Goal: Task Accomplishment & Management: Manage account settings

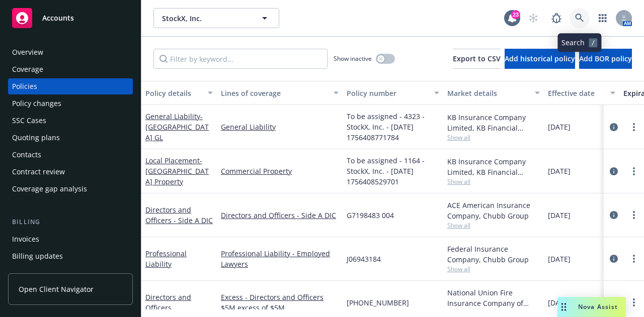
click at [579, 17] on icon at bounding box center [579, 18] width 9 height 9
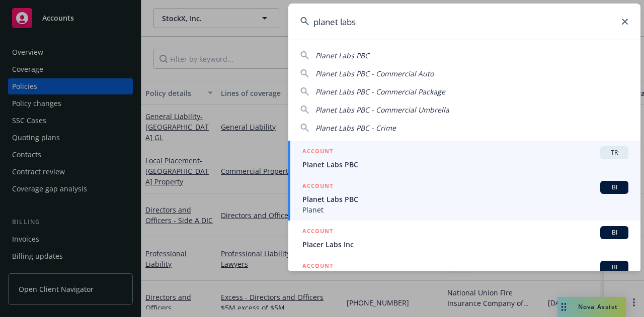
type input "planet labs"
click at [496, 191] on div "ACCOUNT BI" at bounding box center [465, 187] width 326 height 13
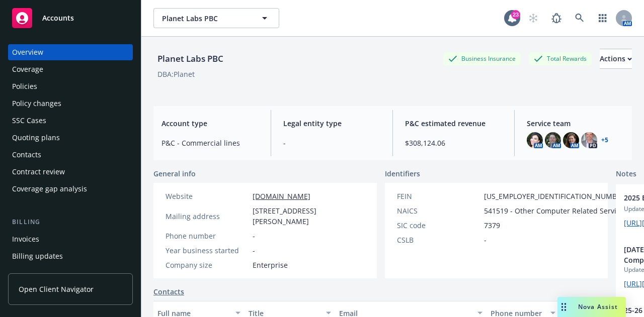
click at [103, 91] on div "Policies" at bounding box center [70, 86] width 117 height 16
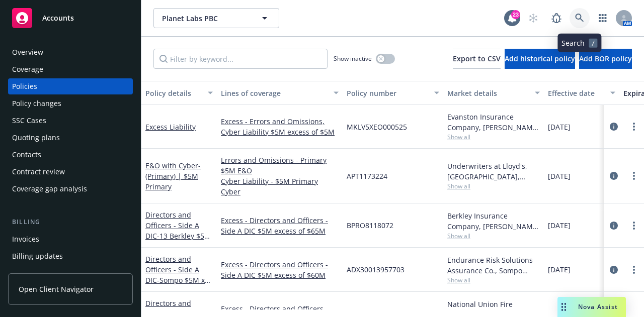
click at [584, 18] on icon at bounding box center [579, 18] width 9 height 9
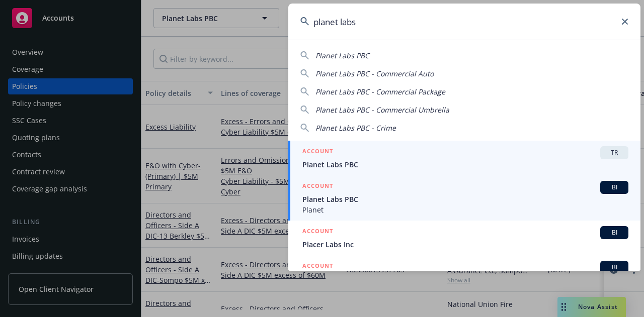
type input "planet labs"
click at [513, 208] on span "Planet" at bounding box center [465, 210] width 326 height 11
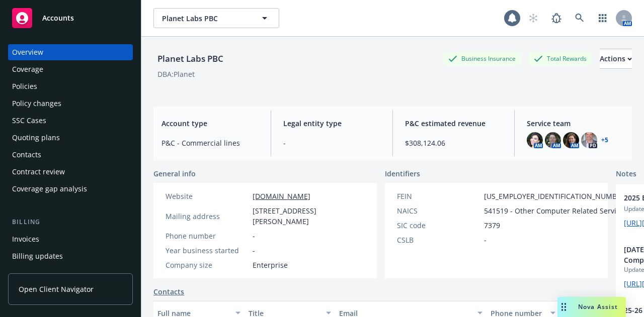
click at [72, 92] on div "Policies" at bounding box center [70, 86] width 117 height 16
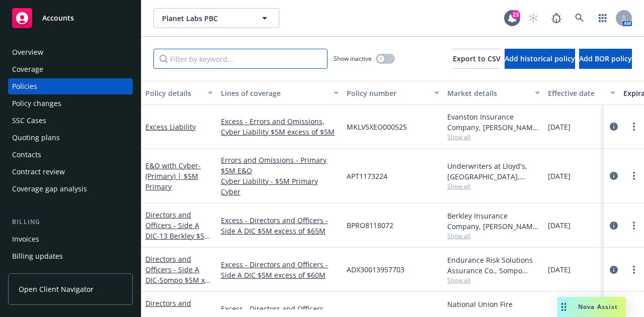
click at [260, 57] on input "Filter by keyword..." at bounding box center [240, 59] width 174 height 20
click at [66, 143] on div "Quoting plans" at bounding box center [70, 138] width 117 height 16
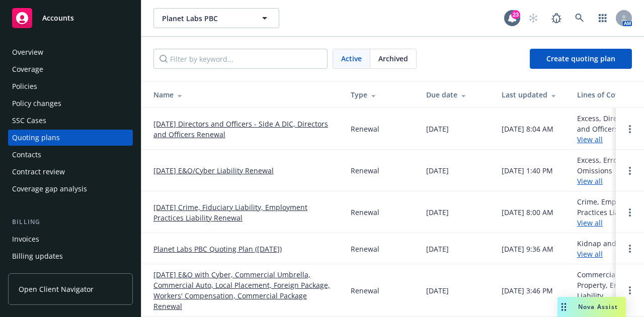
click at [254, 171] on link "[DATE] E&O/Cyber Liability Renewal" at bounding box center [213, 171] width 120 height 11
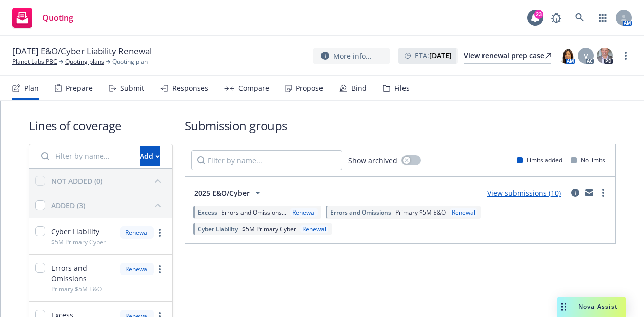
click at [304, 88] on div "Propose" at bounding box center [309, 89] width 27 height 8
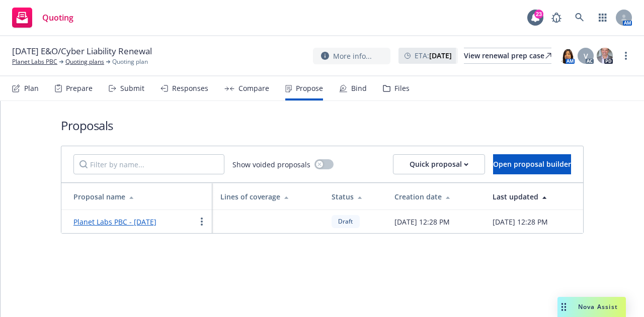
click at [353, 94] on div "Bind" at bounding box center [353, 88] width 28 height 24
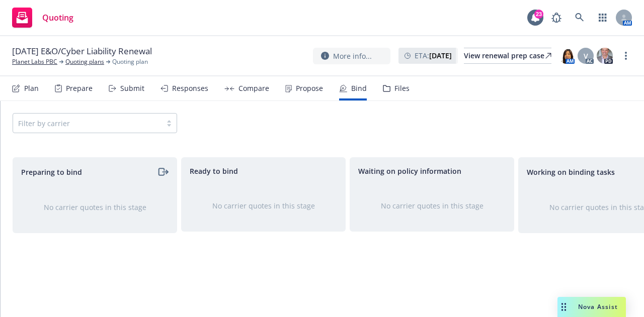
click at [309, 79] on div "Propose" at bounding box center [304, 88] width 38 height 24
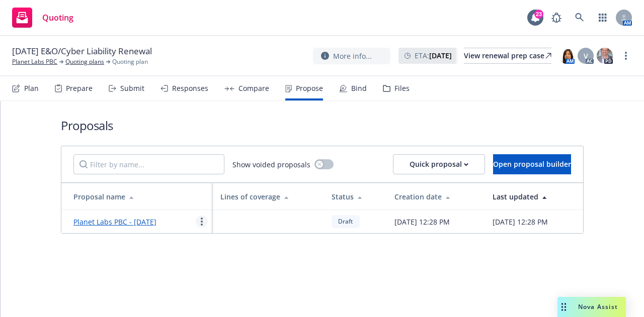
click at [201, 220] on circle "more" at bounding box center [202, 219] width 2 height 2
click at [267, 279] on div "Proposals Show voided proposals Quick proposal Open proposal builder Proposal n…" at bounding box center [322, 209] width 643 height 216
click at [238, 92] on div "Compare" at bounding box center [253, 89] width 31 height 8
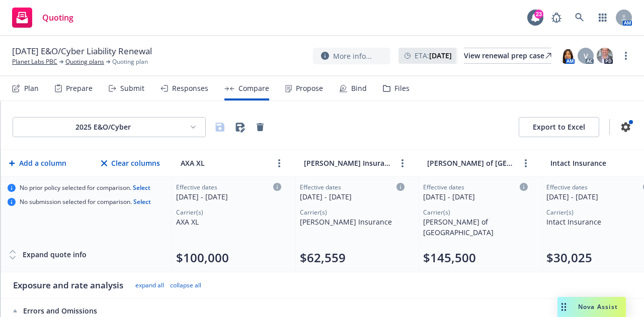
click at [180, 92] on div "Responses" at bounding box center [190, 89] width 36 height 8
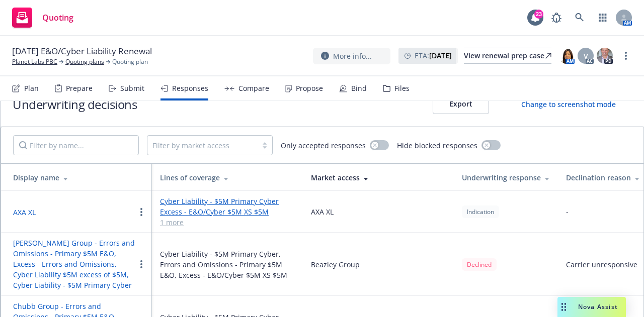
scroll to position [24, 0]
click at [117, 89] on div "Submit" at bounding box center [127, 88] width 36 height 24
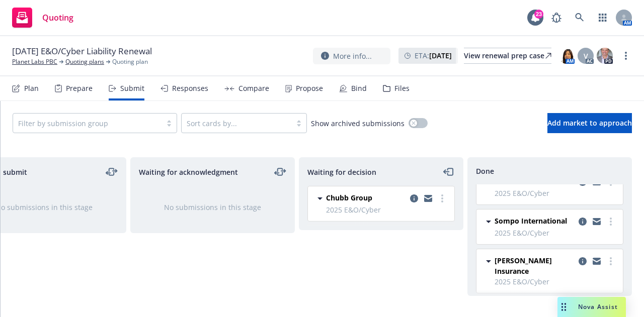
scroll to position [121, 0]
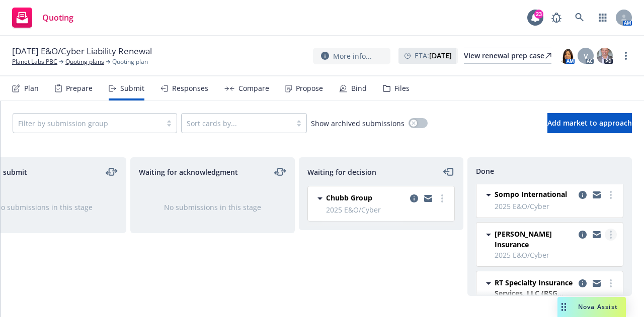
click at [606, 231] on link "more" at bounding box center [611, 235] width 12 height 12
click at [446, 255] on div "Waiting for decision Chubb Group 2025 E&O/Cyber Friday, August 22, 2025 at 1:51…" at bounding box center [381, 226] width 165 height 139
click at [579, 234] on icon "copy logging email" at bounding box center [583, 235] width 8 height 8
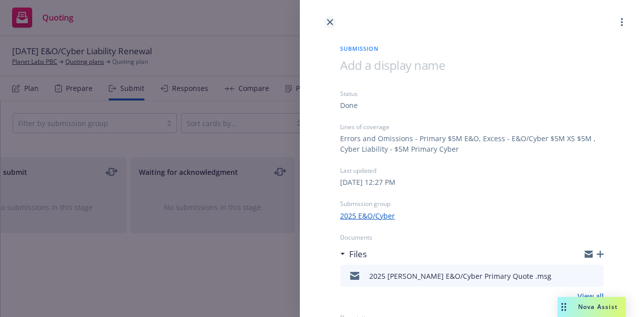
click at [328, 20] on icon "close" at bounding box center [330, 22] width 6 height 6
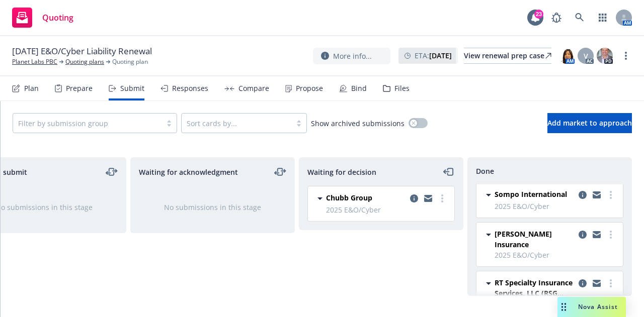
click at [189, 85] on div "Responses" at bounding box center [190, 89] width 36 height 8
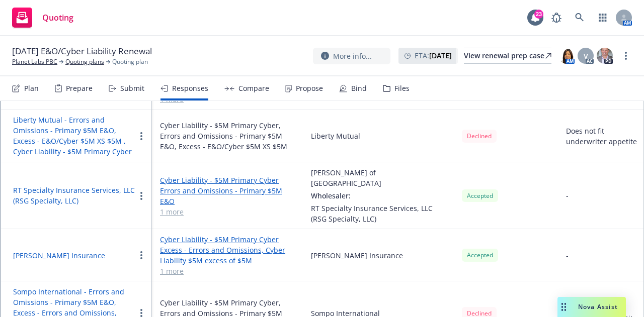
scroll to position [389, 0]
click at [144, 249] on button "button" at bounding box center [141, 255] width 12 height 12
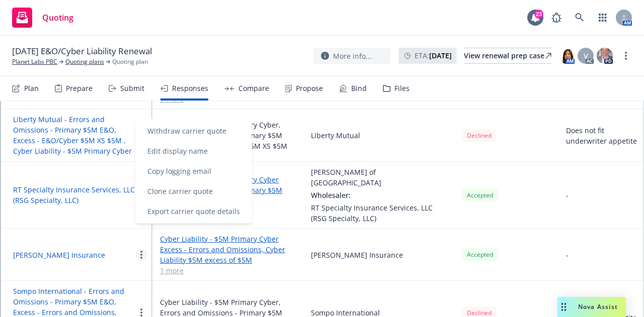
drag, startPoint x: 382, startPoint y: 21, endPoint x: 292, endPoint y: 73, distance: 104.6
click at [382, 20] on div "Quoting 23 AM" at bounding box center [322, 18] width 644 height 36
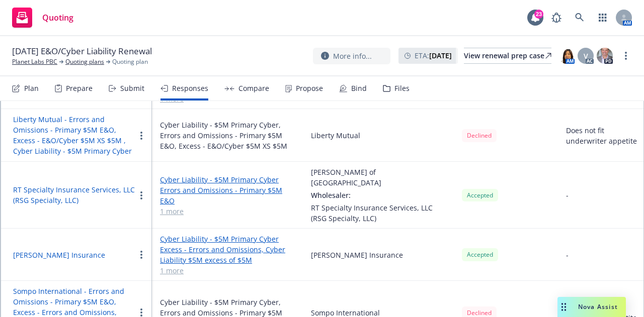
click at [240, 97] on div "Compare" at bounding box center [246, 88] width 45 height 24
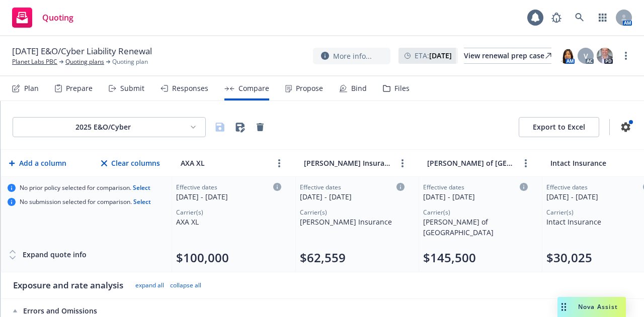
click at [292, 86] on div "Propose" at bounding box center [304, 88] width 38 height 24
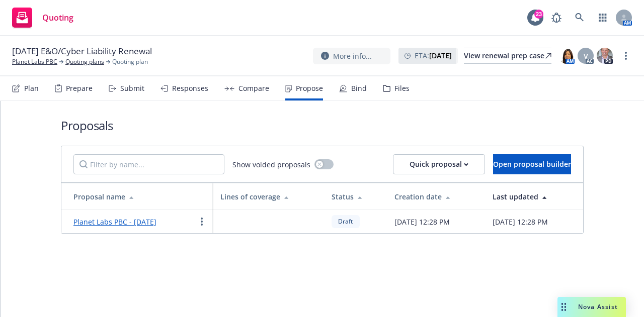
click at [156, 227] on link "Planet Labs PBC - August 2025" at bounding box center [114, 222] width 83 height 10
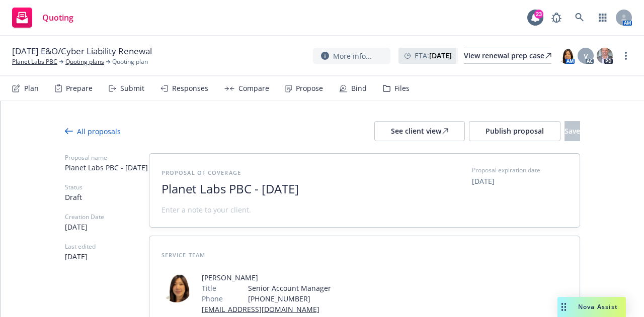
click at [301, 86] on div "Propose" at bounding box center [309, 89] width 27 height 8
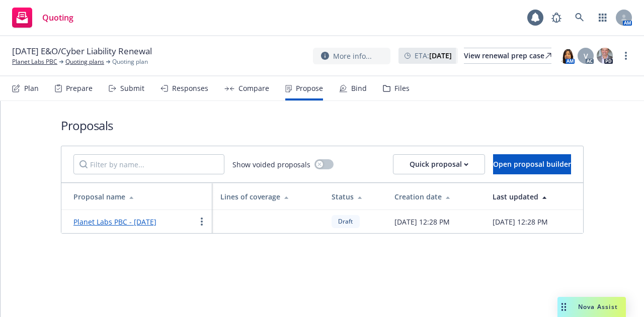
click at [346, 88] on div "Bind" at bounding box center [353, 88] width 28 height 24
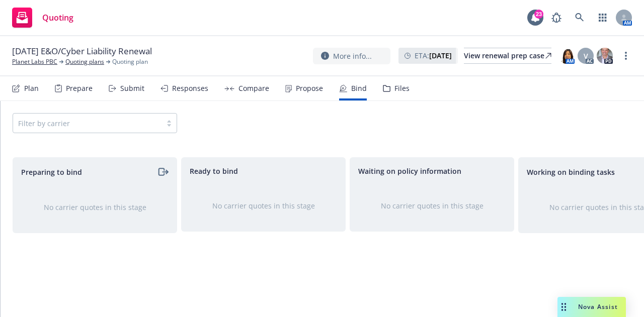
click at [151, 117] on div "Filter by carrier" at bounding box center [95, 123] width 165 height 20
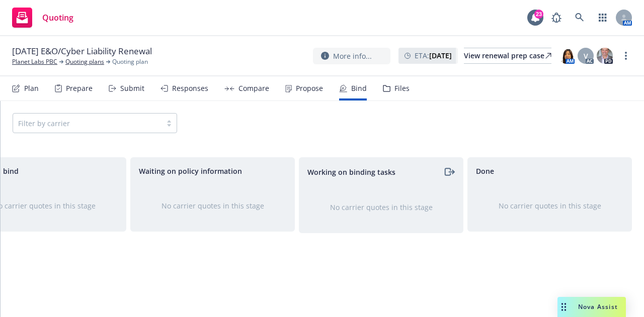
click at [594, 305] on span "Nova Assist" at bounding box center [598, 307] width 40 height 9
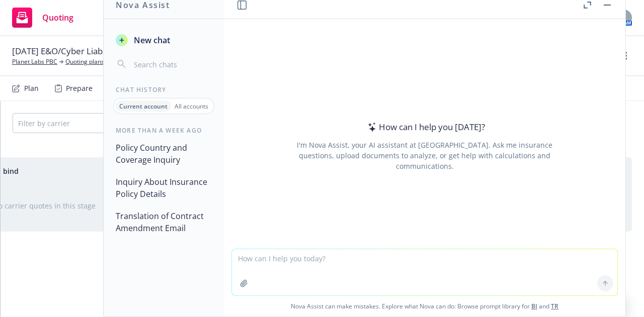
click at [609, 4] on button "button" at bounding box center [607, 5] width 12 height 12
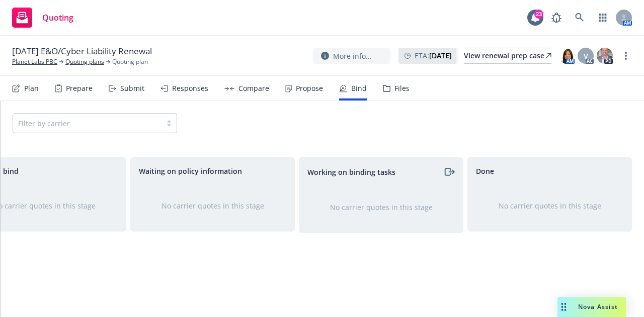
click at [310, 85] on div "Propose" at bounding box center [309, 89] width 27 height 8
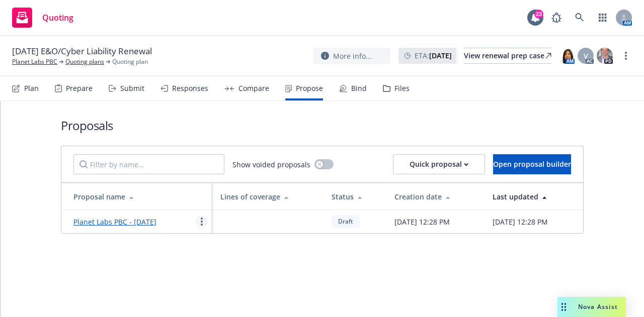
click at [201, 223] on icon "more" at bounding box center [202, 222] width 2 height 8
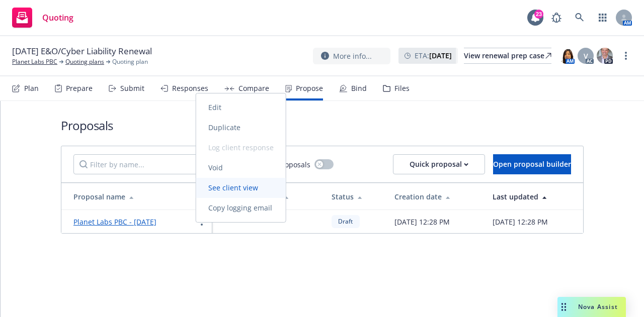
click at [235, 188] on span "See client view" at bounding box center [233, 188] width 74 height 10
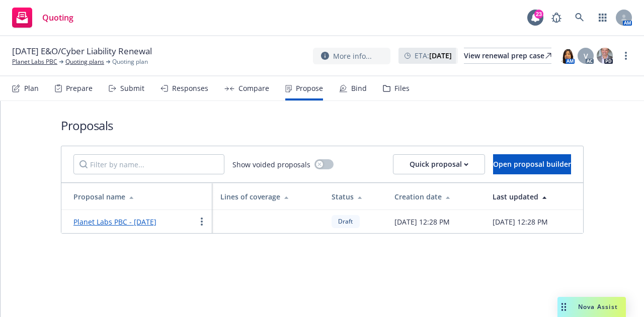
click at [156, 227] on link "Planet Labs PBC - August 2025" at bounding box center [114, 222] width 83 height 10
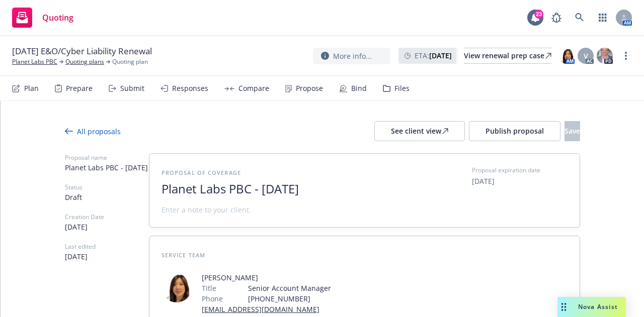
click at [104, 128] on div "All proposals" at bounding box center [93, 131] width 56 height 11
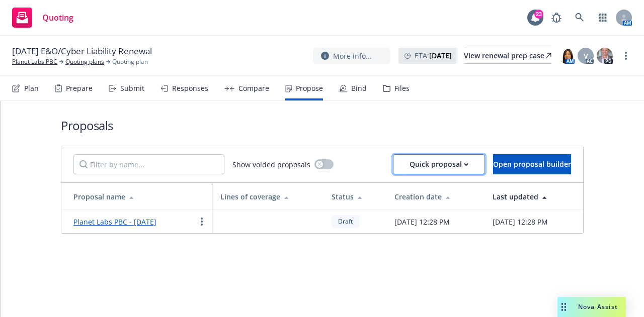
click at [437, 168] on div "Quick proposal" at bounding box center [439, 164] width 59 height 19
click at [464, 277] on div "Proposals Show voided proposals Quick proposal Open proposal builder Proposal n…" at bounding box center [322, 209] width 643 height 216
click at [335, 85] on div "Plan Prepare Submit Responses Compare Propose Bind Files" at bounding box center [210, 88] width 397 height 24
click at [384, 90] on icon at bounding box center [387, 88] width 8 height 7
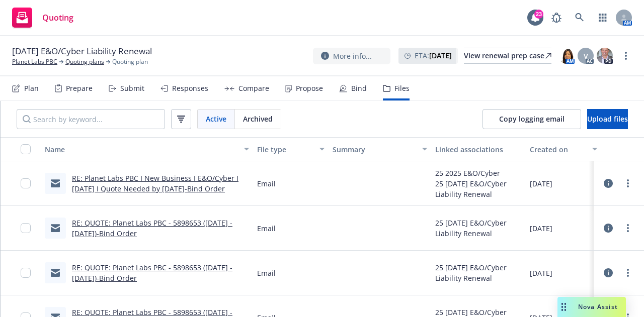
click at [354, 89] on div "Bind" at bounding box center [359, 89] width 16 height 8
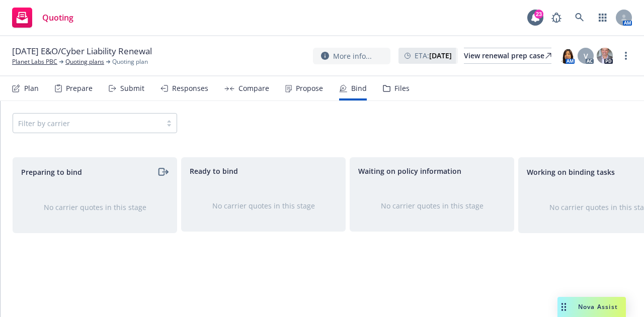
click at [152, 123] on div "Filter by carrier" at bounding box center [95, 123] width 165 height 20
click at [135, 93] on div "Submit" at bounding box center [132, 89] width 24 height 8
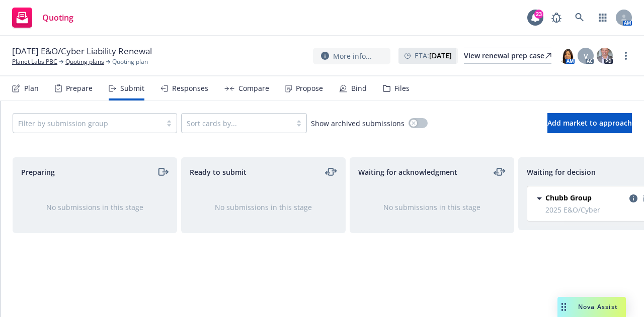
scroll to position [0, 219]
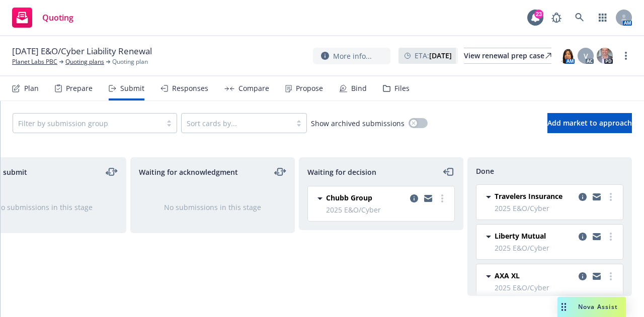
click at [197, 85] on div "Responses" at bounding box center [190, 89] width 36 height 8
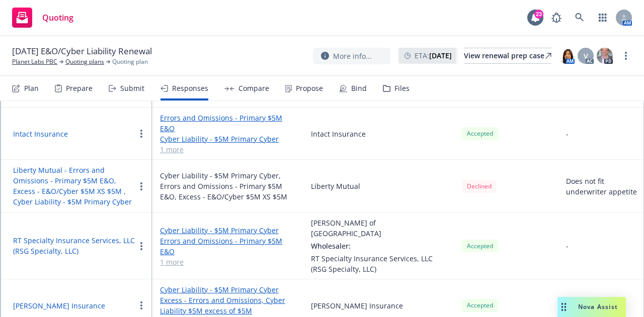
click at [142, 300] on button "button" at bounding box center [141, 306] width 12 height 12
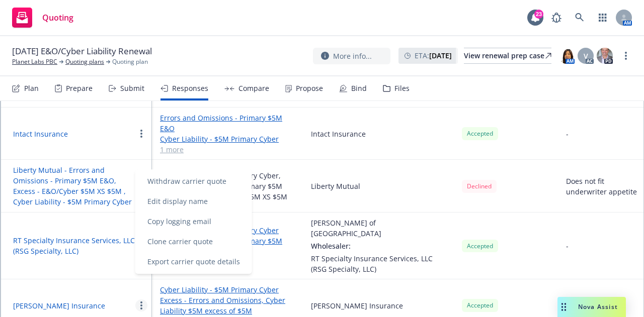
click at [402, 24] on div "Quoting 23 AM" at bounding box center [322, 18] width 644 height 36
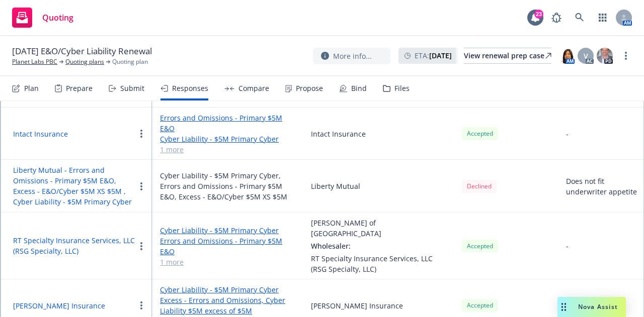
click at [257, 96] on div "Compare" at bounding box center [246, 88] width 45 height 24
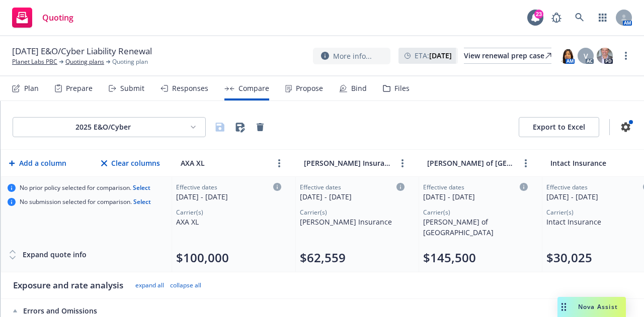
click at [292, 91] on div "Propose" at bounding box center [304, 88] width 38 height 24
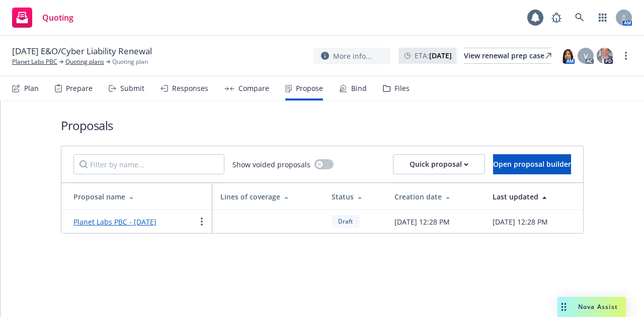
click at [256, 95] on div "Compare" at bounding box center [246, 88] width 45 height 24
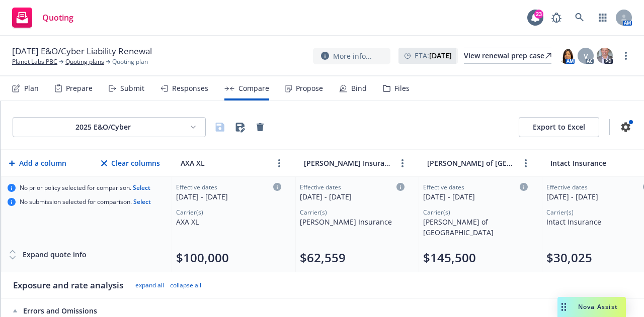
click at [610, 122] on div "Export to Excel" at bounding box center [575, 127] width 113 height 20
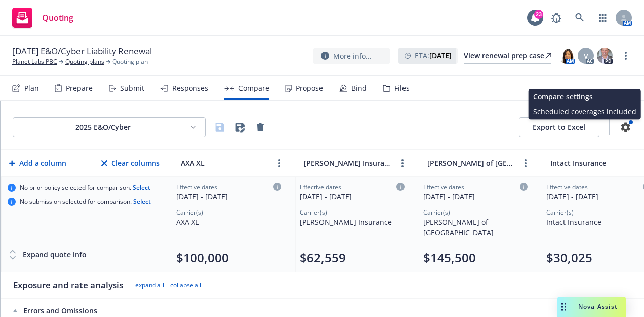
click at [620, 128] on icon "button" at bounding box center [626, 127] width 12 height 12
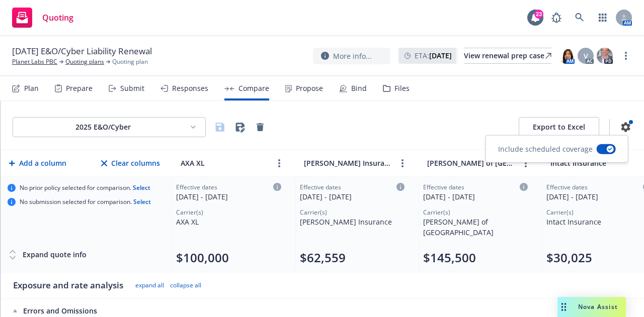
click at [375, 137] on div "2025 E&O/Cyber Export to Excel" at bounding box center [322, 125] width 643 height 49
click at [302, 89] on div "Propose" at bounding box center [309, 89] width 27 height 8
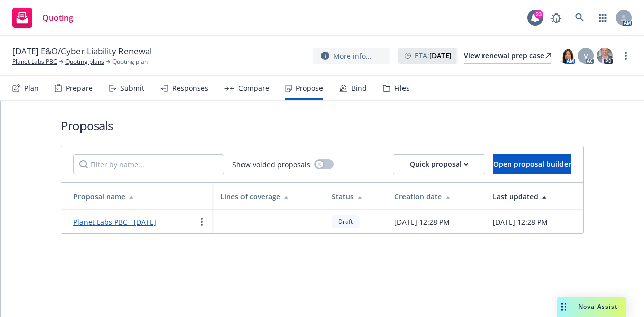
click at [358, 93] on div "Bind" at bounding box center [353, 88] width 28 height 24
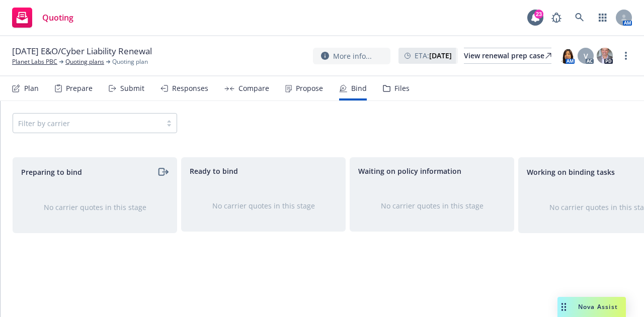
click at [309, 96] on div "Propose" at bounding box center [304, 88] width 38 height 24
click at [305, 86] on div "Propose" at bounding box center [309, 89] width 27 height 8
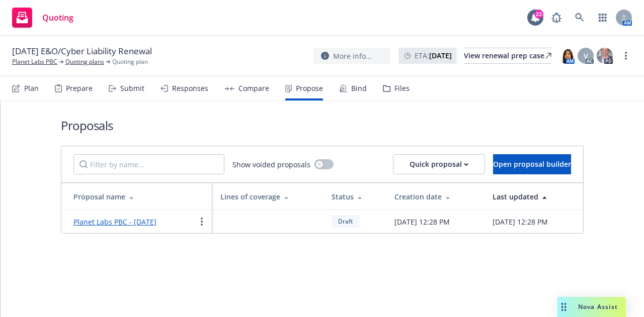
click at [351, 90] on div "Bind" at bounding box center [359, 89] width 16 height 8
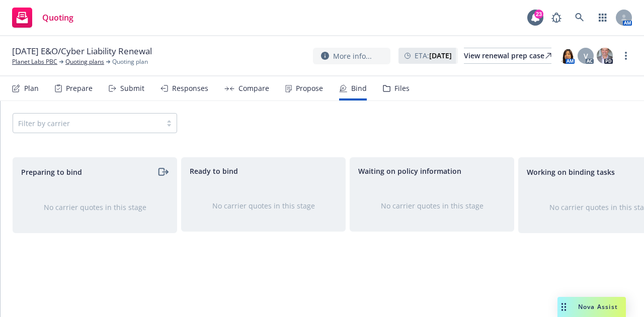
click at [306, 94] on div "Propose" at bounding box center [304, 88] width 38 height 24
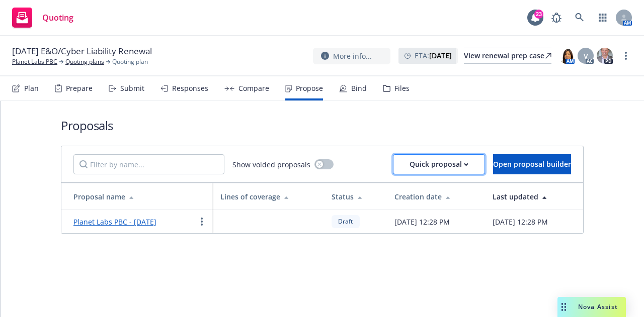
click at [410, 167] on div "Quick proposal" at bounding box center [439, 164] width 59 height 19
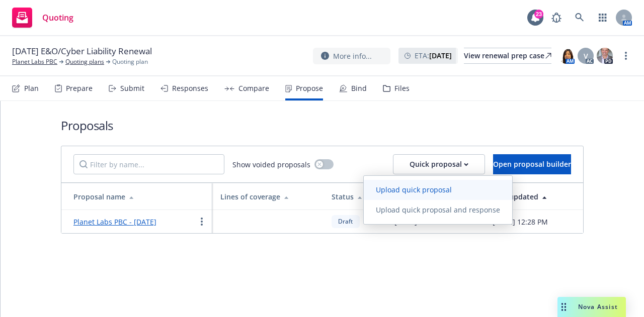
click at [471, 191] on link "Upload quick proposal" at bounding box center [438, 190] width 148 height 20
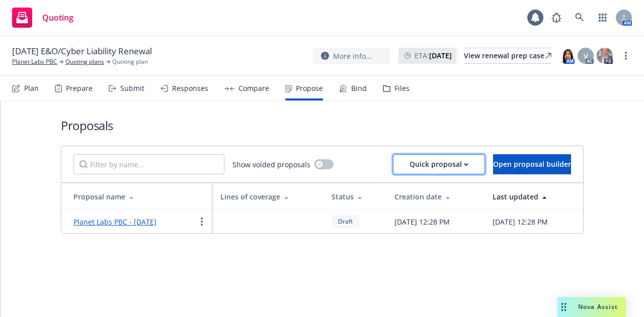
click at [412, 168] on div "Quick proposal" at bounding box center [439, 164] width 59 height 19
click at [424, 191] on span "Upload quick proposal" at bounding box center [414, 190] width 100 height 10
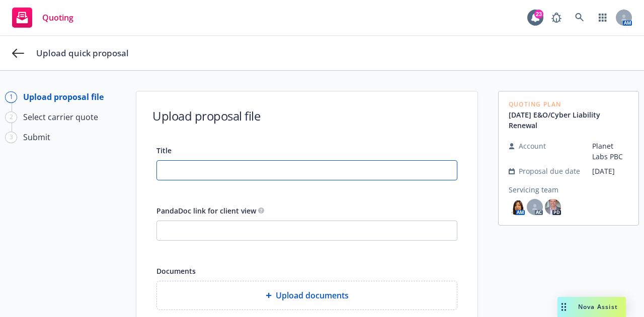
click at [216, 171] on input "Title" at bounding box center [307, 170] width 300 height 19
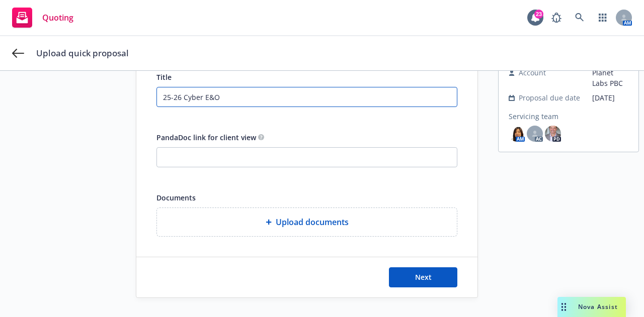
type input "25-26 Cyber E&O"
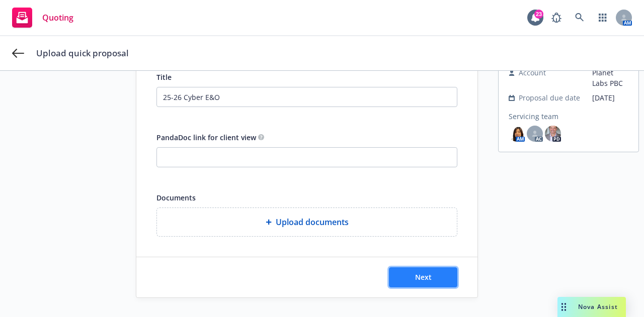
click at [425, 279] on span "Next" at bounding box center [423, 278] width 17 height 10
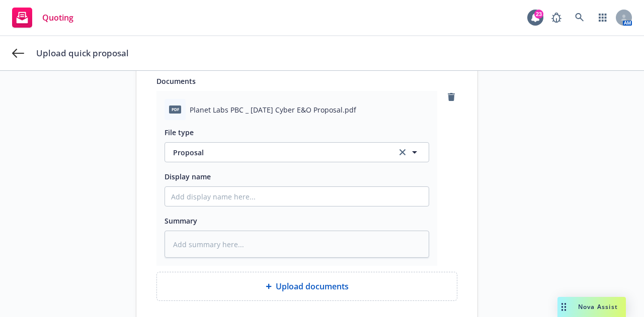
scroll to position [191, 0]
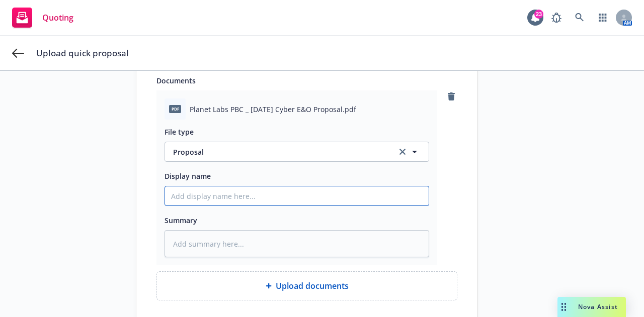
click at [355, 201] on input "Display name" at bounding box center [297, 196] width 264 height 19
type textarea "x"
type input "2"
type textarea "x"
type input "25"
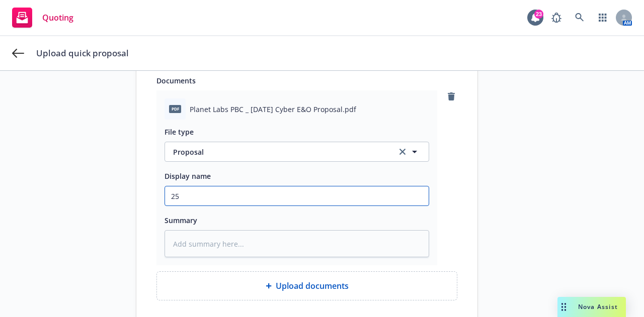
type textarea "x"
type input "25-"
type textarea "x"
type input "25-2"
type textarea "x"
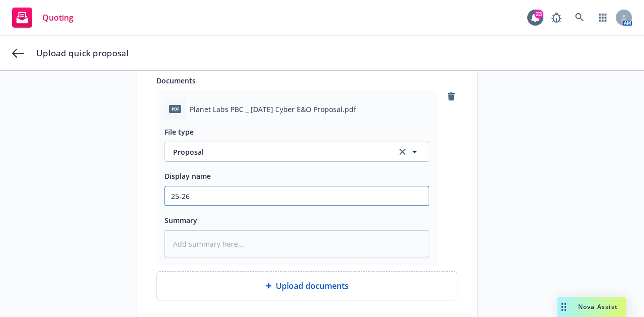
type input "25-26"
drag, startPoint x: 229, startPoint y: 199, endPoint x: 0, endPoint y: 168, distance: 231.0
click at [0, 168] on div "1 Upload proposal file 2 Select carrier quote 3 Submit Upload proposal file Tit…" at bounding box center [322, 131] width 644 height 502
type textarea "x"
type input "\"
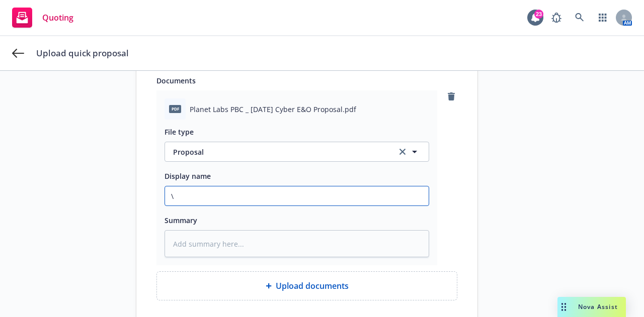
type textarea "x"
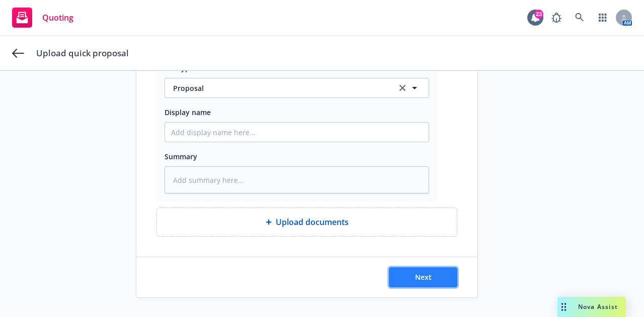
click at [417, 273] on span "Next" at bounding box center [423, 278] width 17 height 10
type textarea "x"
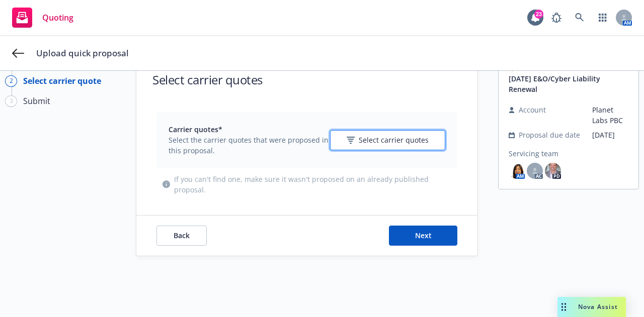
click at [400, 141] on span "Select carrier quotes" at bounding box center [394, 140] width 70 height 11
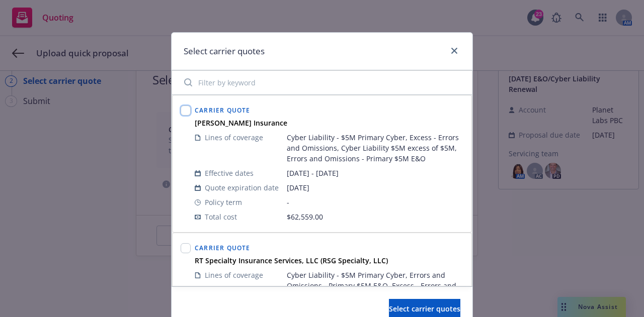
drag, startPoint x: 179, startPoint y: 111, endPoint x: 275, endPoint y: 237, distance: 158.8
click at [181, 111] on input "checkbox" at bounding box center [186, 111] width 10 height 10
checkbox input "true"
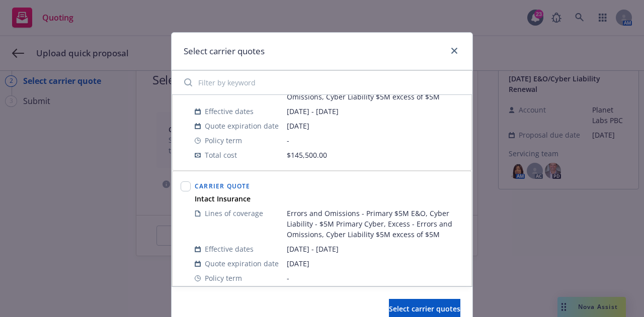
scroll to position [221, 0]
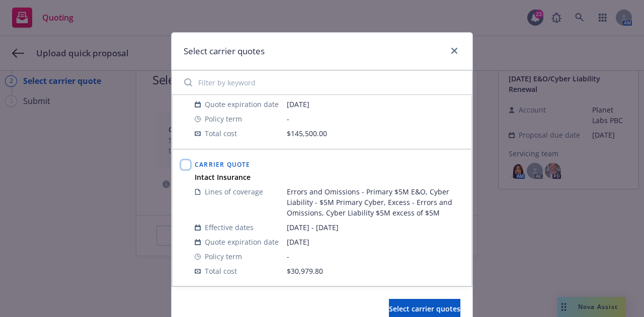
click at [181, 163] on input "checkbox" at bounding box center [186, 165] width 10 height 10
checkbox input "true"
click at [425, 311] on span "Select carrier quotes" at bounding box center [424, 309] width 71 height 10
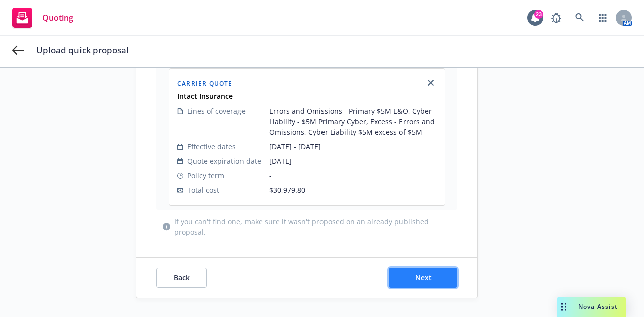
click at [430, 270] on button "Next" at bounding box center [423, 278] width 68 height 20
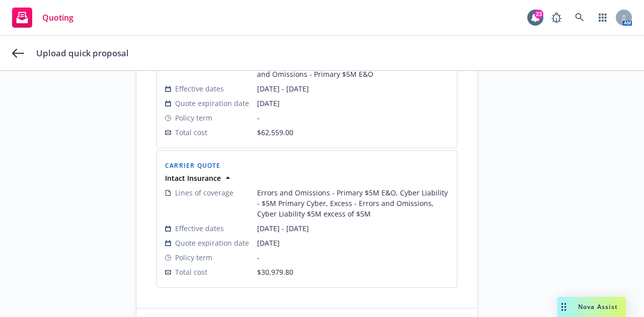
scroll to position [275, 0]
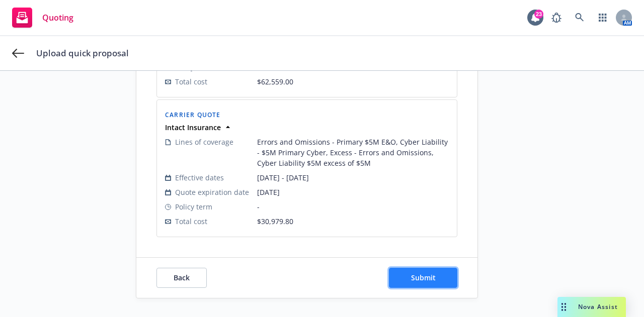
click at [426, 274] on span "Submit" at bounding box center [423, 278] width 25 height 10
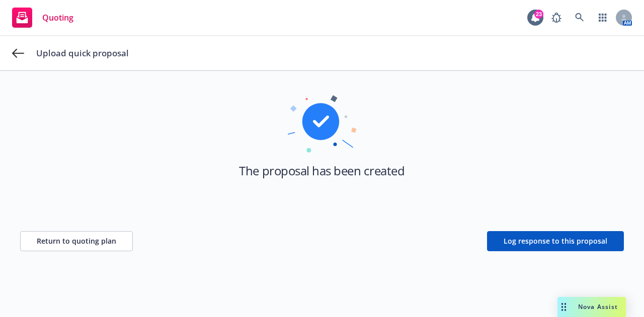
scroll to position [36, 0]
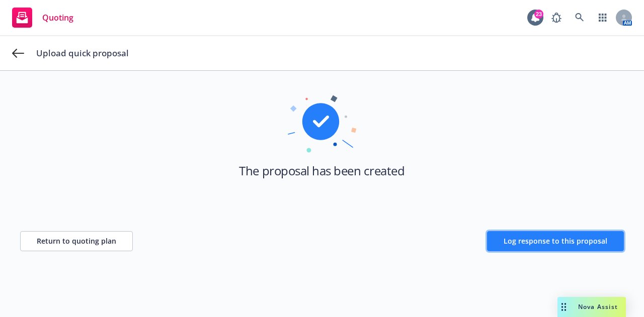
click at [578, 246] on button "Log response to this proposal" at bounding box center [555, 241] width 137 height 20
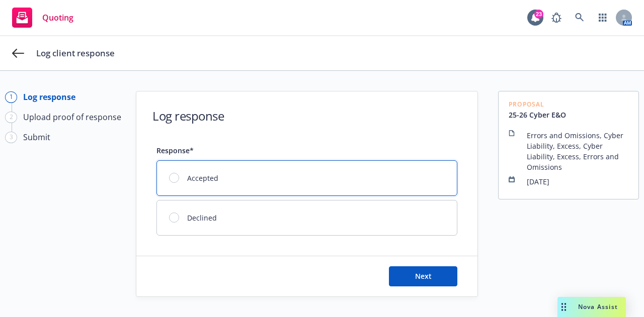
click at [173, 177] on div at bounding box center [174, 178] width 10 height 10
click at [432, 286] on div "Next" at bounding box center [306, 277] width 341 height 40
click at [437, 279] on button "Next" at bounding box center [423, 277] width 68 height 20
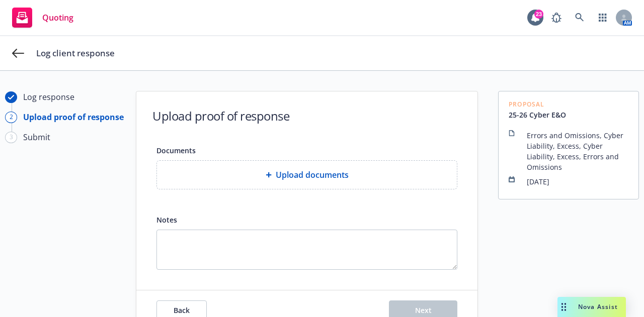
scroll to position [36, 0]
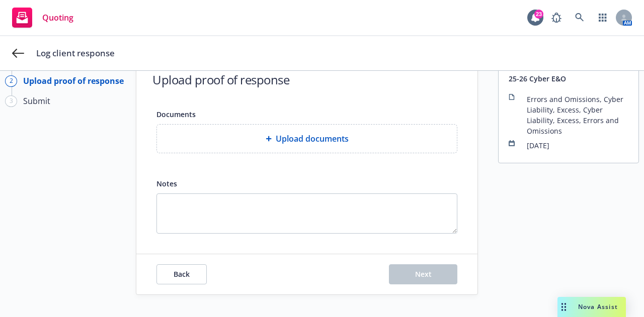
click at [327, 140] on span "Upload documents" at bounding box center [312, 139] width 73 height 12
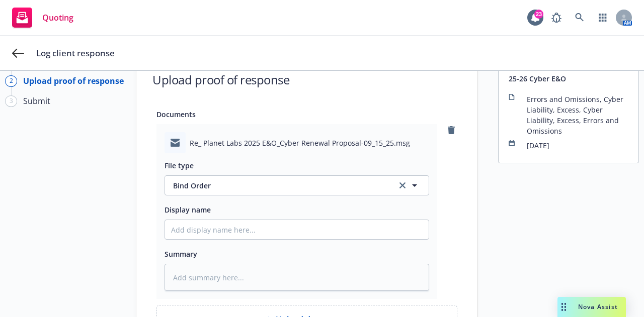
click at [488, 41] on div "Log client response" at bounding box center [322, 53] width 644 height 34
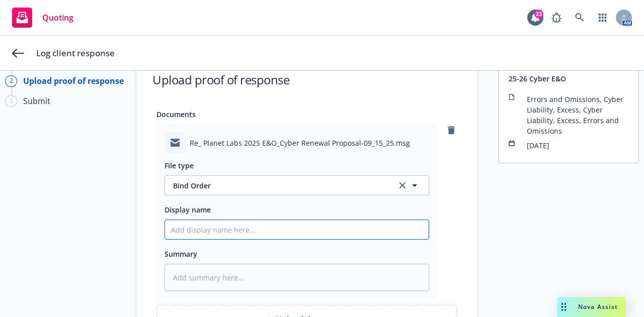
click at [338, 226] on input "Display name" at bounding box center [297, 229] width 264 height 19
type textarea "x"
type input "2"
type textarea "x"
type input "25"
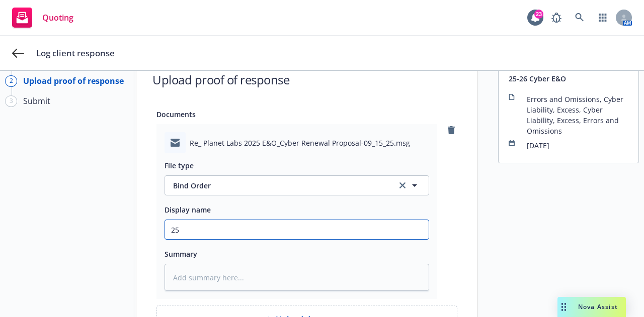
type textarea "x"
type input "25-"
type textarea "x"
type input "25-2"
type textarea "x"
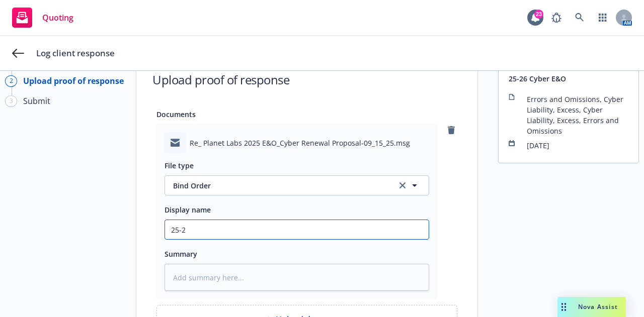
type input "25-26"
type textarea "x"
type input "25-26"
type textarea "x"
type input "25-26 C"
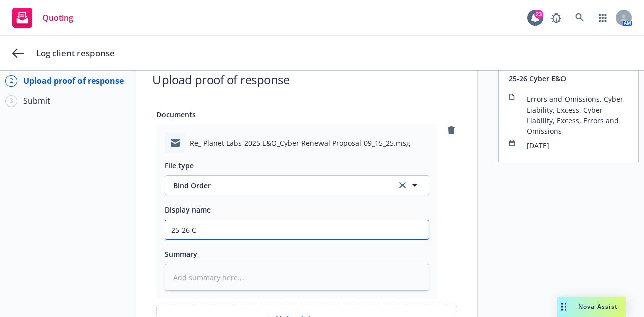
type textarea "x"
type input "25-26 Cy"
type textarea "x"
type input "25-26 Cyb"
type textarea "x"
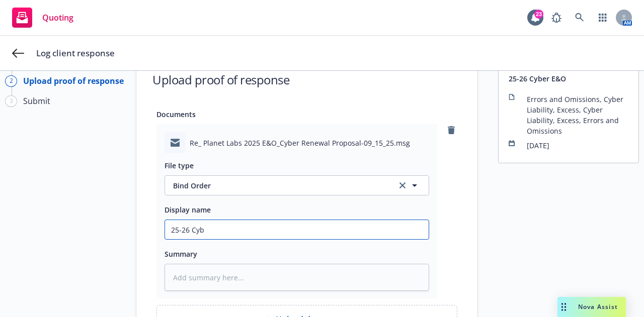
type input "25-26 Cybe"
type textarea "x"
type input "25-26 Cyber"
type textarea "x"
type input "25-26 Cyber"
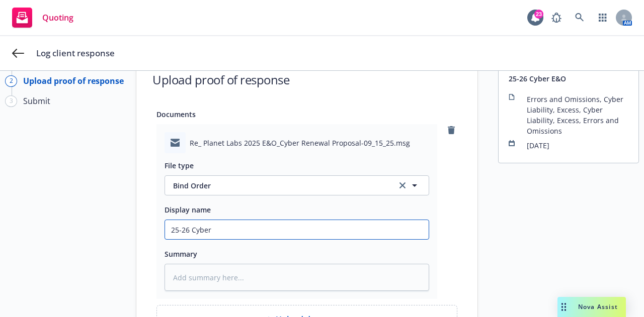
type textarea "x"
type input "25-26 Cyber E"
type textarea "x"
type input "25-26 Cyber E&"
type textarea "x"
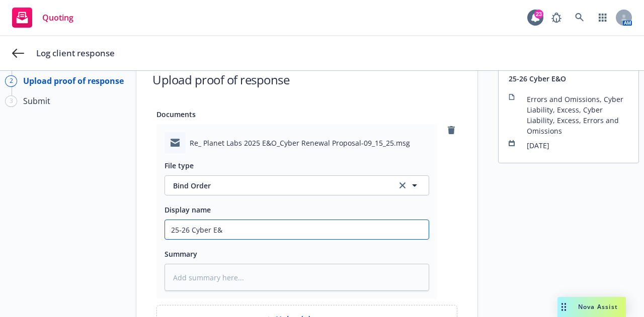
type input "25-26 Cyber E&O"
type textarea "x"
type input "25-26 Cyber E&O"
type textarea "x"
type input "25-26 Cyber E&O P"
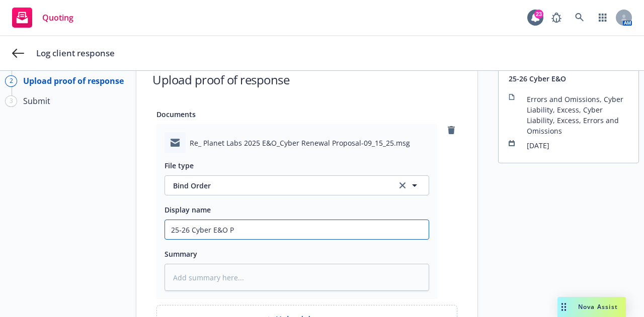
type textarea "x"
type input "25-26 Cyber E&O Pro"
type textarea "x"
type input "25-26 Cyber E&O Prop"
type textarea "x"
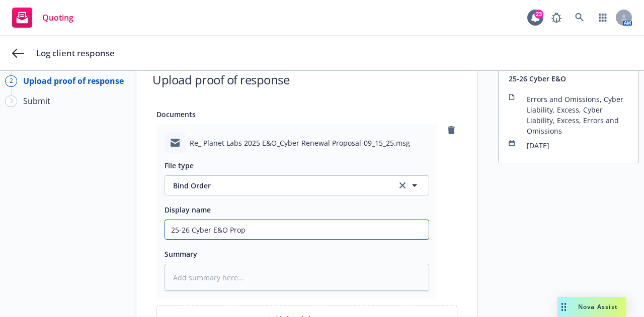
type input "25-26 Cyber E&O Propo"
type textarea "x"
type input "25-26 Cyber E&O Propos"
type textarea "x"
type input "25-26 Cyber E&O Proposal"
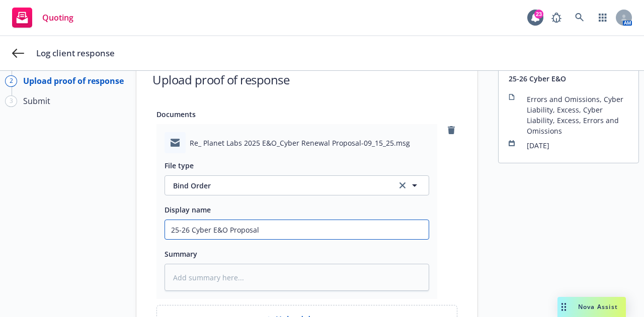
type textarea "x"
type input "25-26 Cyber E&O Proposal"
type textarea "x"
type input "25-26 Cyber E&O Proposal A"
type textarea "x"
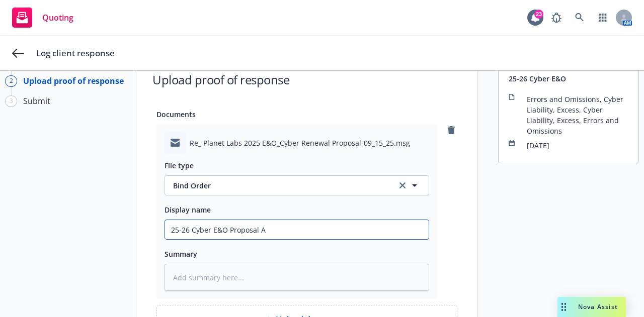
type input "25-26 Cyber E&O Proposal Ac"
type textarea "x"
type input "25-26 Cyber E&O Proposal Acc"
type textarea "x"
type input "25-26 Cyber E&O Proposal Acce"
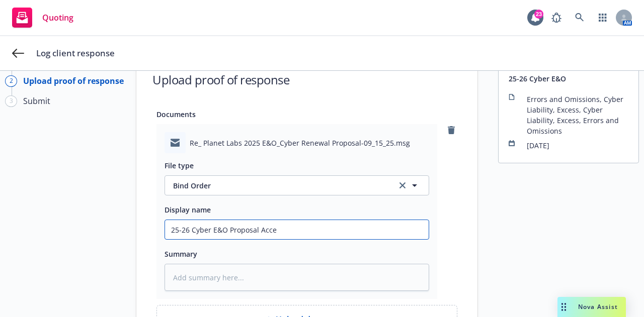
type textarea "x"
type input "25-26 Cyber E&O Proposal Accep"
type textarea "x"
type input "25-26 Cyber E&O Proposal Accept"
type textarea "x"
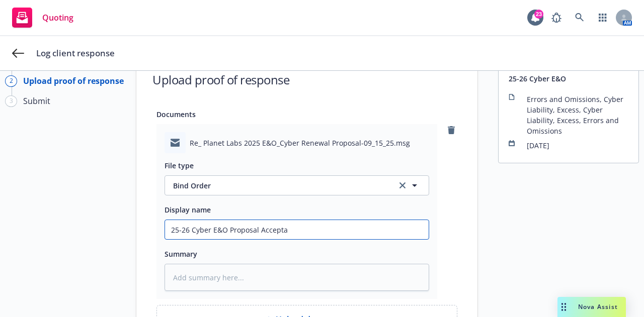
type input "25-26 Cyber E&O Proposal Acceptan"
type textarea "x"
type input "25-26 Cyber E&O Proposal Acceptanc"
type textarea "x"
type input "25-26 Cyber E&O Proposal Acceptance"
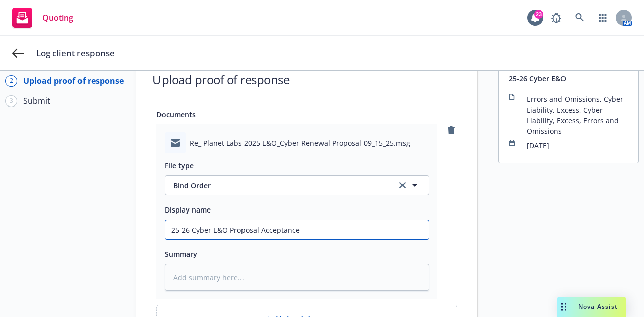
type textarea "x"
type input "25-26 Cyber E&O Proposal Acceptance"
type textarea "x"
type input "25-26 Cyber E&O Proposal Acceptance f"
type textarea "x"
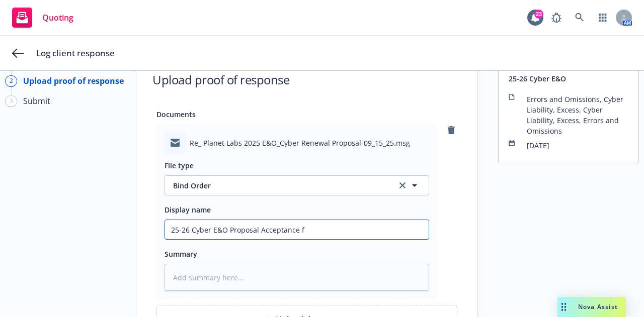
type input "25-26 Cyber E&O Proposal Acceptance fr"
type textarea "x"
type input "25-26 Cyber E&O Proposal Acceptance fro"
type textarea "x"
type input "25-26 Cyber E&O Proposal Acceptance from"
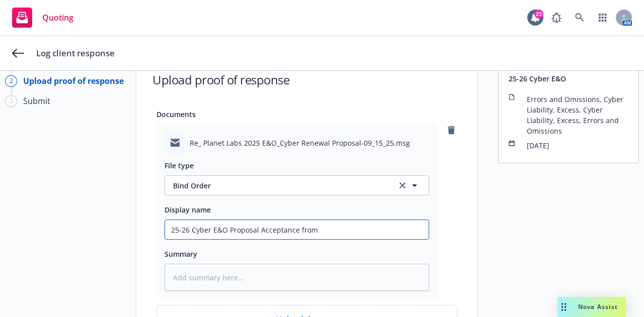
type textarea "x"
type input "25-26 Cyber E&O Proposal Acceptance from"
type textarea "x"
type input "25-26 Cyber E&O Proposal Acceptance from I"
type textarea "x"
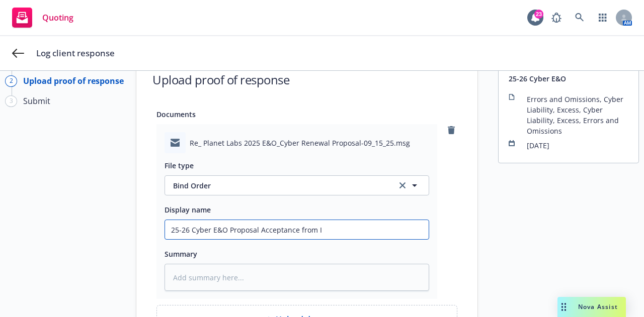
type input "25-26 Cyber E&O Proposal Acceptance from In"
type textarea "x"
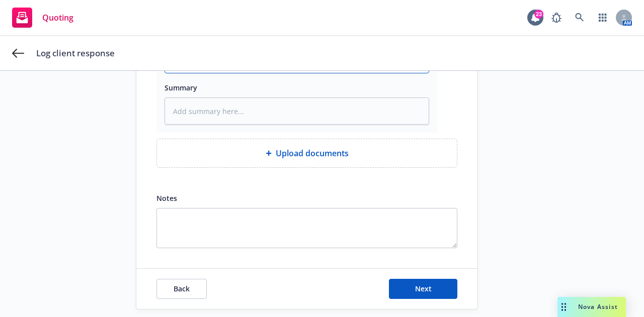
scroll to position [206, 0]
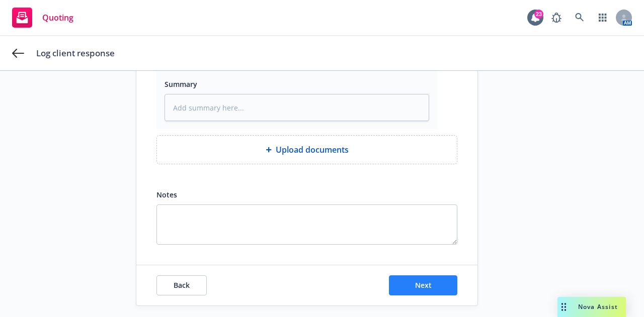
type input "25-26 Cyber E&O Proposal Acceptance from Ins"
click at [437, 287] on button "Next" at bounding box center [423, 286] width 68 height 20
type textarea "x"
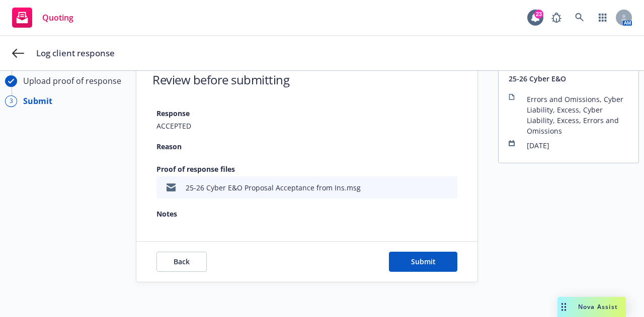
scroll to position [0, 0]
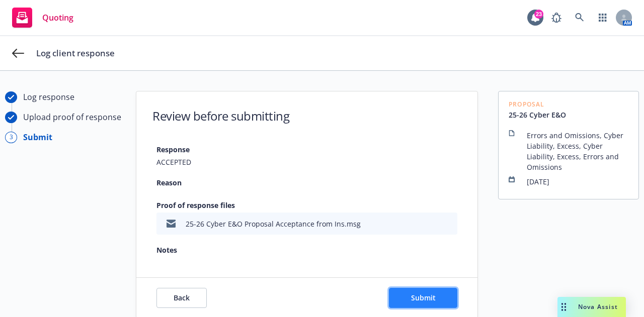
click at [430, 301] on span "Submit" at bounding box center [423, 298] width 25 height 10
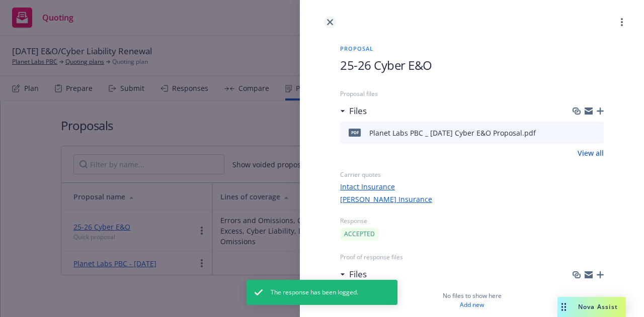
click at [328, 20] on icon "close" at bounding box center [330, 22] width 6 height 6
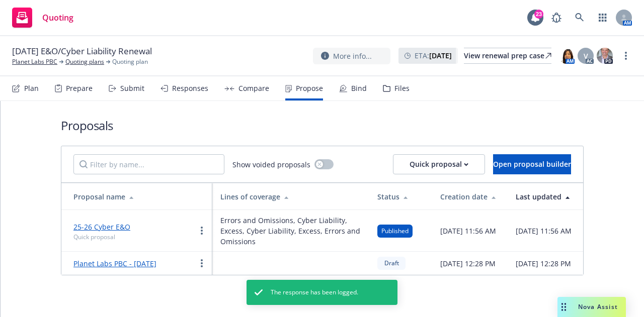
click at [347, 96] on div "Bind" at bounding box center [353, 88] width 28 height 24
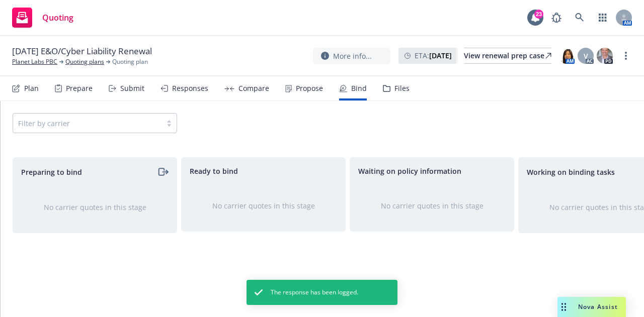
click at [305, 99] on div "Propose" at bounding box center [304, 88] width 38 height 24
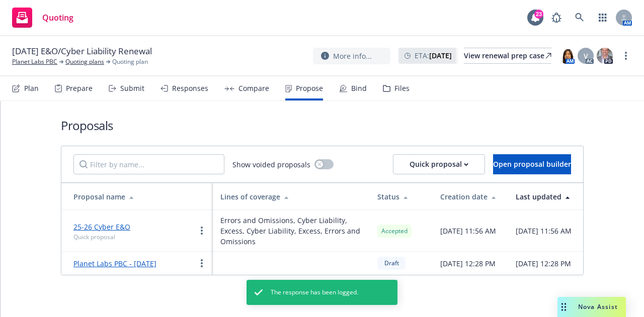
click at [347, 87] on div "Bind" at bounding box center [353, 88] width 28 height 24
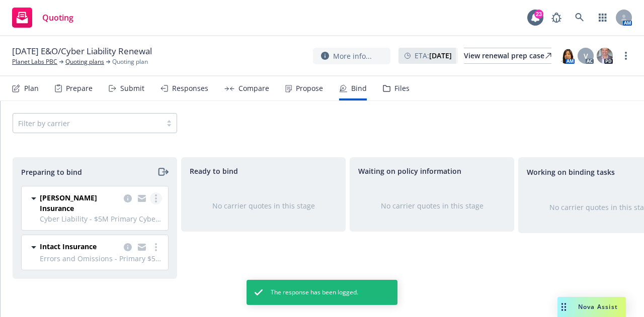
click at [152, 203] on link "more" at bounding box center [156, 199] width 12 height 12
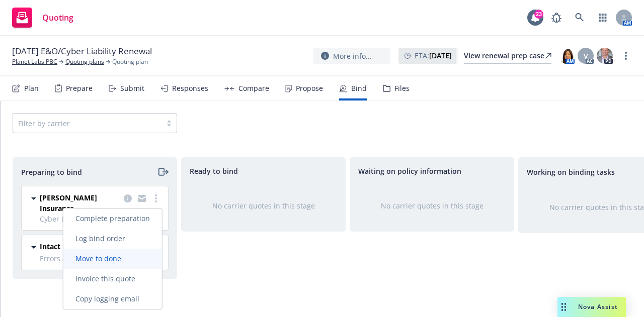
click at [87, 266] on link "Move to done" at bounding box center [112, 259] width 99 height 20
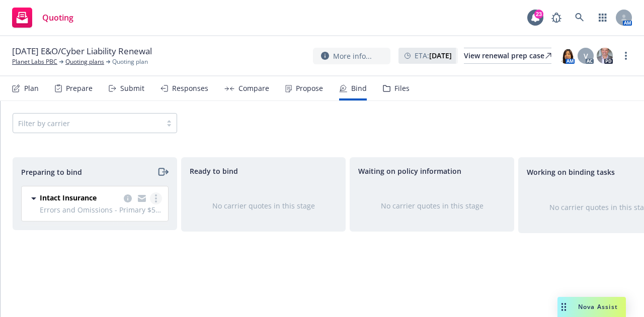
click at [158, 199] on link "more" at bounding box center [156, 199] width 12 height 12
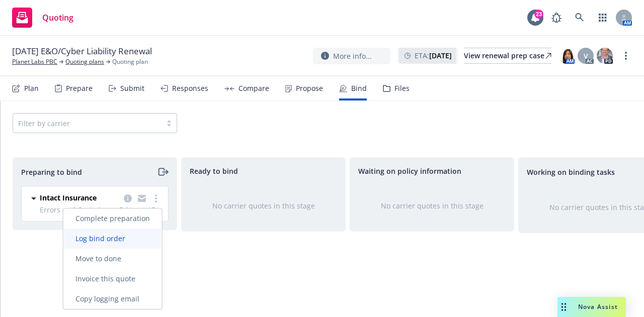
click at [137, 240] on span "Log bind order" at bounding box center [100, 239] width 74 height 10
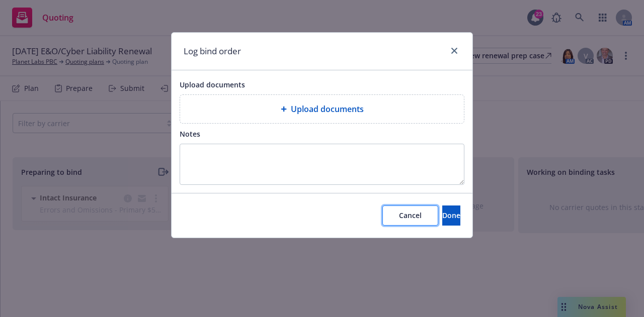
click at [382, 206] on button "Cancel" at bounding box center [410, 216] width 56 height 20
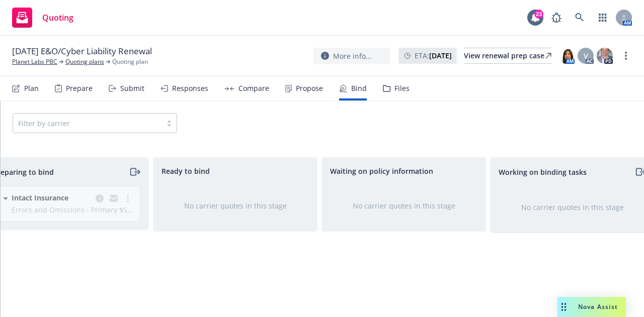
scroll to position [0, 219]
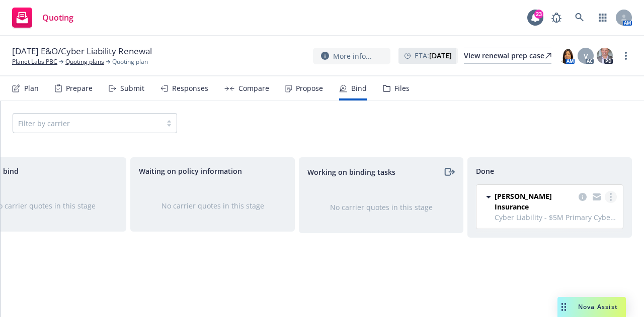
click at [612, 196] on link "more" at bounding box center [611, 197] width 12 height 12
click at [448, 260] on div "Working on binding tasks No carrier quotes in this stage" at bounding box center [381, 226] width 165 height 139
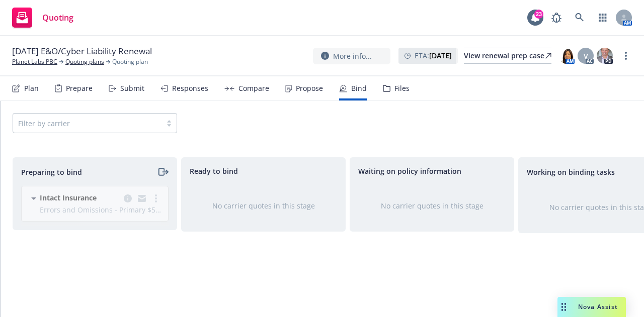
click at [158, 202] on div "Intact Insurance Errors and Omissions - Primary $5M E&O, Cyber Liability - $5M …" at bounding box center [92, 208] width 159 height 44
click at [70, 279] on div "Preparing to bind Intact Insurance Errors and Omissions - Primary $5M E&O, Cybe…" at bounding box center [95, 226] width 165 height 139
click at [100, 205] on div "Intact Insurance Errors and Omissions - Primary $5M E&O, Cyber Liability - $5M …" at bounding box center [92, 208] width 159 height 44
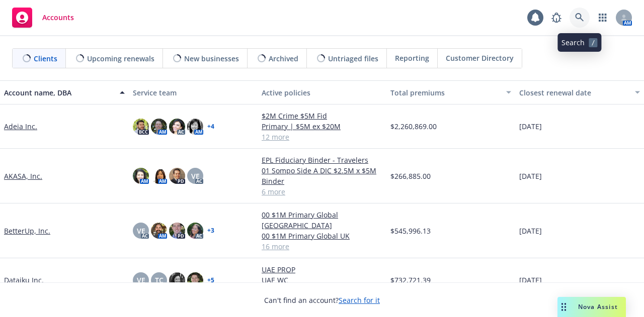
click at [580, 23] on link at bounding box center [580, 18] width 20 height 20
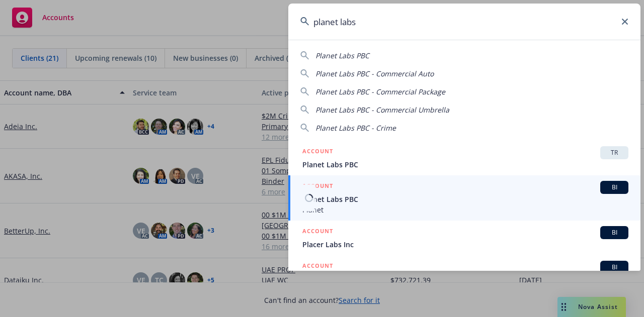
type input "planet labs"
click at [496, 197] on span "Planet Labs PBC" at bounding box center [465, 199] width 326 height 11
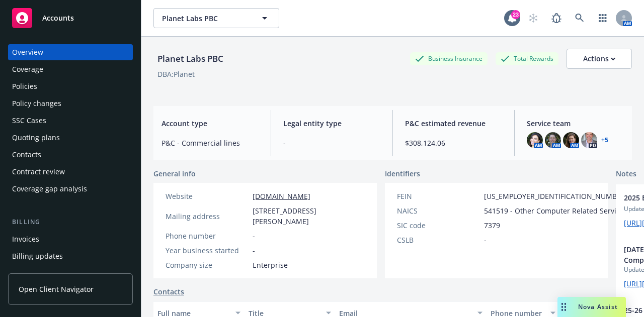
click at [56, 96] on div "Policy changes" at bounding box center [36, 104] width 49 height 16
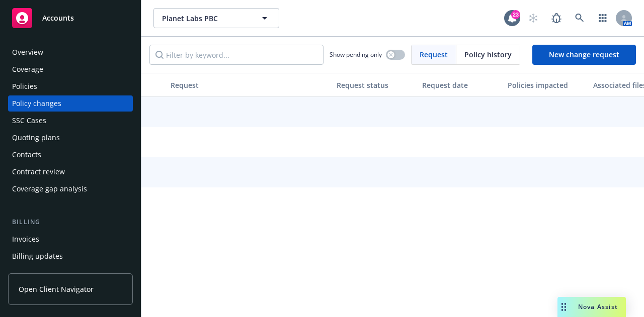
click at [70, 88] on div "Policies" at bounding box center [70, 86] width 117 height 16
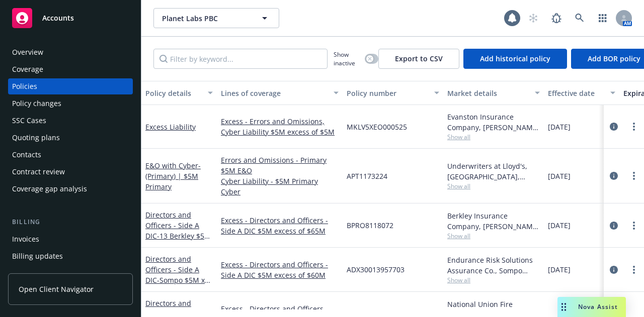
click at [74, 65] on div "Coverage" at bounding box center [70, 69] width 117 height 16
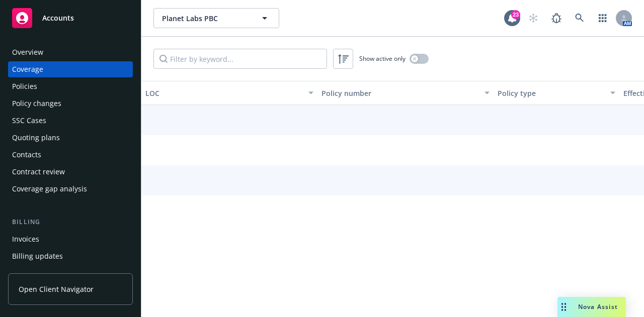
click at [76, 61] on div "Coverage" at bounding box center [70, 69] width 117 height 16
click at [85, 57] on div "Overview" at bounding box center [70, 52] width 117 height 16
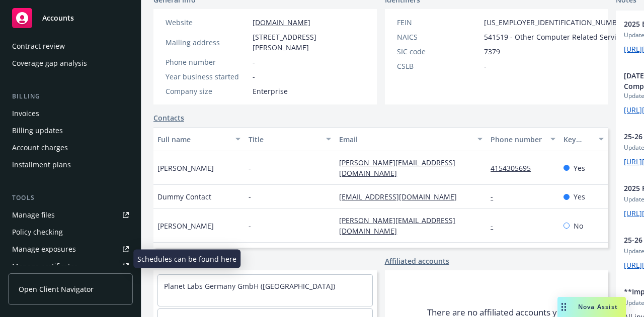
scroll to position [127, 0]
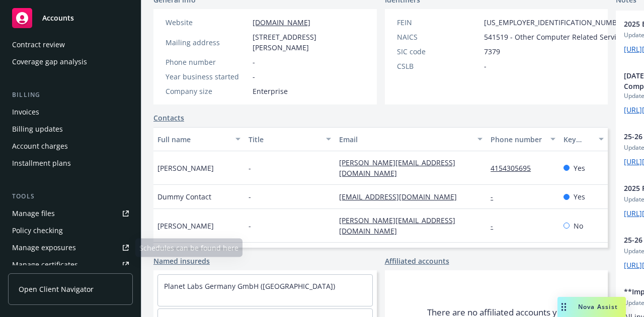
click at [72, 218] on link "Manage files" at bounding box center [70, 214] width 125 height 16
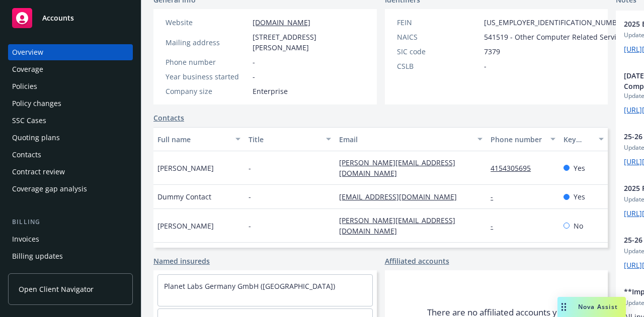
click at [66, 87] on div "Policies" at bounding box center [70, 86] width 117 height 16
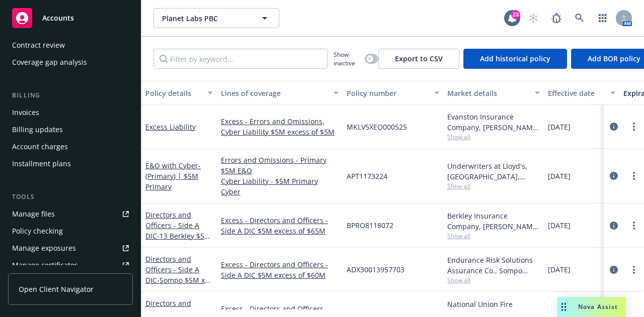
scroll to position [128, 0]
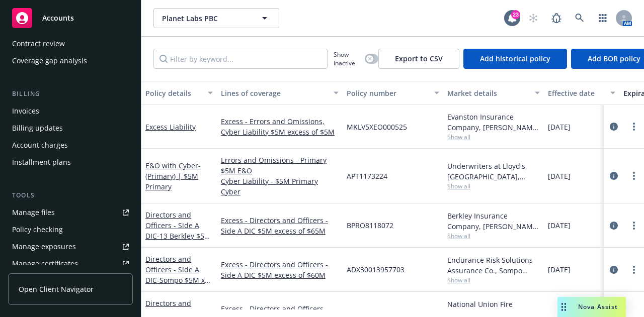
click at [74, 214] on link "Manage files" at bounding box center [70, 213] width 125 height 16
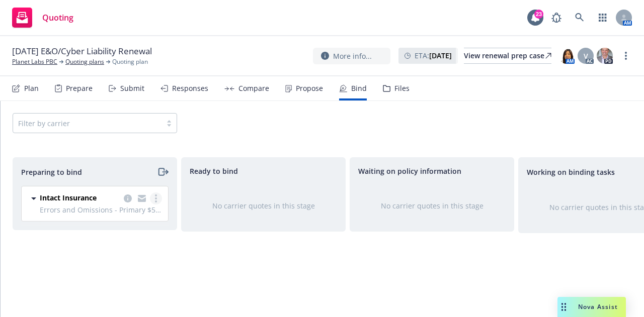
click at [155, 197] on icon "more" at bounding box center [156, 199] width 2 height 8
click at [225, 269] on div "Ready to bind No carrier quotes in this stage" at bounding box center [263, 226] width 165 height 139
click at [158, 172] on icon "moveRight" at bounding box center [161, 172] width 6 height 7
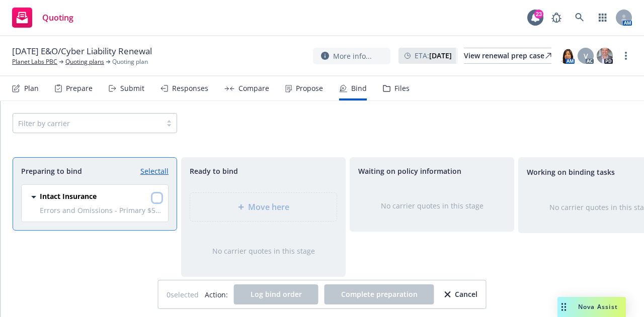
drag, startPoint x: 155, startPoint y: 195, endPoint x: 163, endPoint y: 196, distance: 7.6
click at [155, 195] on input "checkbox" at bounding box center [157, 198] width 10 height 10
checkbox input "true"
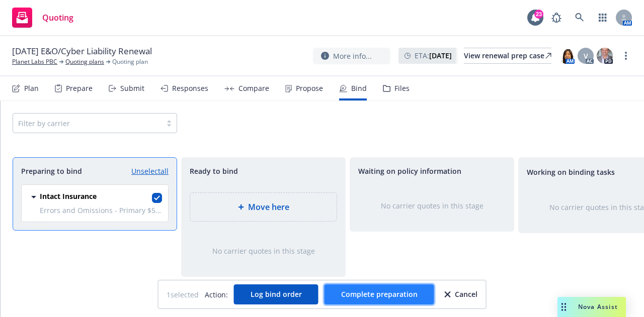
click at [379, 294] on span "Complete preparation" at bounding box center [379, 295] width 76 height 10
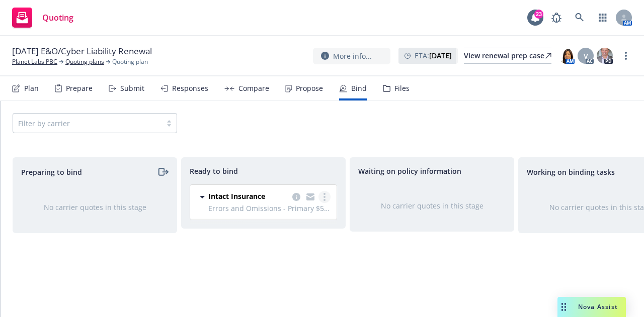
click at [323, 195] on link "more" at bounding box center [324, 197] width 12 height 12
click at [365, 277] on div "Waiting on policy information No carrier quotes in this stage" at bounding box center [432, 226] width 165 height 139
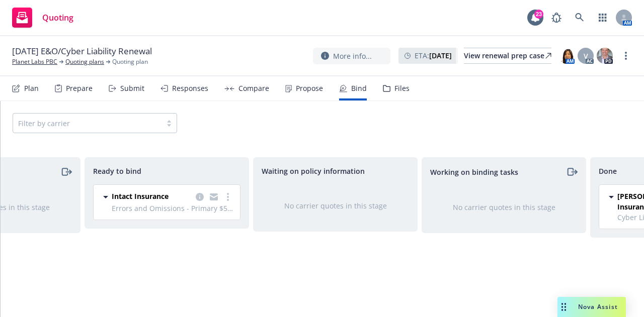
scroll to position [0, 109]
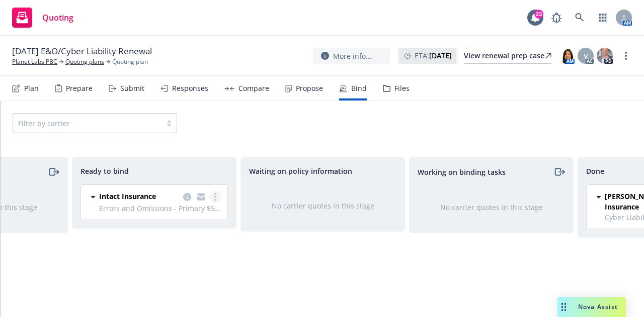
click at [217, 201] on link "more" at bounding box center [215, 197] width 12 height 12
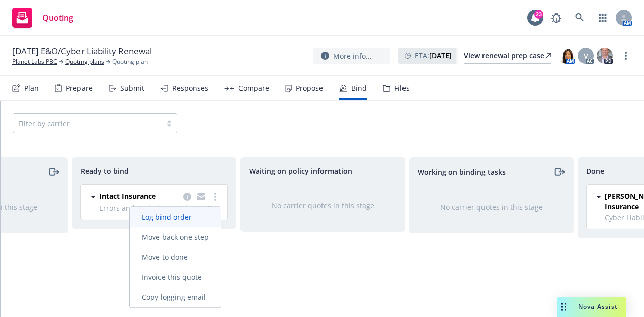
click at [193, 220] on span "Log bind order" at bounding box center [167, 217] width 74 height 10
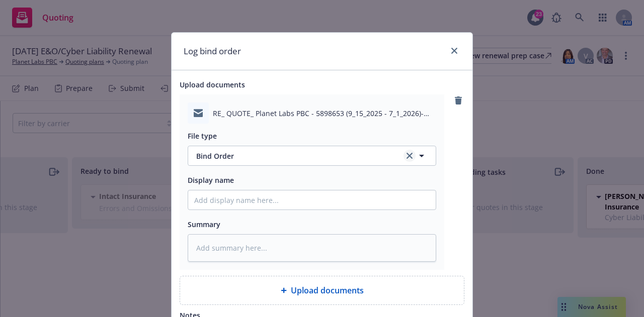
click at [407, 153] on icon "clear selection" at bounding box center [410, 156] width 6 height 6
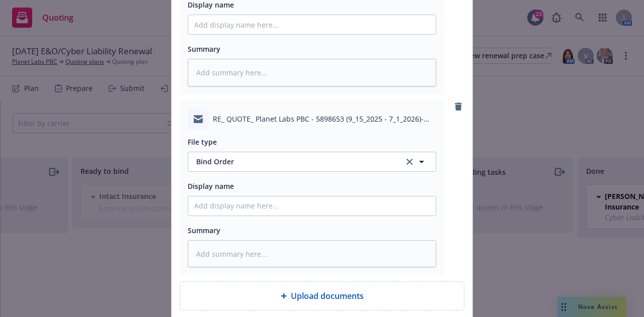
scroll to position [188, 0]
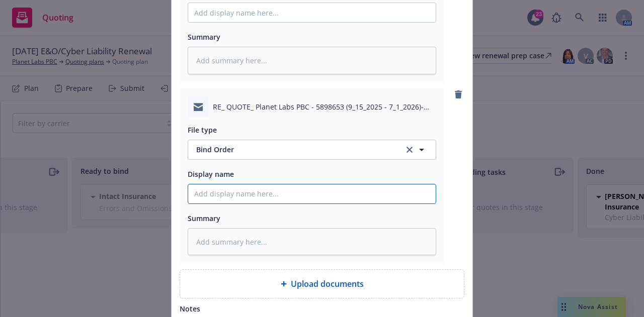
click at [324, 202] on input "Display name" at bounding box center [312, 194] width 248 height 19
type textarea "x"
type input "2"
type textarea "x"
type input "25-"
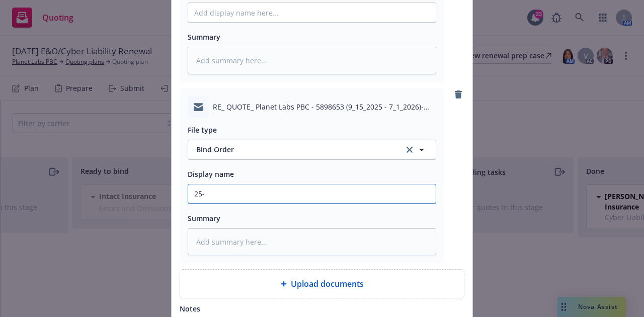
type textarea "x"
type input "25-2"
type textarea "x"
type input "25-26"
type textarea "x"
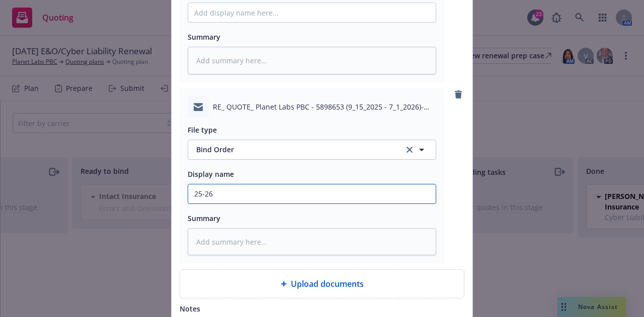
type input "25-26"
type textarea "x"
type input "25-26 P"
type textarea "x"
type input "25-26 Pr"
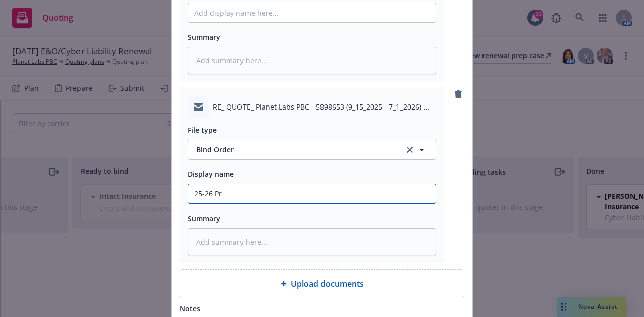
type textarea "x"
type input "25-26 Pri"
type textarea "x"
type input "25-26 Prim"
type textarea "x"
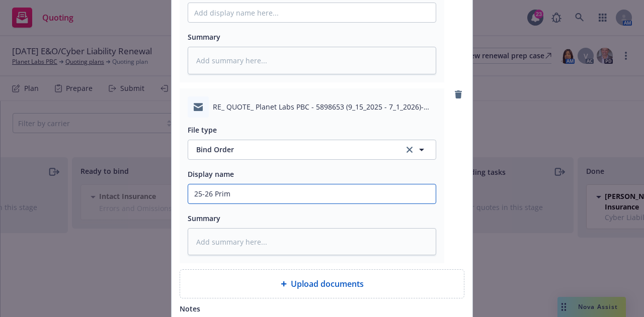
type input "25-26 Prima"
type textarea "x"
type input "25-26 Primar"
type textarea "x"
type input "25-26 Primary"
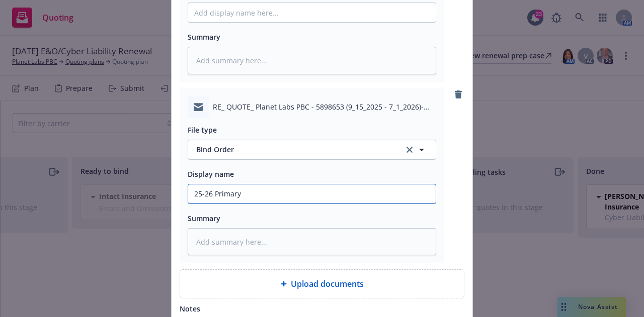
type textarea "x"
type input "25-26 Primary"
type textarea "x"
type input "25-26 Primary $"
type textarea "x"
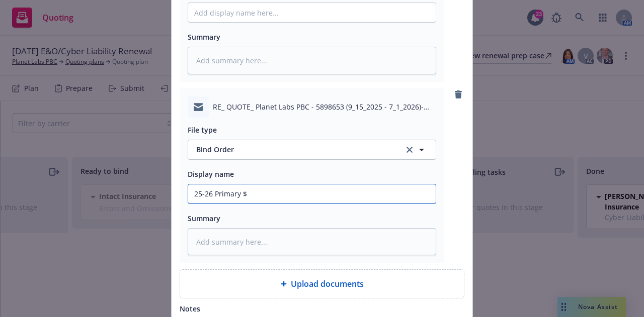
type input "25-26 Primary $5"
type textarea "x"
type input "25-26 Primary $5M"
type textarea "x"
type input "25-26 Primary $5M"
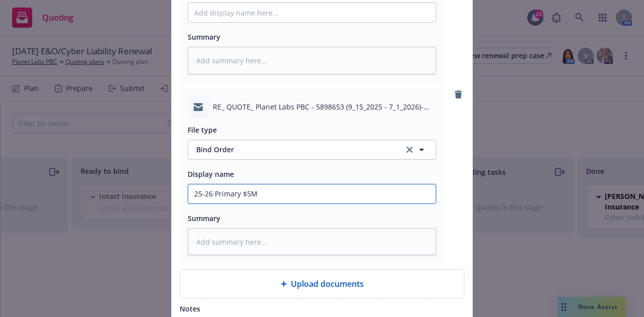
type textarea "x"
type input "25-26 Primary $5M C"
type textarea "x"
type input "25-26 Primary $5M Cy"
type textarea "x"
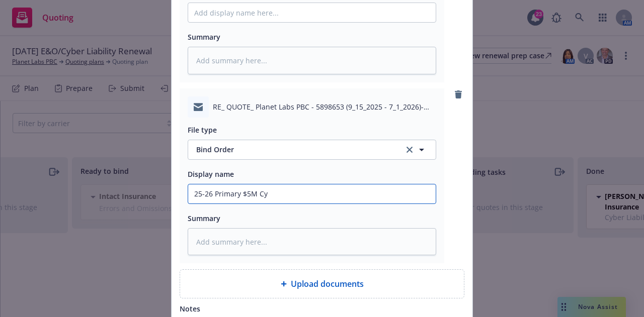
type input "25-26 Primary $5M Cyb"
type textarea "x"
type input "25-26 Primary $5M Cybe"
type textarea "x"
type input "25-26 Primary $5M Cyber"
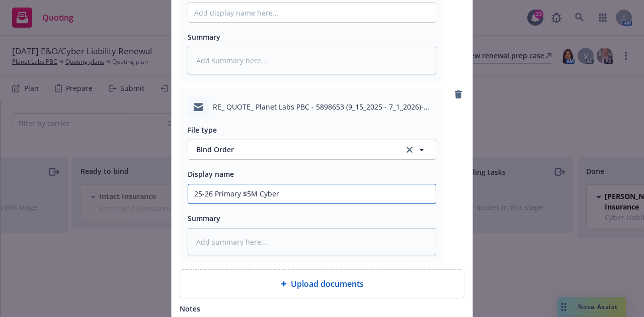
type textarea "x"
type input "25-26 Primary $5M Cyber E"
type textarea "x"
type input "25-26 Primary $5M Cyber E&"
type textarea "x"
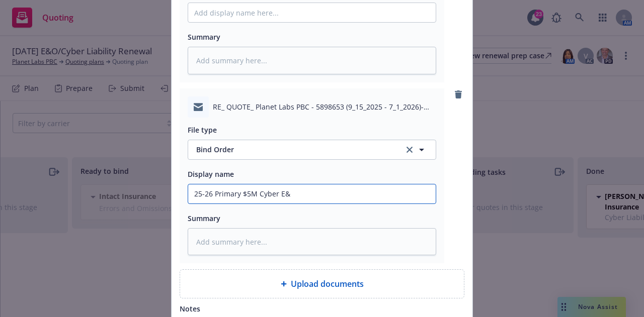
type input "25-26 Primary $5M Cyber E&O"
type textarea "x"
type input "25-26 Primary $5M Cyber E&O"
type textarea "x"
type input "25-26 Primary $5M Cyber E&O B"
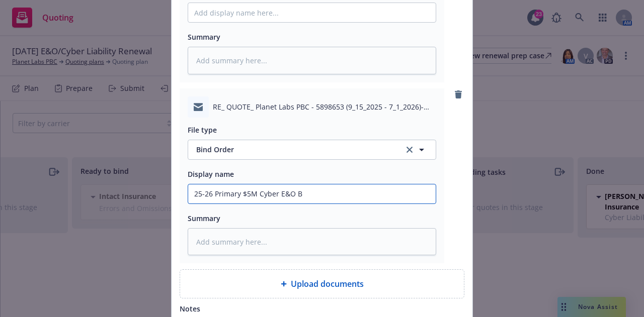
type textarea "x"
type input "25-26 Primary $5M Cyber E&O Bi"
type textarea "x"
type input "25-26 Primary $5M Cyber E&O Bin"
type textarea "x"
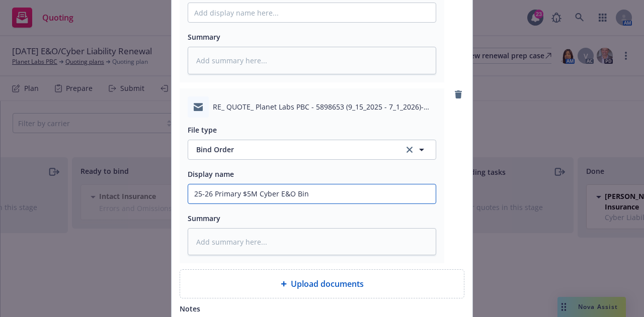
type input "25-26 Primary $5M Cyber E&O Bind"
type textarea "x"
type input "25-26 Primary $5M Cyber E&O Bind"
type textarea "x"
type input "25-26 Primary $5M Cyber E&O Bind O"
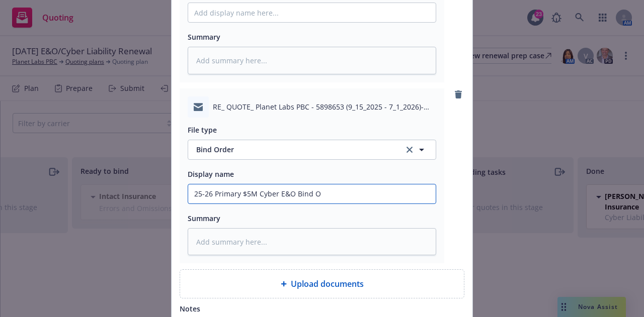
type textarea "x"
type input "25-26 Primary $5M Cyber E&O Bind Or"
type textarea "x"
type input "25-26 Primary $5M Cyber E&O Bind Ord"
type textarea "x"
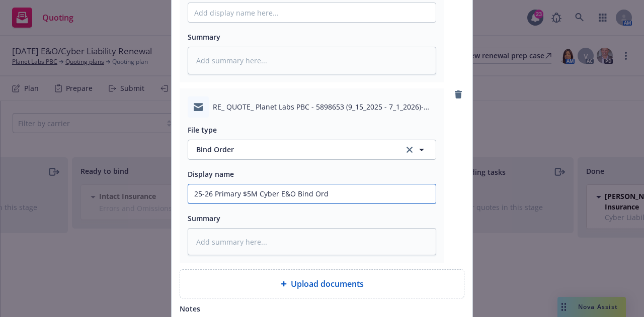
type input "25-26 Primary $5M Cyber E&O Bind Orde"
type textarea "x"
type input "25-26 Primary $5M Cyber E&O Bind Order"
type textarea "x"
type input "25-26 Primary $5M Cyber E&O Bind Order"
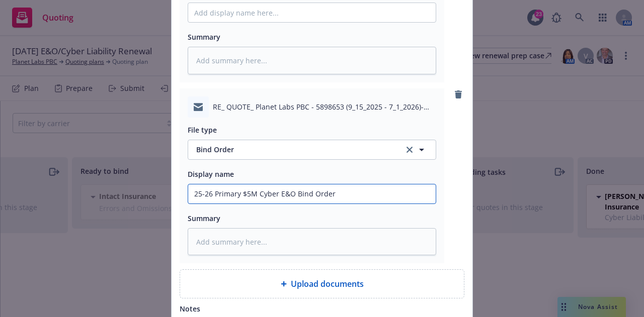
type textarea "x"
type input "25-26 Primary $5M Cyber E&O Bind Order t"
type textarea "x"
type input "25-26 Primary $5M Cyber E&O Bind Order to"
type textarea "x"
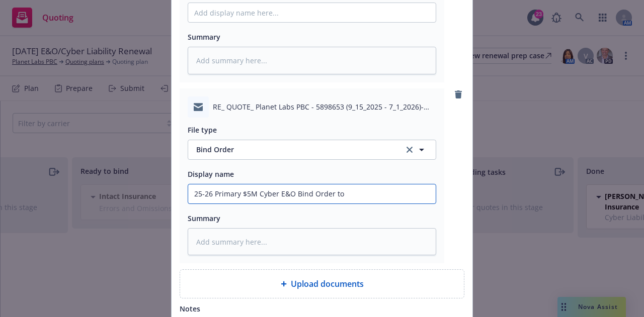
type input "25-26 Primary $5M Cyber E&O Bind Order to"
type textarea "x"
type input "25-26 Primary $5M Cyber E&O Bind Order to M"
type textarea "x"
type input "25-26 Primary $5M Cyber E&O Bind Order to Ma"
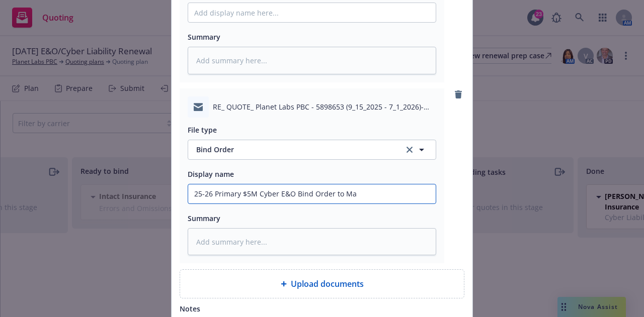
type textarea "x"
type input "25-26 Primary $5M Cyber E&O Bind Order to Mar"
type textarea "x"
type input "25-26 Primary $5M Cyber E&O Bind Order to Mark"
type textarea "x"
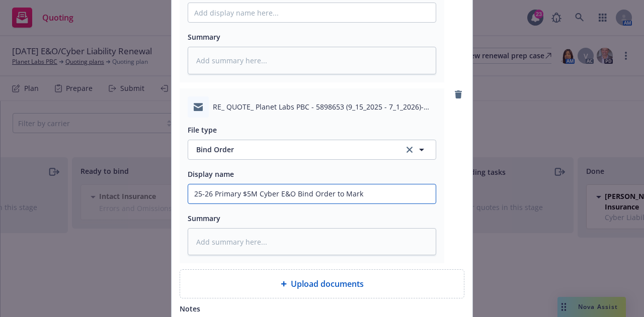
type input "25-26 Primary $5M Cyber E&O Bind Order to Marke"
type textarea "x"
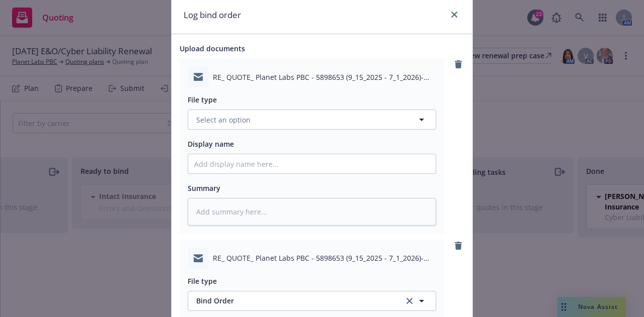
scroll to position [18, 0]
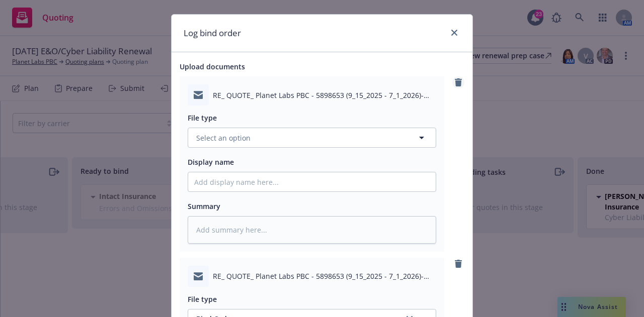
type input "25-26 Primary $5M Cyber E&O Bind Order to Markel"
click at [455, 84] on icon "remove" at bounding box center [458, 82] width 7 height 8
type textarea "x"
type input "25-26 Primary $5M Cyber E&O Bind Order to Markel"
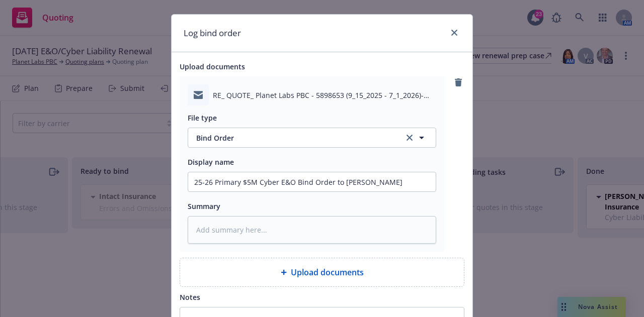
scroll to position [133, 0]
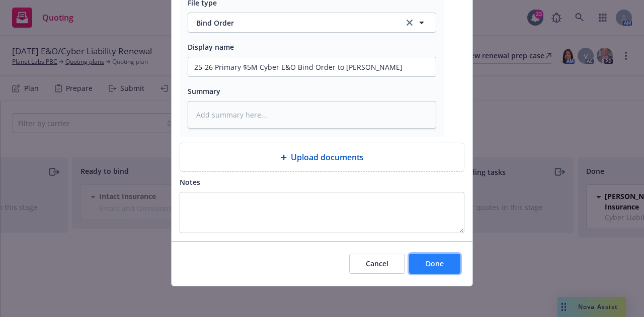
click at [430, 269] on button "Done" at bounding box center [434, 264] width 51 height 20
type textarea "x"
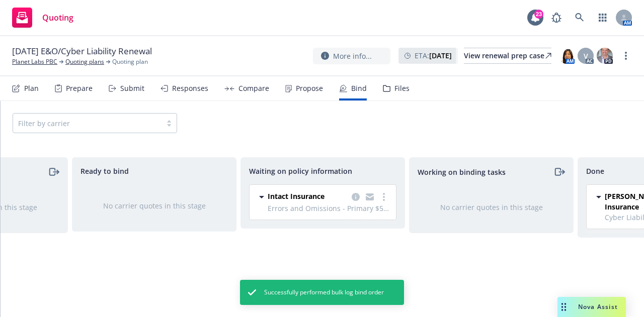
scroll to position [0, 219]
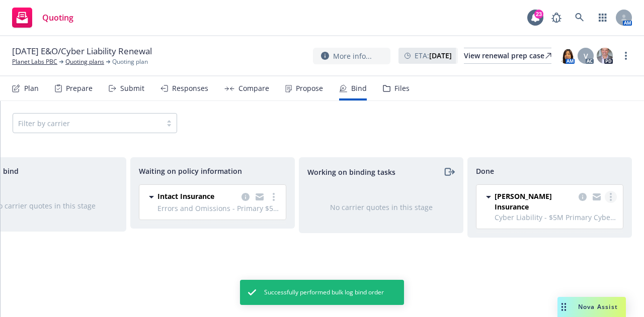
click at [609, 194] on link "more" at bounding box center [611, 197] width 12 height 12
click at [509, 278] on div "Done Markel Insurance Cyber Liability - $5M Primary Cyber, Excess - Errors and …" at bounding box center [549, 226] width 165 height 139
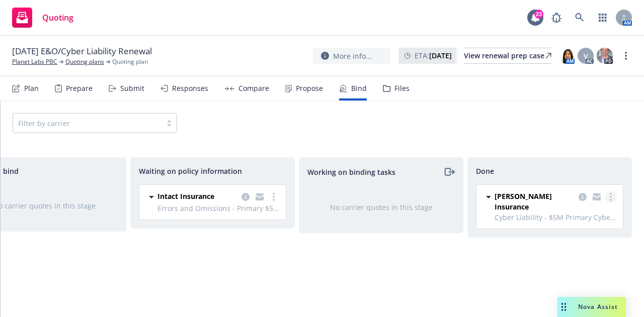
click at [610, 199] on icon "more" at bounding box center [611, 197] width 2 height 8
click at [495, 253] on div "Done Markel Insurance Cyber Liability - $5M Primary Cyber, Excess - Errors and …" at bounding box center [549, 226] width 165 height 139
click at [585, 197] on icon "copy logging email" at bounding box center [583, 197] width 8 height 8
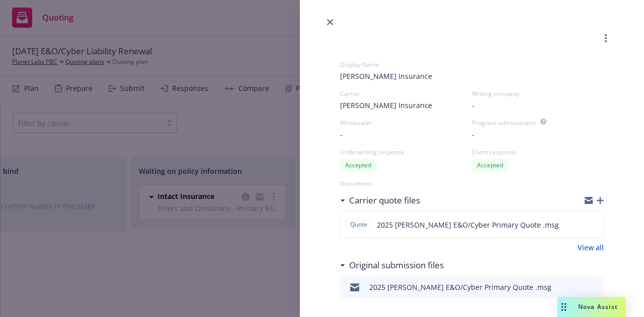
click at [601, 36] on link "more" at bounding box center [606, 38] width 12 height 12
click at [329, 21] on icon "close" at bounding box center [330, 22] width 6 height 6
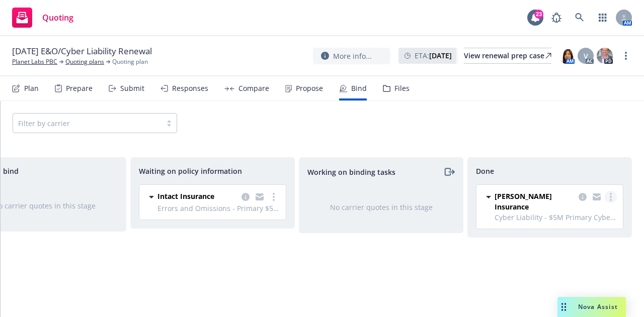
click at [613, 198] on link "more" at bounding box center [611, 197] width 12 height 12
click at [592, 216] on span "Move back one step" at bounding box center [571, 217] width 91 height 10
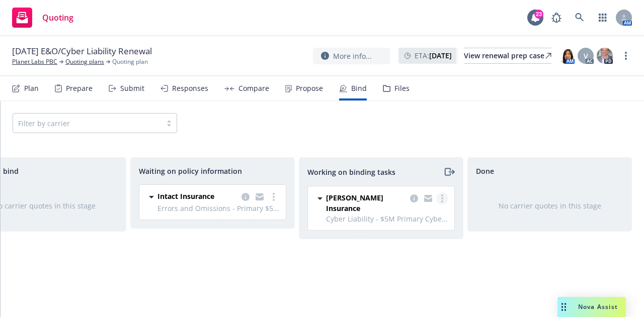
click at [445, 193] on link "more" at bounding box center [442, 199] width 12 height 12
click at [492, 262] on div "Done No carrier quotes in this stage" at bounding box center [549, 226] width 165 height 139
click at [441, 199] on link "more" at bounding box center [442, 199] width 12 height 12
click at [431, 243] on link "Move to done" at bounding box center [402, 239] width 91 height 20
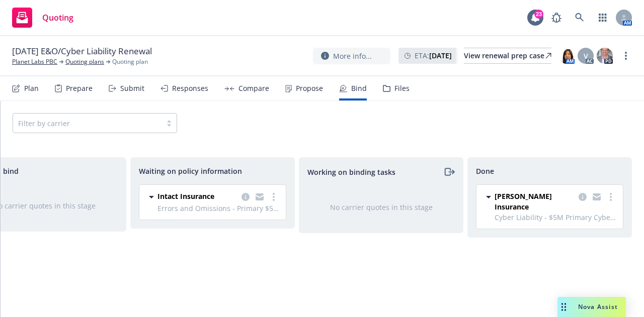
click at [489, 196] on icon at bounding box center [488, 197] width 5 height 3
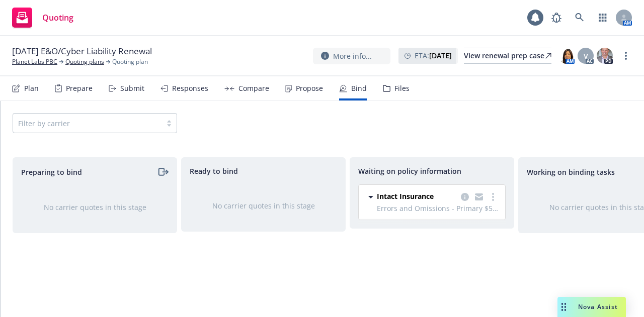
scroll to position [0, 219]
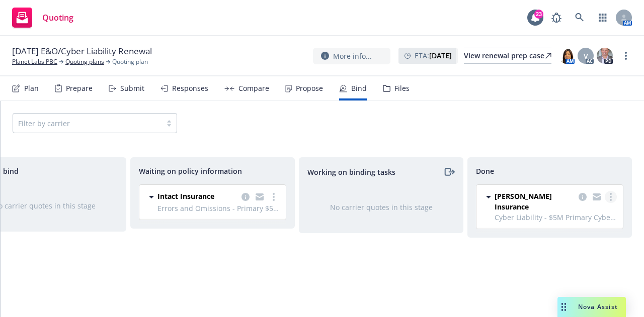
click at [609, 199] on link "more" at bounding box center [611, 197] width 12 height 12
click at [588, 199] on link "copy logging email" at bounding box center [583, 197] width 12 height 12
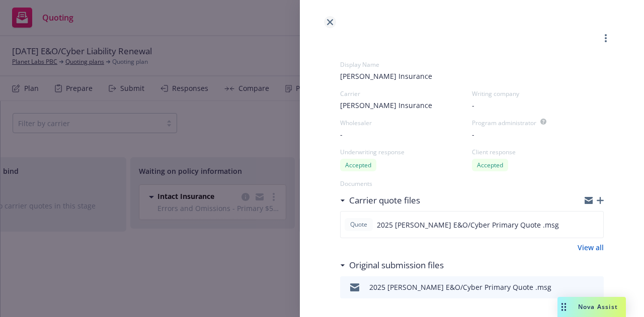
click at [325, 23] on link "close" at bounding box center [330, 22] width 12 height 12
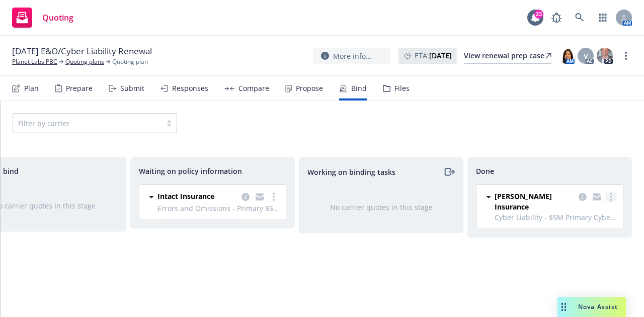
click at [610, 194] on icon "more" at bounding box center [611, 197] width 2 height 8
click at [557, 216] on span "Move back one step" at bounding box center [571, 217] width 91 height 10
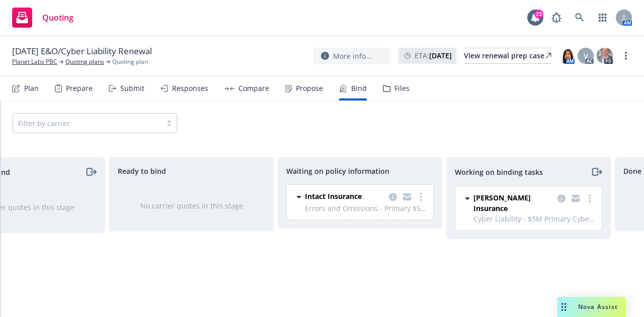
scroll to position [0, 71]
click at [592, 199] on link "more" at bounding box center [590, 199] width 12 height 12
click at [522, 217] on span "Move back one step" at bounding box center [550, 219] width 91 height 10
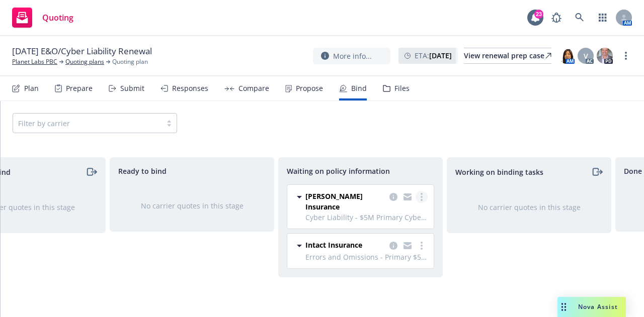
click at [421, 199] on icon "more" at bounding box center [422, 197] width 2 height 8
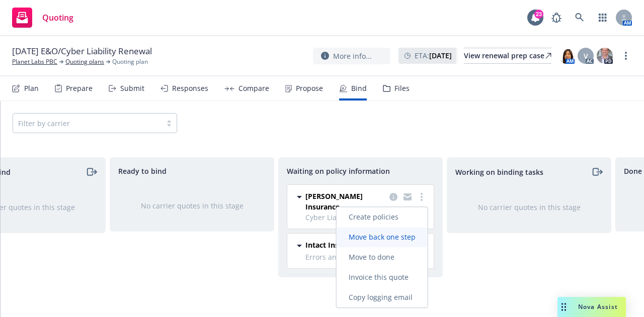
click at [381, 236] on span "Move back one step" at bounding box center [382, 237] width 91 height 10
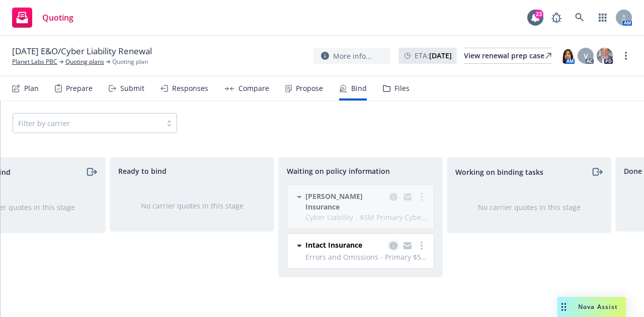
click at [391, 242] on icon "copy logging email" at bounding box center [393, 246] width 8 height 8
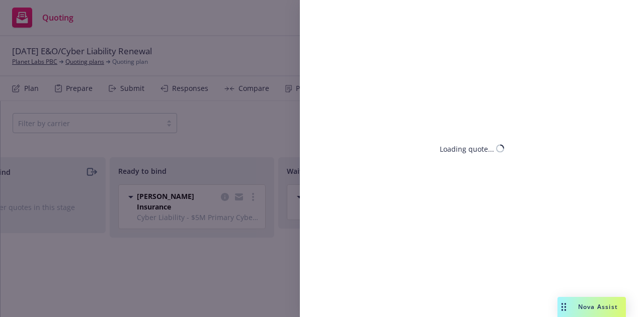
select select "CA"
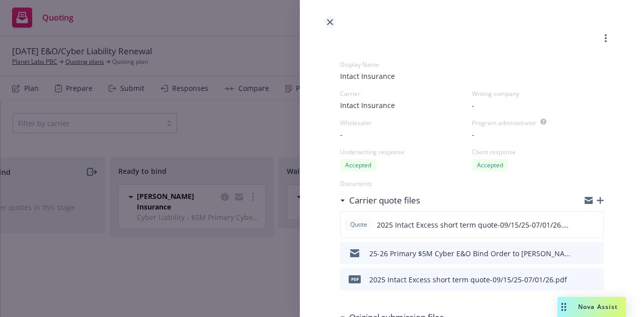
click at [325, 19] on link "close" at bounding box center [330, 22] width 12 height 12
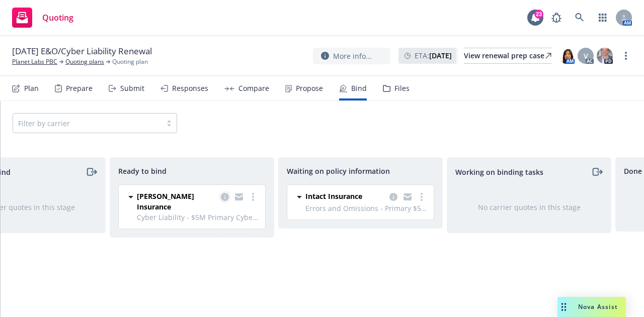
click at [224, 200] on icon "copy logging email" at bounding box center [225, 197] width 8 height 8
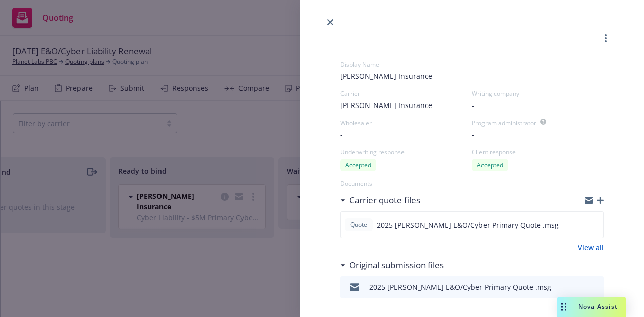
click at [328, 19] on link "close" at bounding box center [330, 22] width 12 height 12
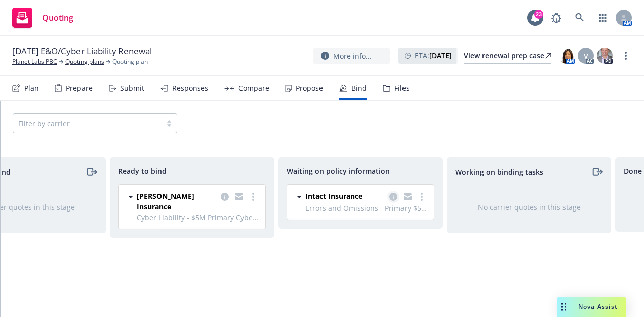
click at [392, 195] on icon "copy logging email" at bounding box center [393, 197] width 8 height 8
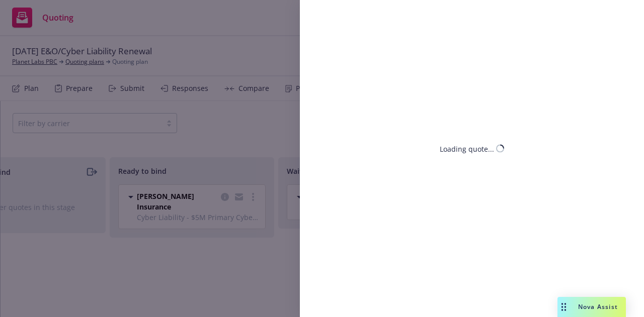
select select "CA"
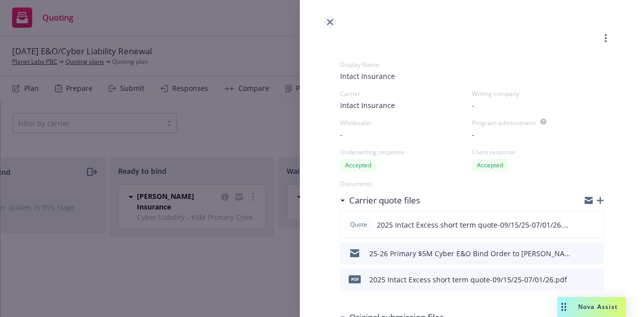
click at [329, 24] on icon "close" at bounding box center [330, 22] width 6 height 6
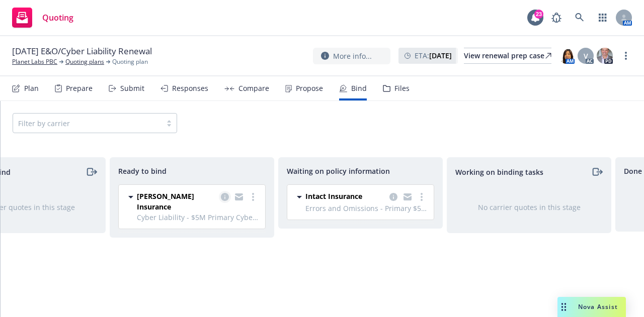
click at [227, 198] on icon "copy logging email" at bounding box center [225, 197] width 8 height 8
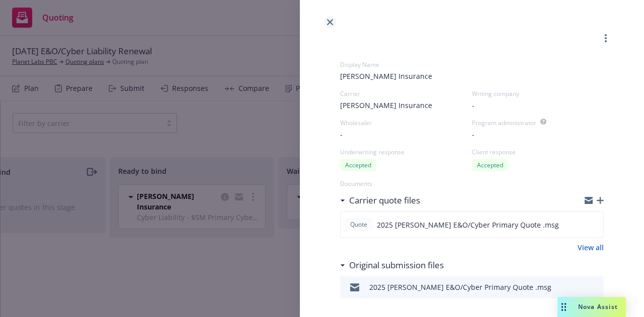
click at [329, 21] on icon "close" at bounding box center [330, 22] width 6 height 6
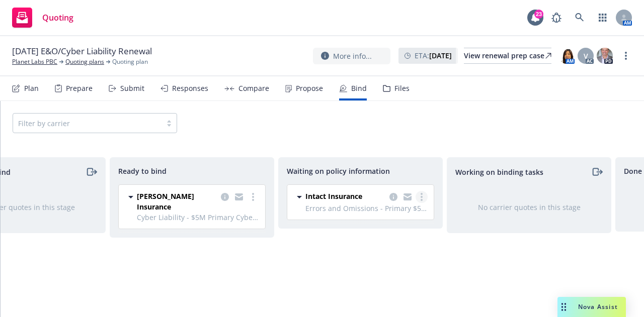
click at [423, 202] on link "more" at bounding box center [422, 197] width 12 height 12
click at [316, 247] on div "Waiting on policy information Intact Insurance Errors and Omissions - Primary $…" at bounding box center [360, 226] width 165 height 139
click at [394, 196] on icon "copy logging email" at bounding box center [393, 197] width 8 height 8
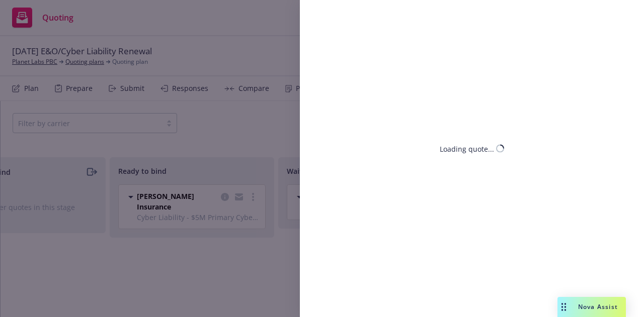
select select "CA"
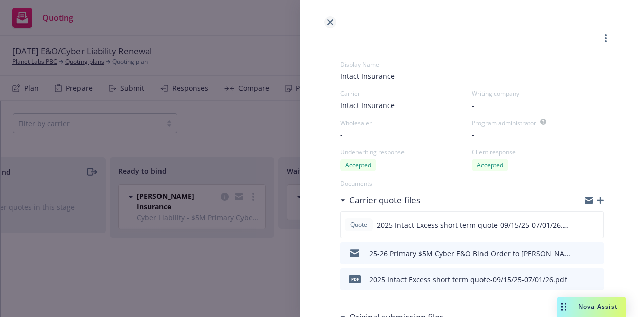
click at [328, 22] on icon "close" at bounding box center [330, 22] width 6 height 6
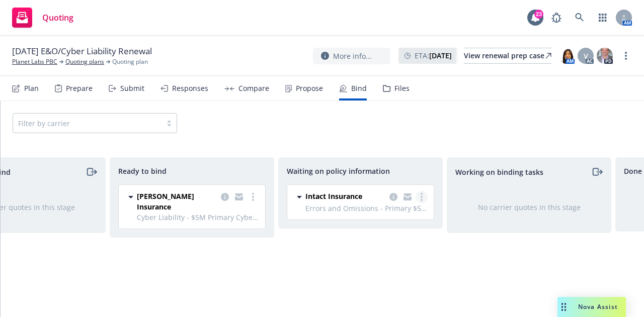
click at [420, 199] on link "more" at bounding box center [422, 197] width 12 height 12
click at [271, 243] on div "Ready to bind Markel Insurance Cyber Liability - $5M Primary Cyber, Excess - Er…" at bounding box center [192, 226] width 165 height 139
click at [253, 196] on circle "more" at bounding box center [253, 197] width 2 height 2
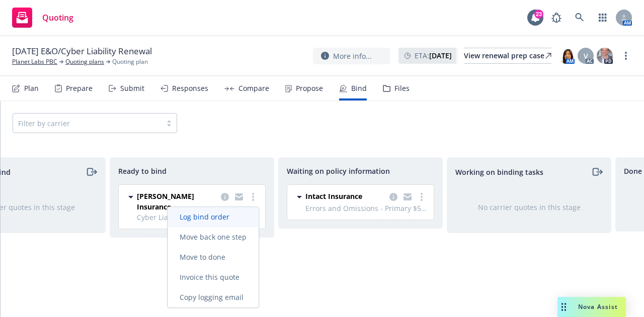
click at [225, 219] on span "Log bind order" at bounding box center [205, 217] width 74 height 10
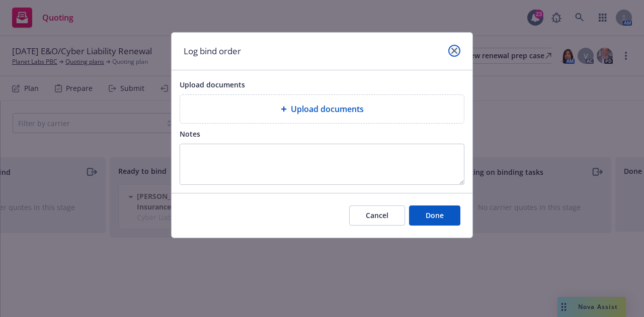
click at [451, 52] on icon "close" at bounding box center [454, 51] width 6 height 6
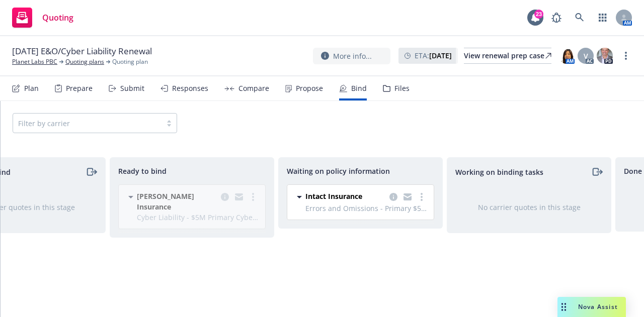
drag, startPoint x: 224, startPoint y: 265, endPoint x: 148, endPoint y: 149, distance: 138.6
click at [224, 265] on div "Ready to bind Markel Insurance Cyber Liability - $5M Primary Cyber, Excess - Er…" at bounding box center [192, 226] width 165 height 139
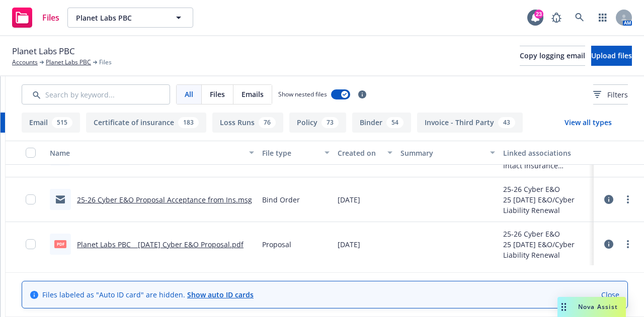
scroll to position [0, 193]
click at [624, 198] on link "more" at bounding box center [628, 200] width 12 height 12
click at [568, 259] on link "Edit" at bounding box center [576, 261] width 100 height 20
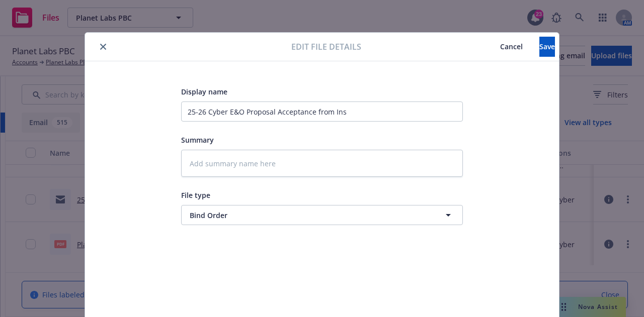
click at [100, 47] on icon "close" at bounding box center [103, 47] width 6 height 6
type textarea "x"
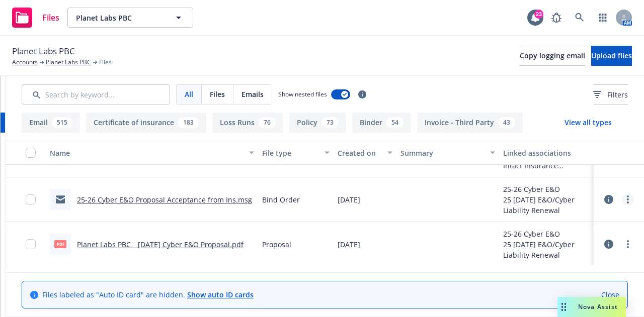
click at [623, 200] on link "more" at bounding box center [628, 200] width 12 height 12
click at [576, 282] on link "Update associations" at bounding box center [576, 281] width 100 height 20
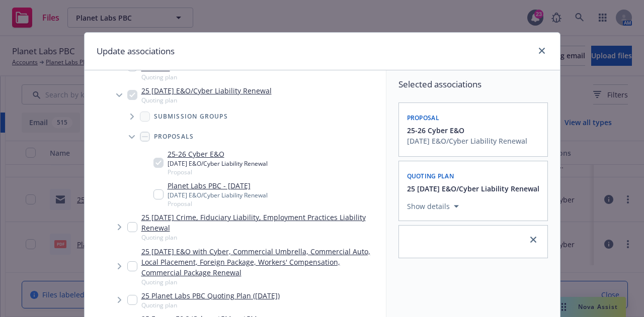
scroll to position [110, 0]
click at [539, 57] on div at bounding box center [540, 51] width 16 height 13
click at [539, 53] on icon "close" at bounding box center [542, 51] width 6 height 6
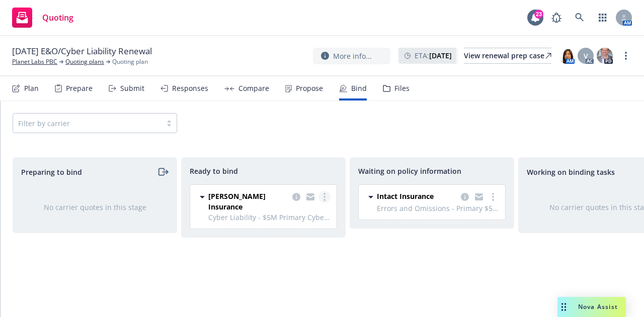
click at [327, 200] on link "more" at bounding box center [324, 197] width 12 height 12
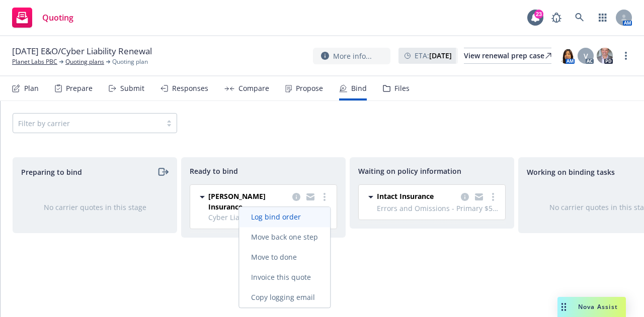
click at [307, 222] on span "Log bind order" at bounding box center [276, 217] width 74 height 10
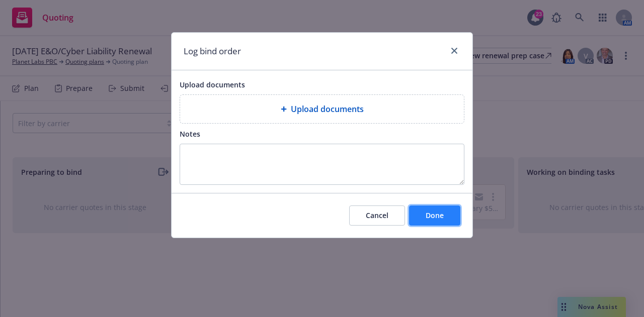
click at [433, 220] on button "Done" at bounding box center [434, 216] width 51 height 20
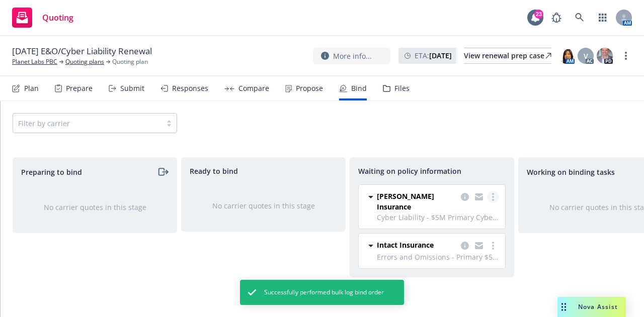
click at [496, 195] on link "more" at bounding box center [493, 197] width 12 height 12
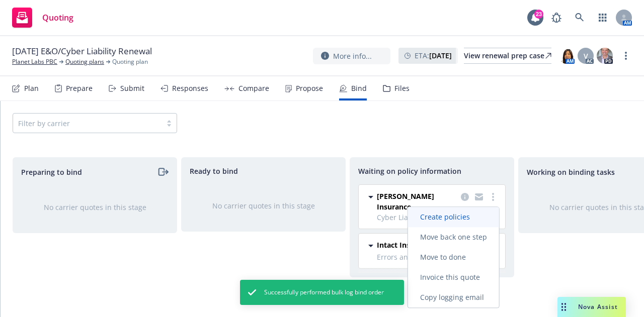
click at [474, 218] on span "Create policies" at bounding box center [445, 217] width 74 height 10
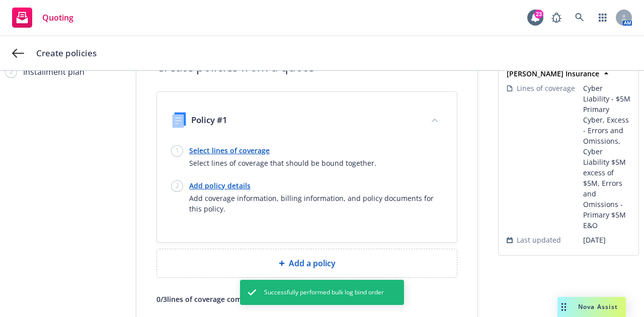
scroll to position [46, 0]
click at [247, 150] on link "Select lines of coverage" at bounding box center [282, 150] width 187 height 11
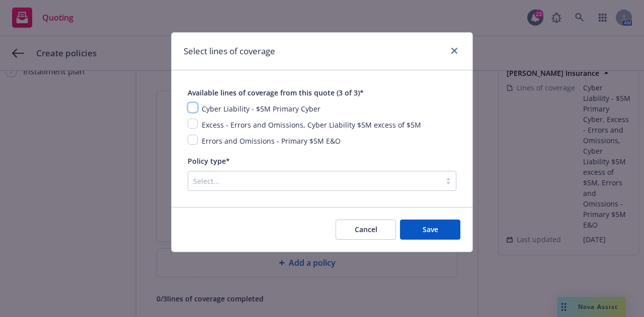
click at [190, 107] on input "checkbox" at bounding box center [193, 108] width 10 height 10
checkbox input "true"
click at [192, 144] on input "checkbox" at bounding box center [193, 140] width 10 height 10
checkbox input "true"
click at [360, 189] on div "Select..." at bounding box center [314, 181] width 253 height 16
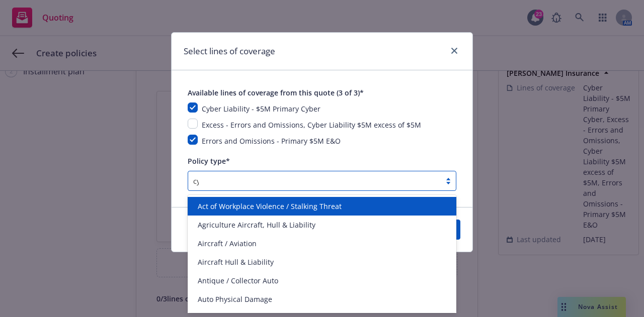
type input "cyb"
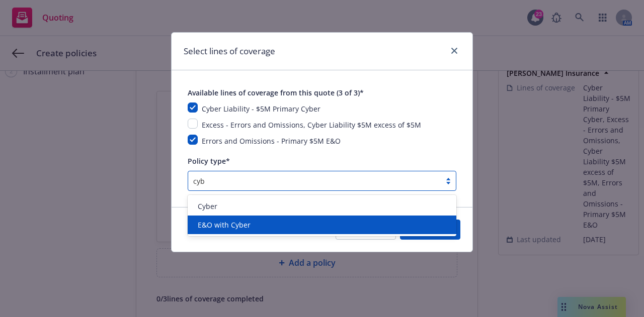
click at [364, 220] on div "E&O with Cyber" at bounding box center [322, 225] width 257 height 11
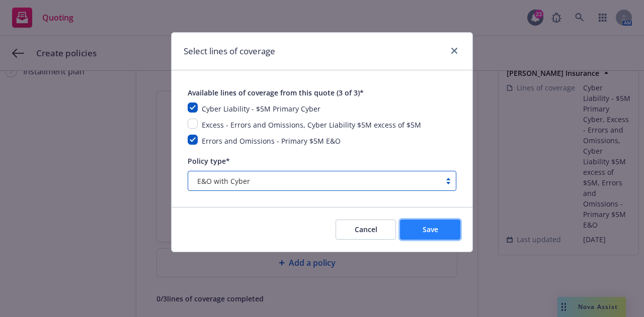
click at [448, 236] on button "Save" at bounding box center [430, 230] width 60 height 20
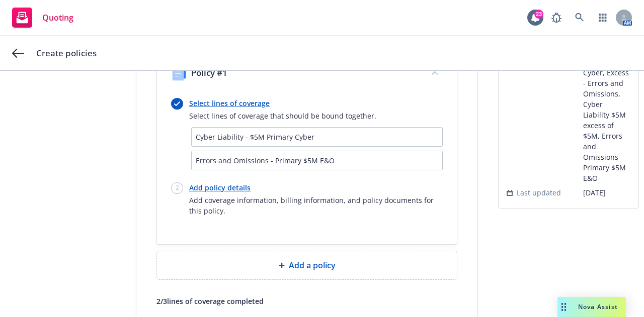
scroll to position [161, 0]
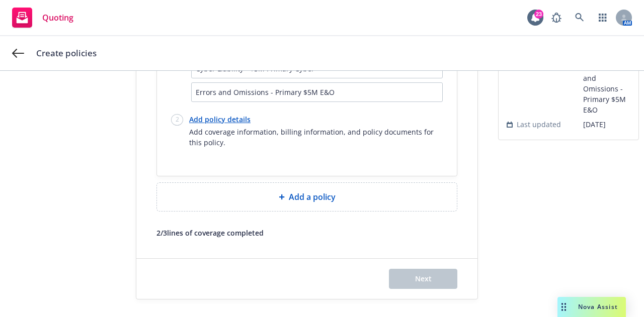
click at [375, 197] on div "Add a policy" at bounding box center [307, 197] width 284 height 12
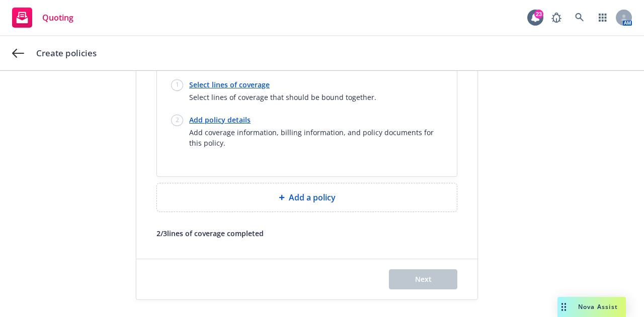
scroll to position [92, 0]
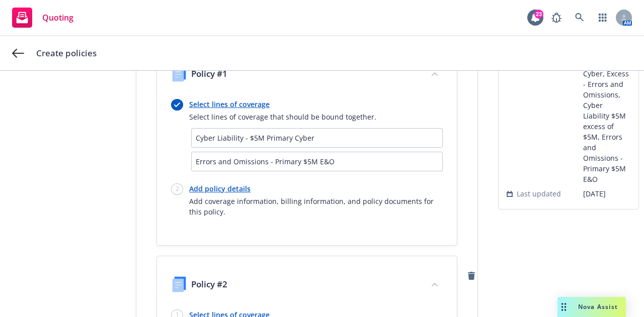
click at [470, 275] on icon "remove" at bounding box center [471, 276] width 7 height 8
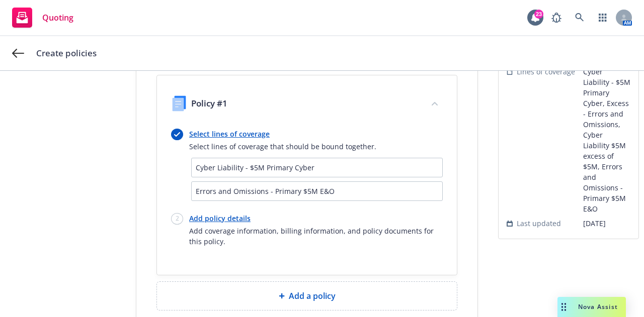
scroll to position [65, 0]
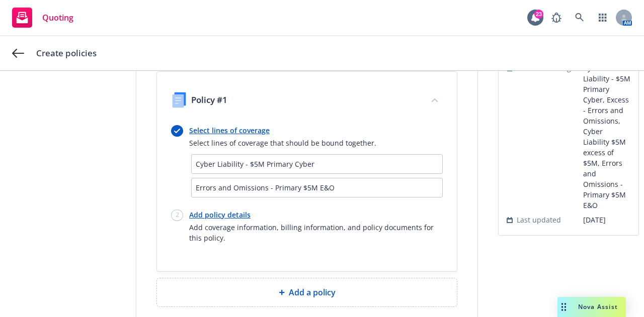
click at [234, 211] on link "Add policy details" at bounding box center [316, 215] width 254 height 11
select select "12"
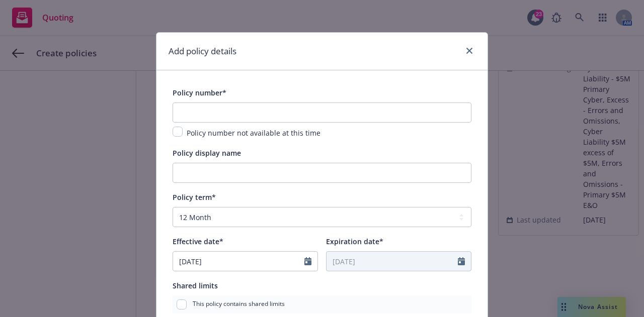
click at [79, 176] on div "Add policy details Policy number* Policy number not available at this time Poli…" at bounding box center [322, 158] width 644 height 317
click at [233, 179] on input "Policy display name" at bounding box center [322, 173] width 299 height 20
click at [358, 109] on input "text" at bounding box center [322, 113] width 299 height 20
paste input "MKLV5PCY000114"
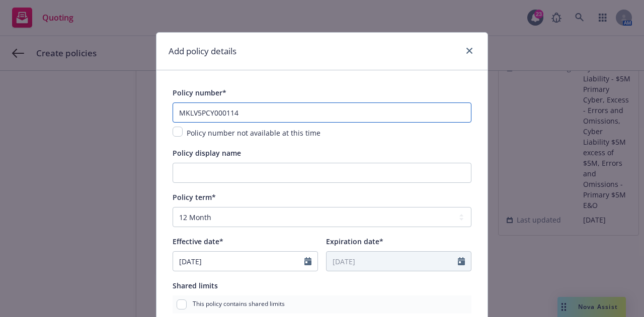
type input "MKLV5PCY000114"
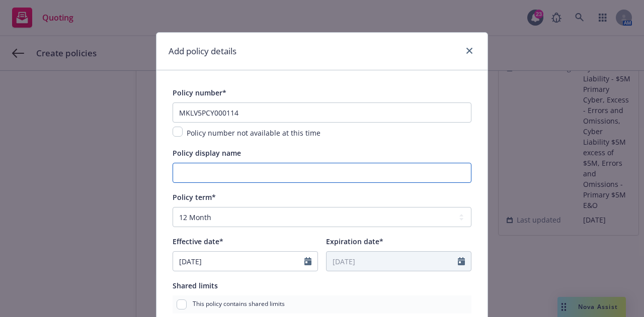
click at [347, 168] on input "Policy display name" at bounding box center [322, 173] width 299 height 20
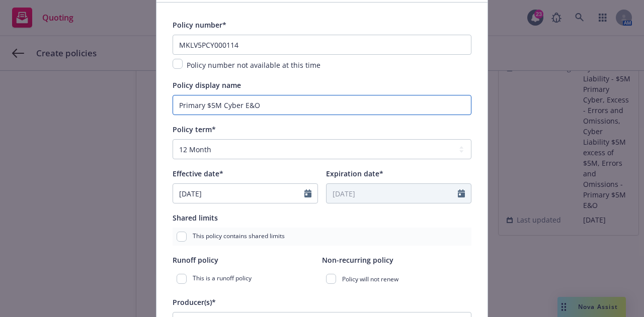
scroll to position [68, 0]
type input "Primary $5M Cyber E&O"
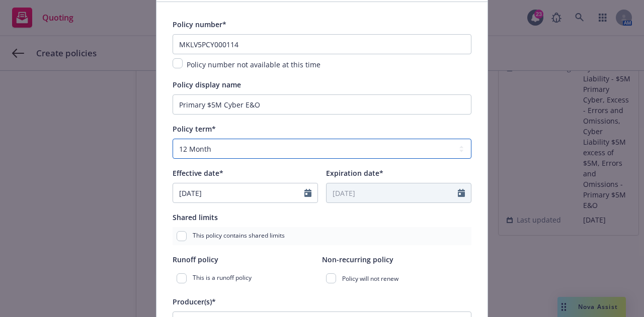
click at [210, 149] on select "Select policy term 12 Month 6 Month 4 Month 3 Month 2 Month 1 Month 36 Month (3…" at bounding box center [322, 149] width 299 height 20
select select "other"
click at [173, 139] on select "Select policy term 12 Month 6 Month 4 Month 3 Month 2 Month 1 Month 36 Month (3…" at bounding box center [322, 149] width 299 height 20
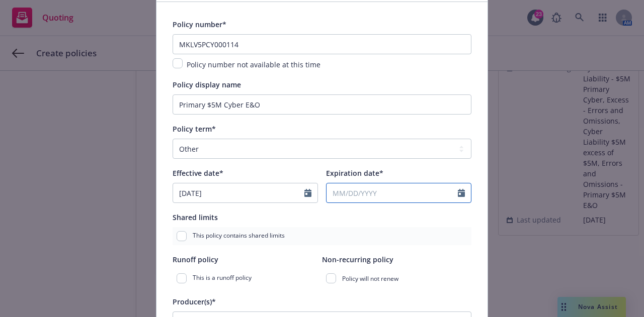
click at [389, 193] on input "Expiration date*" at bounding box center [392, 193] width 131 height 19
select select "9"
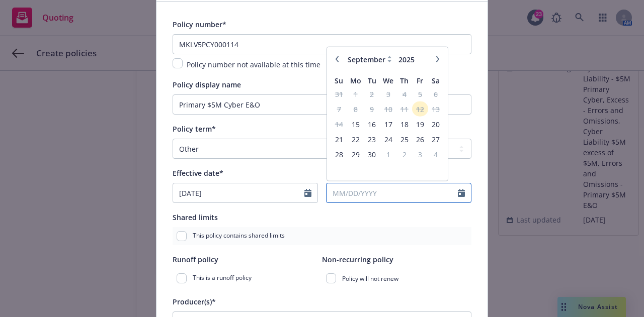
click at [389, 193] on input "Expiration date*" at bounding box center [392, 193] width 131 height 19
type input "07/01/2026"
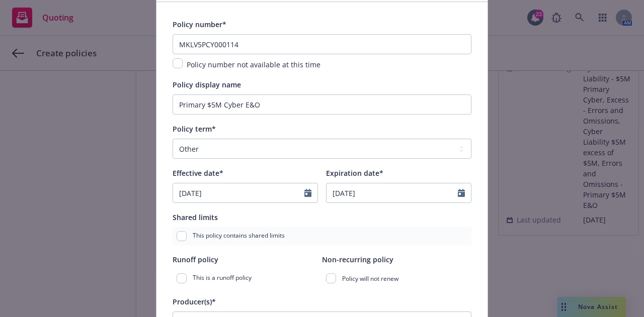
click at [418, 241] on div "This policy contains shared limits" at bounding box center [322, 236] width 299 height 18
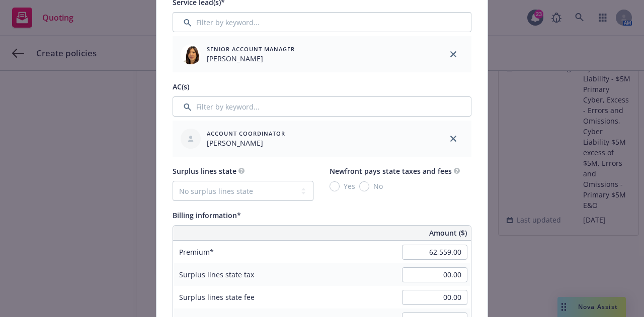
scroll to position [453, 0]
click at [414, 252] on input "62,559.00" at bounding box center [434, 252] width 65 height 15
type input "50,547.00"
type input "11120.34"
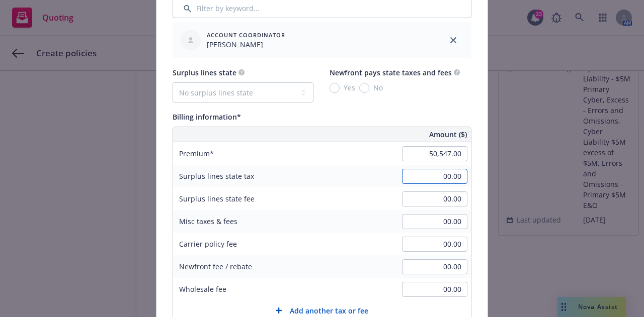
scroll to position [551, 0]
click at [503, 61] on div "Add policy details Policy number* MKLV5PCY000114 Policy number not available at…" at bounding box center [322, 158] width 644 height 317
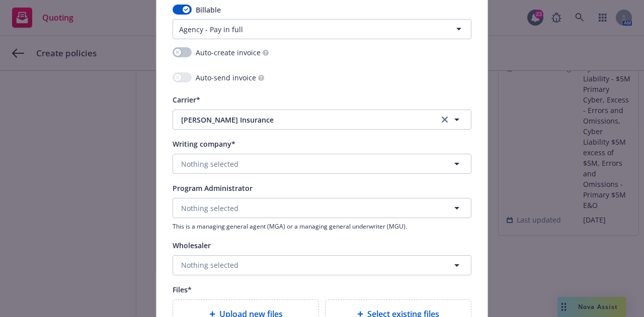
scroll to position [952, 0]
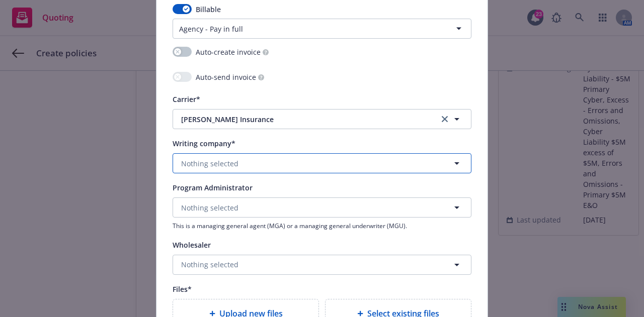
click at [263, 158] on button "Nothing selected" at bounding box center [322, 163] width 299 height 20
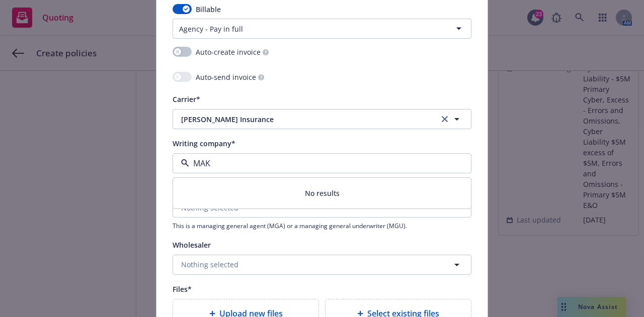
type input "MA"
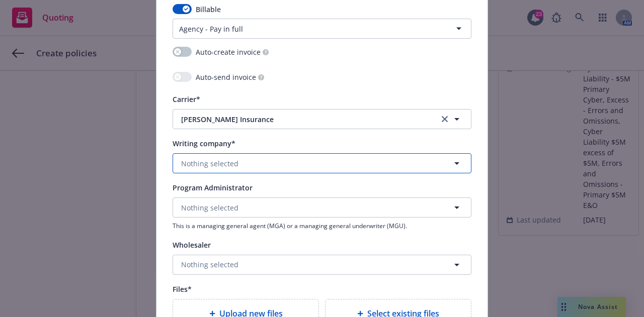
click at [228, 160] on span "Nothing selected" at bounding box center [209, 163] width 57 height 11
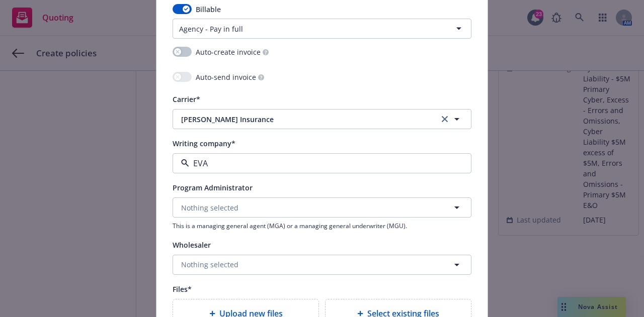
type input "EVAN"
click at [279, 199] on span "Domestic - 35378" at bounding box center [235, 202] width 102 height 11
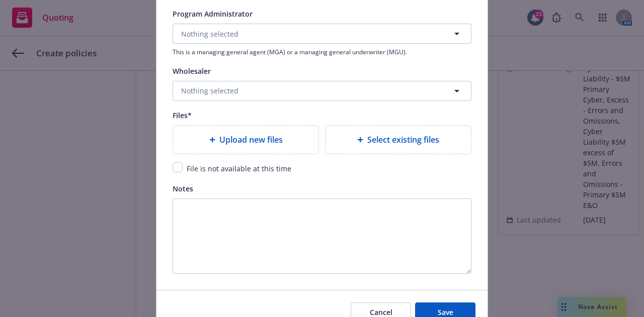
click at [408, 134] on span "Select existing files" at bounding box center [403, 140] width 72 height 12
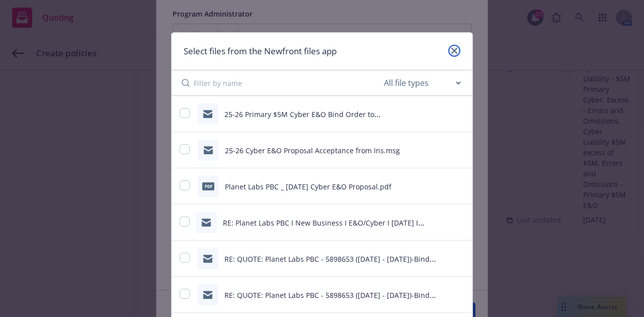
click at [451, 50] on icon "close" at bounding box center [454, 51] width 6 height 6
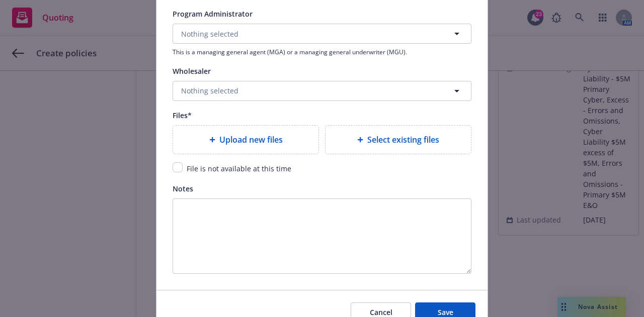
click at [262, 194] on div "Notes" at bounding box center [322, 229] width 299 height 92
click at [443, 134] on div "Select existing files" at bounding box center [398, 140] width 129 height 12
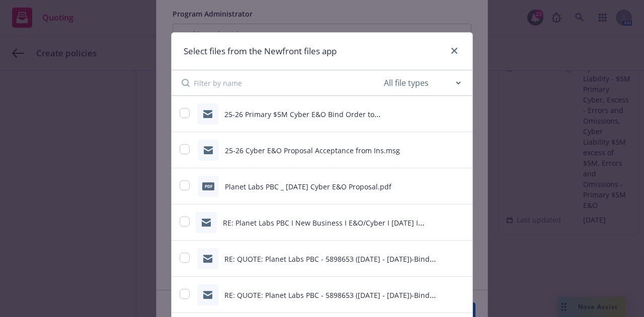
click at [454, 222] on icon "preview file" at bounding box center [458, 222] width 9 height 7
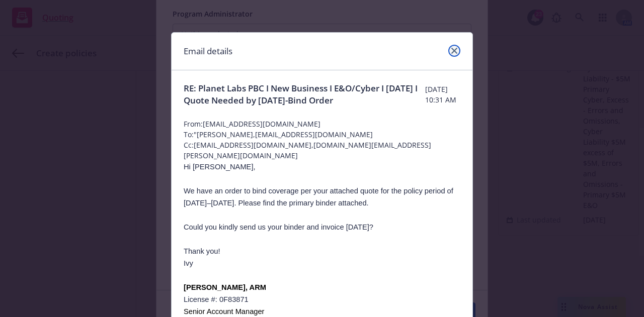
click at [450, 55] on link "close" at bounding box center [454, 51] width 12 height 12
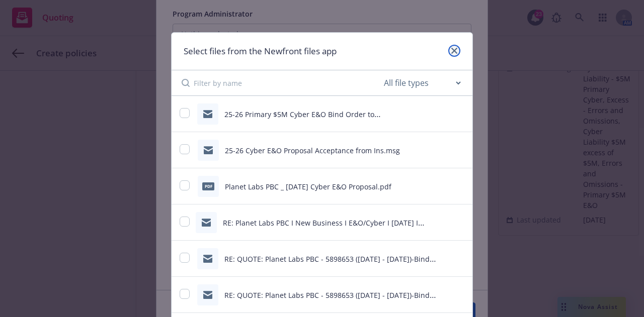
click at [450, 45] on link "close" at bounding box center [454, 51] width 12 height 12
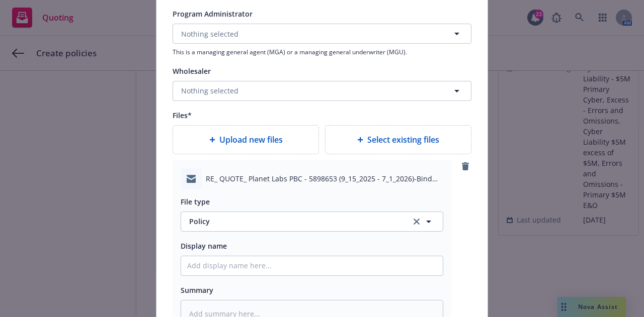
scroll to position [1140, 0]
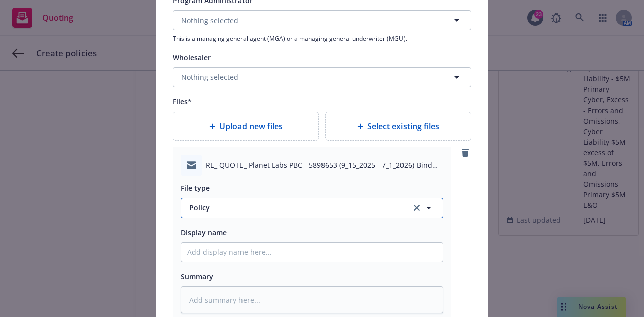
click at [309, 203] on span "Policy" at bounding box center [294, 208] width 210 height 11
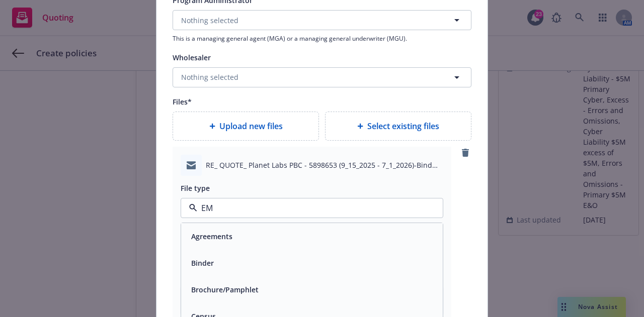
type input "EMA"
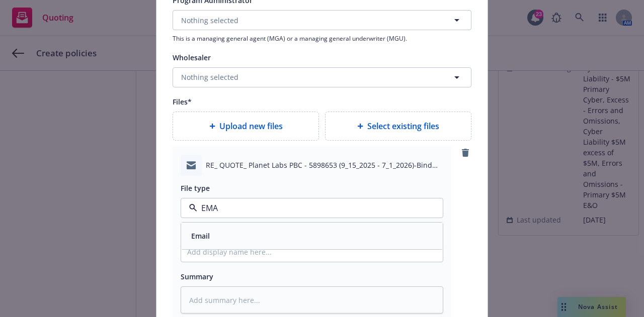
click at [328, 237] on div "Email" at bounding box center [312, 236] width 250 height 15
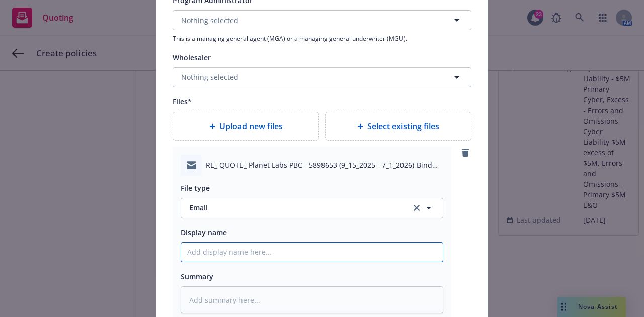
click at [330, 246] on input "Policy display name" at bounding box center [312, 252] width 262 height 19
type textarea "x"
type input "2"
type textarea "x"
type input "25-"
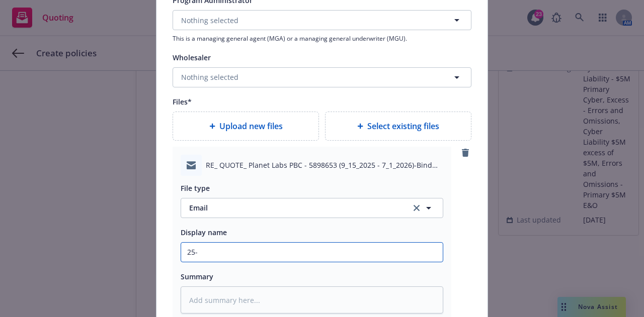
type textarea "x"
type input "25-2"
type textarea "x"
type input "25-26"
type textarea "x"
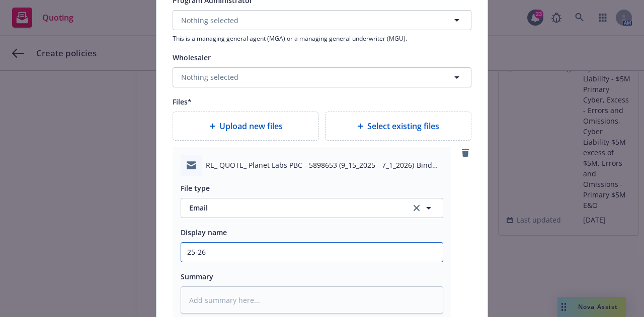
type input "25-26"
type textarea "x"
type input "25-26 C"
type textarea "x"
type input "25-26 Cy"
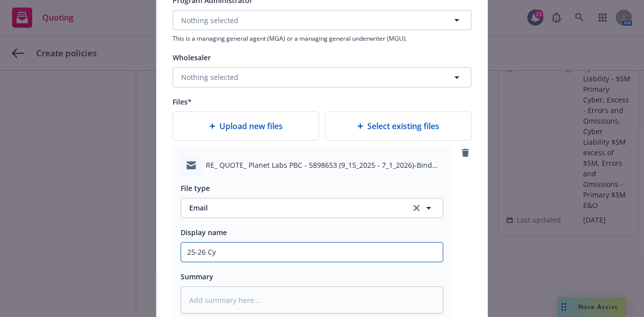
type textarea "x"
type input "25-26 Cyb"
type textarea "x"
type input "25-26 Cybe"
type textarea "x"
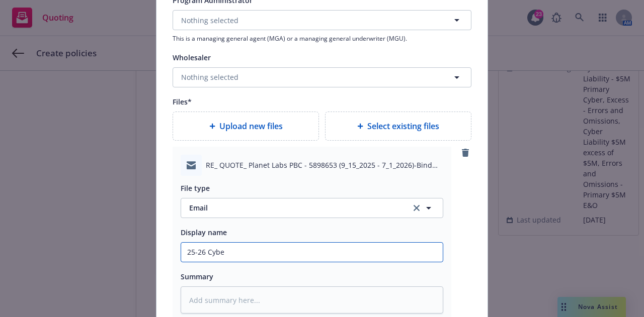
type input "25-26 Cyber"
type textarea "x"
type input "25-26 Cyber"
type textarea "x"
type input "25-26 Cyber E"
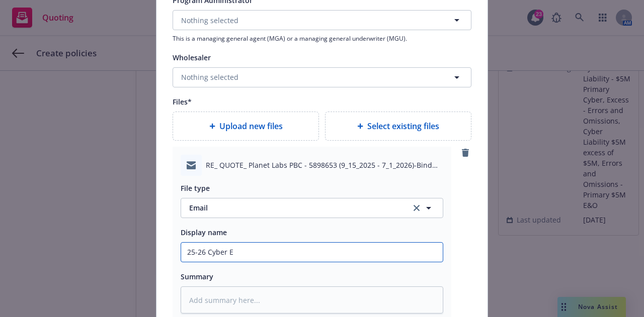
type textarea "x"
type input "25-26 Cyber E&"
type textarea "x"
type input "25-26 Cyber E&O"
type textarea "x"
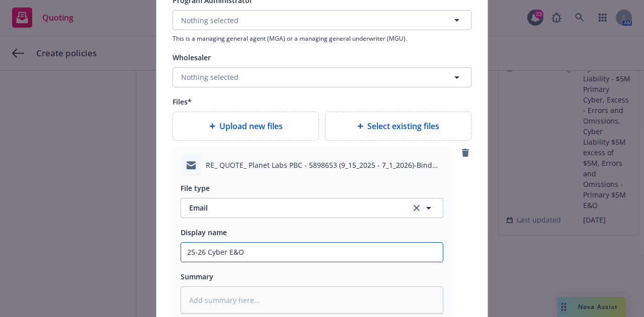
type input "25-26 Cyber E&O"
type textarea "x"
type input "25-26 Cyber E&O B"
type textarea "x"
type input "25-26 Cyber E&O Bi"
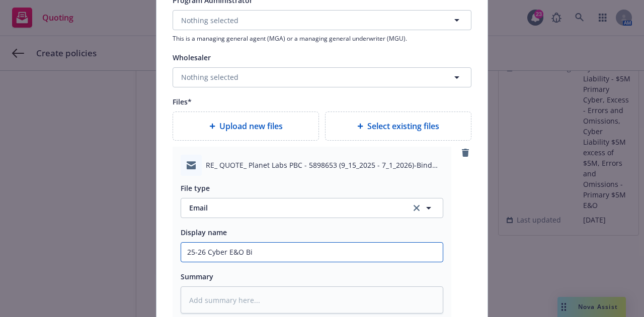
type textarea "x"
type input "25-26 Cyber E&O Bin"
type textarea "x"
type input "25-26 Cyber E&O Bind"
type textarea "x"
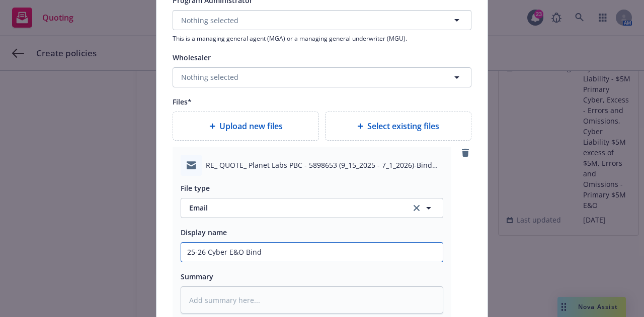
type input "25-26 Cyber E&O Binde"
type textarea "x"
type input "25-26 Cyber E&O Binder"
type textarea "x"
type input "25-26 Cyber E&O Binder f"
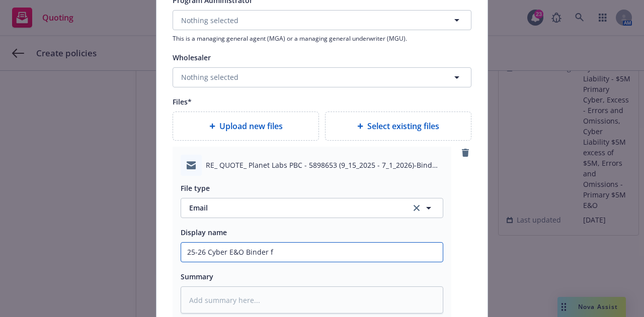
type textarea "x"
type input "25-26 Cyber E&O Binder fr"
type textarea "x"
type input "25-26 Cyber E&O Binder fro"
type textarea "x"
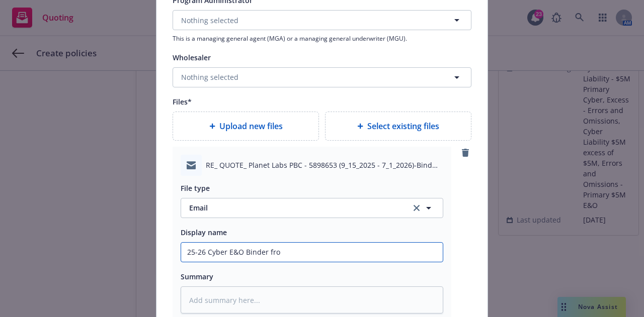
type input "25-26 Cyber E&O Binder from"
type textarea "x"
type input "25-26 Cyber E&O Binder from"
type textarea "x"
type input "25-26 Cyber E&O Binder from a"
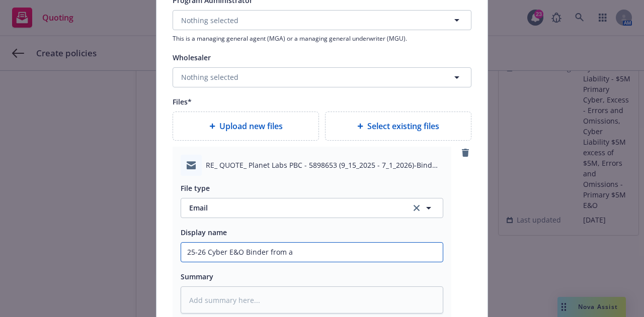
type textarea "x"
type input "25-26 Cyber E&O Binder from"
type textarea "x"
type input "25-26 Cyber E&O Binder from M"
type textarea "x"
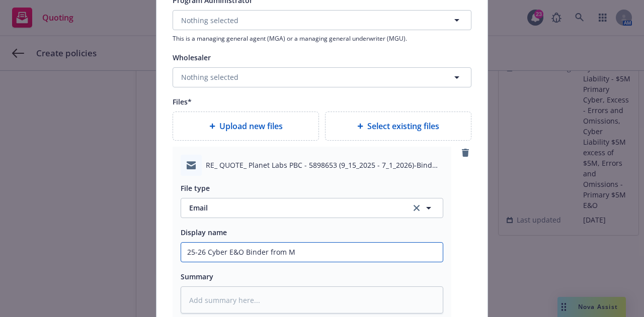
type input "25-26 Cyber E&O Binder from Ma"
type textarea "x"
type input "25-26 Cyber E&O Binder from Mar"
type textarea "x"
type input "25-26 Cyber E&O Binder from Mark"
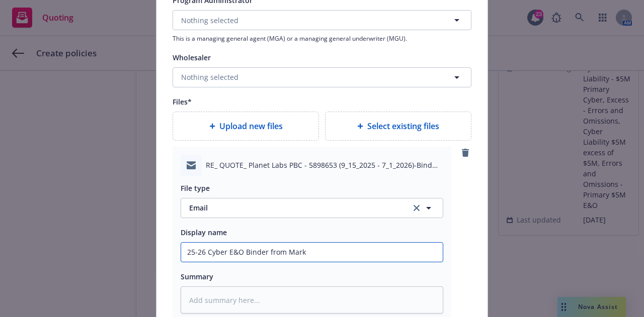
type textarea "x"
type input "25-26 Cyber E&O Binder from Marke"
type textarea "x"
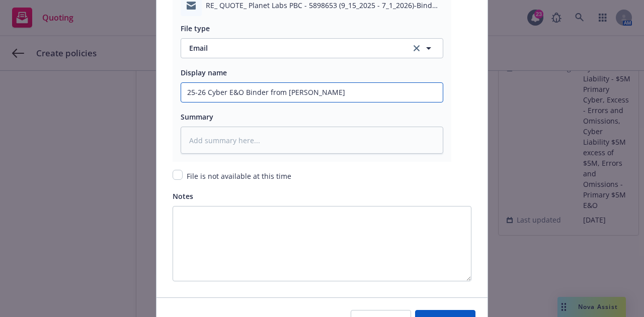
scroll to position [1319, 0]
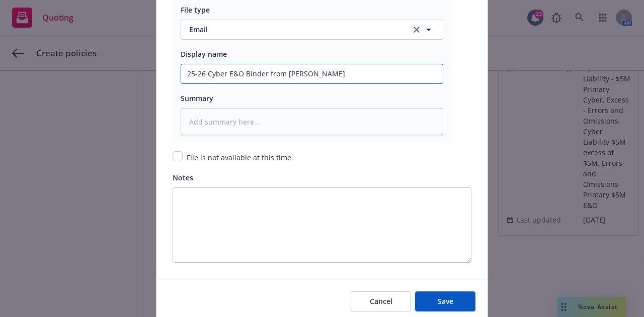
type input "25-26 Cyber E&O Binder from Markel"
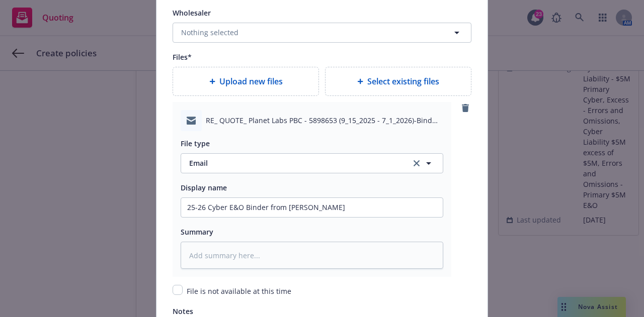
scroll to position [1184, 0]
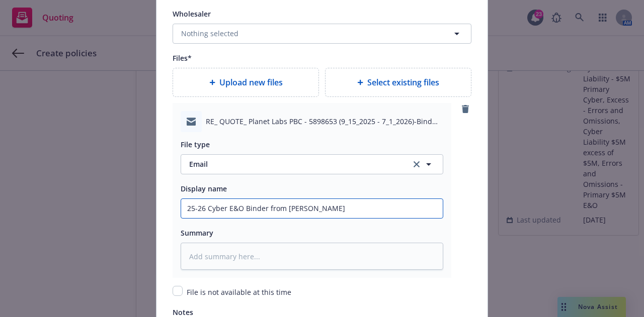
type textarea "x"
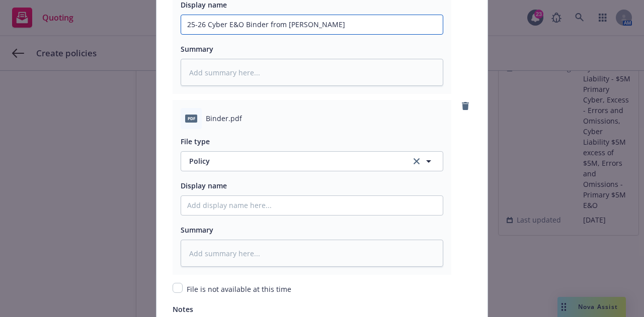
scroll to position [1368, 0]
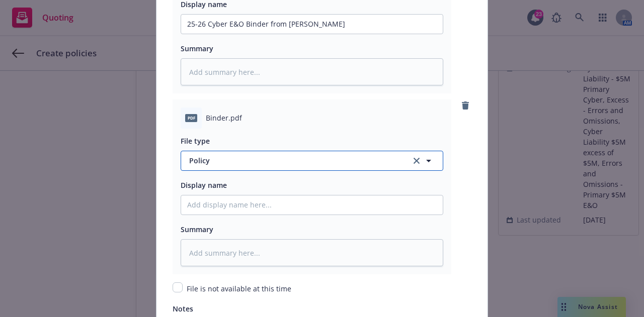
click at [334, 157] on span "Policy" at bounding box center [294, 160] width 210 height 11
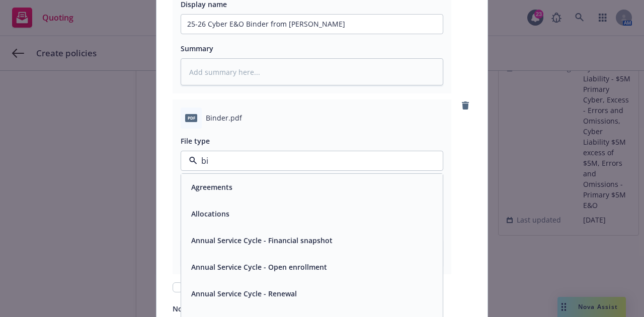
type input "bin"
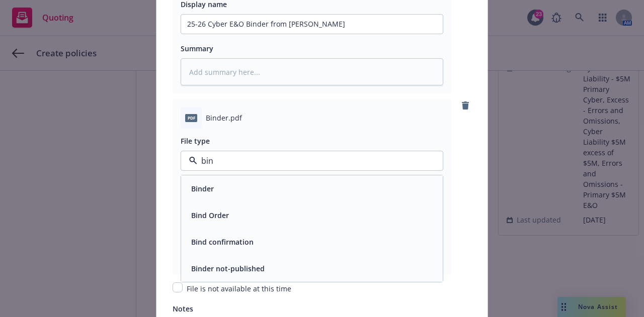
click at [335, 197] on div "Binder" at bounding box center [312, 189] width 262 height 27
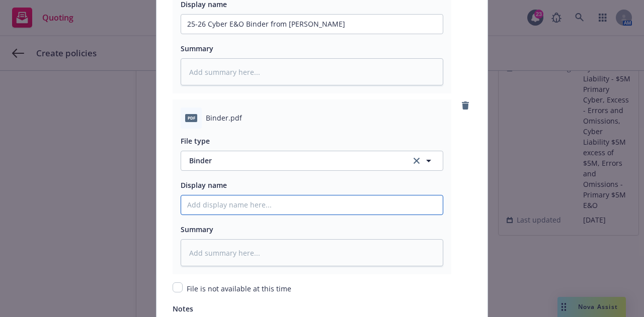
click at [334, 205] on input "Policy display name" at bounding box center [312, 205] width 262 height 19
type textarea "x"
type input "2"
type textarea "x"
type input "25"
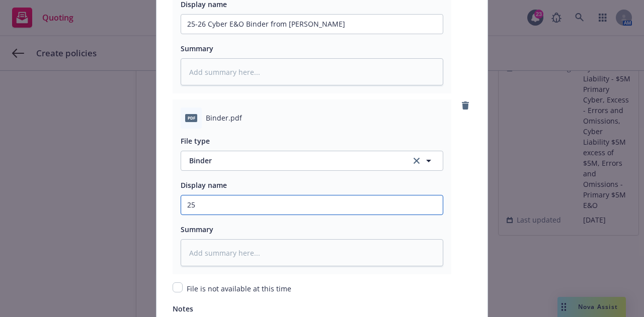
type textarea "x"
type input "25-"
type textarea "x"
type input "25-2"
type textarea "x"
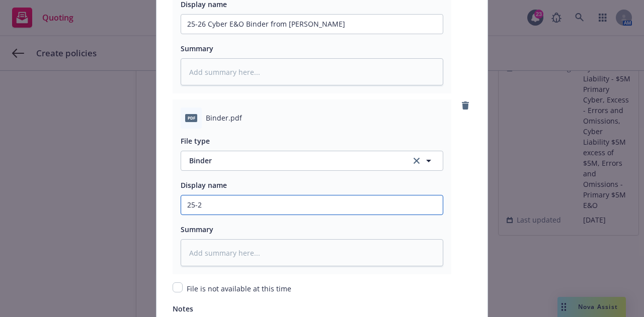
type input "25-26"
type textarea "x"
type input "25-26"
type textarea "x"
type input "25-26 C"
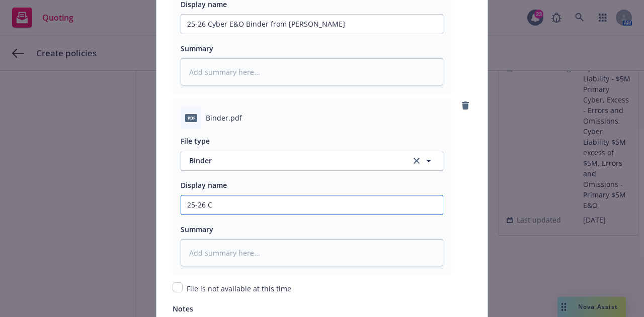
type textarea "x"
type input "25-26 Cy"
type textarea "x"
type input "25-26 Cyb"
type textarea "x"
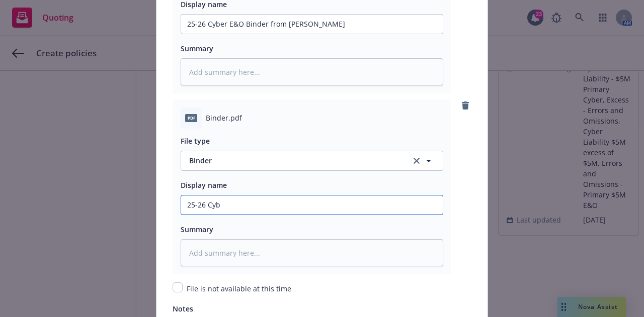
type input "25-26 Cybe"
type textarea "x"
type input "25-26 Cyber"
type textarea "x"
type input "25-26 Cyber E"
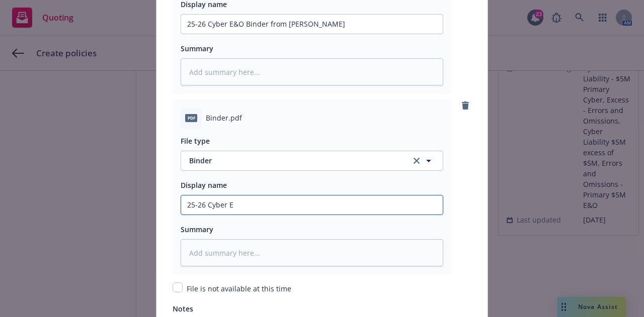
type textarea "x"
type input "25-26 Cyber E&"
type textarea "x"
type input "25-26 Cyber E&O"
type textarea "x"
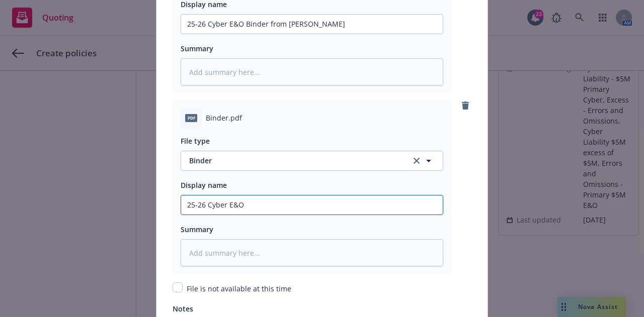
type input "25-26 Cyber E&O"
type textarea "x"
type input "25-26 Cyber E&O B"
type textarea "x"
type input "25-26 Cyber E&O Bi"
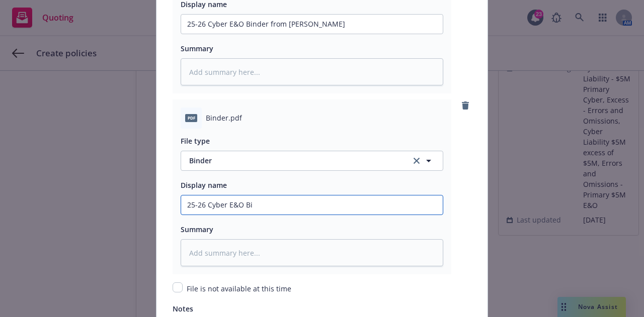
type textarea "x"
type input "25-26 Cyber E&O Bin"
type textarea "x"
type input "25-26 Cyber E&O Bind"
type textarea "x"
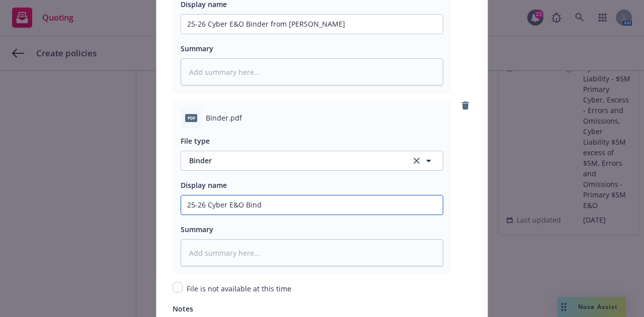
type input "25-26 Cyber E&O Binde"
type textarea "x"
type input "25-26 Cyber E&O Binder"
type textarea "x"
type input "25-26 Cyber E&O Binder ("
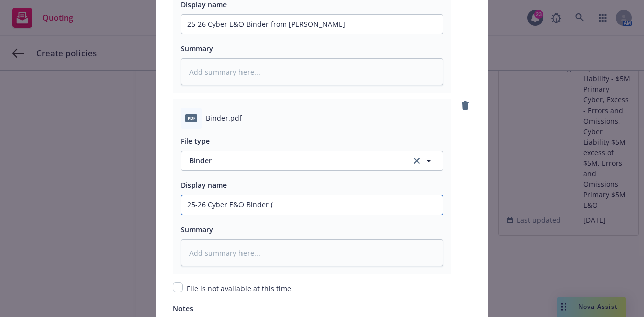
type textarea "x"
type input "25-26 Cyber E&O Binder (M"
type textarea "x"
type input "25-26 Cyber E&O Binder (Ma"
type textarea "x"
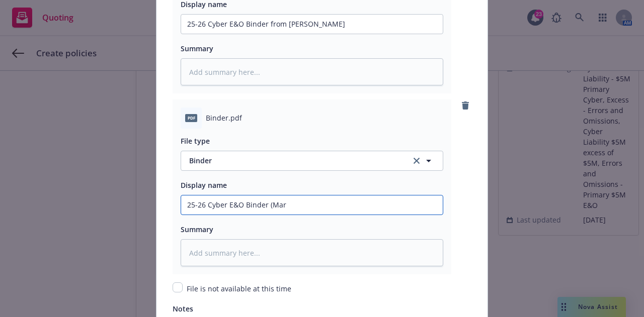
type input "25-26 Cyber E&O Binder (Mark"
type textarea "x"
type input "25-26 Cyber E&O Binder (Marke"
type textarea "x"
type input "25-26 Cyber E&O Binder (Markel"
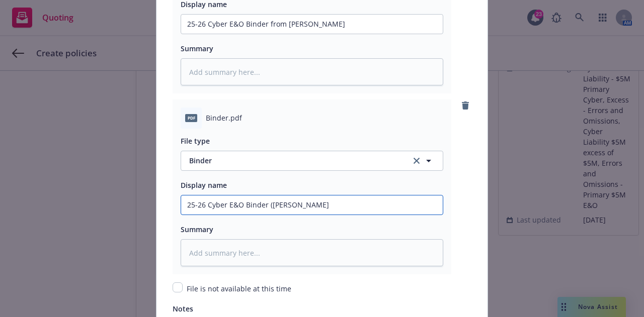
type textarea "x"
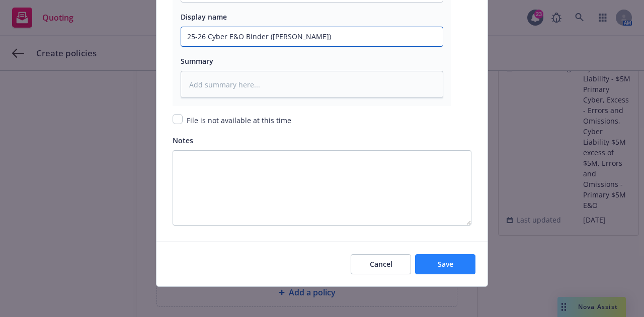
type input "25-26 Cyber E&O Binder (Markel)"
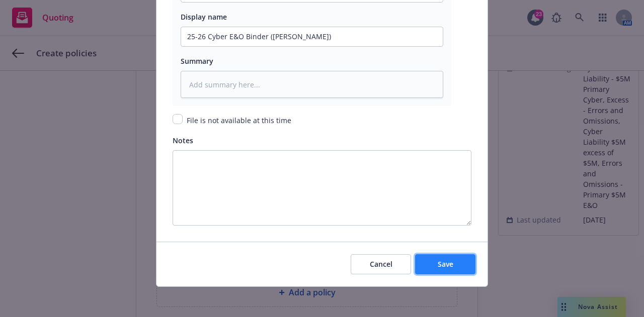
click at [451, 266] on button "Save" at bounding box center [445, 265] width 60 height 20
type textarea "x"
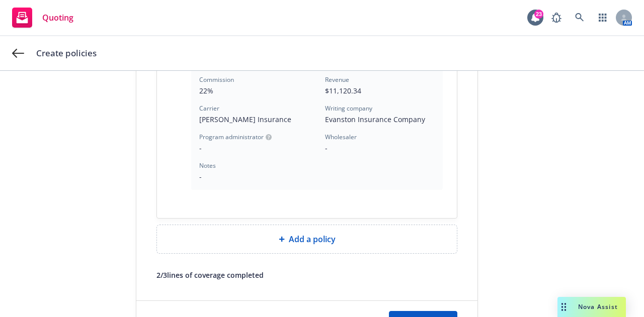
scroll to position [433, 0]
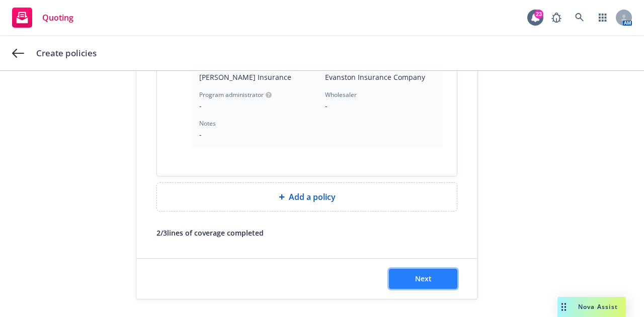
click at [429, 274] on button "Next" at bounding box center [423, 279] width 68 height 20
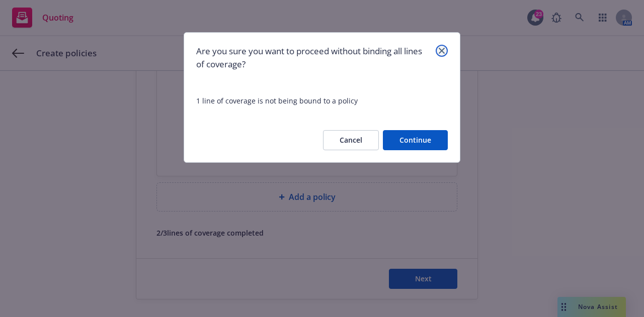
click at [446, 47] on link "close" at bounding box center [442, 51] width 12 height 12
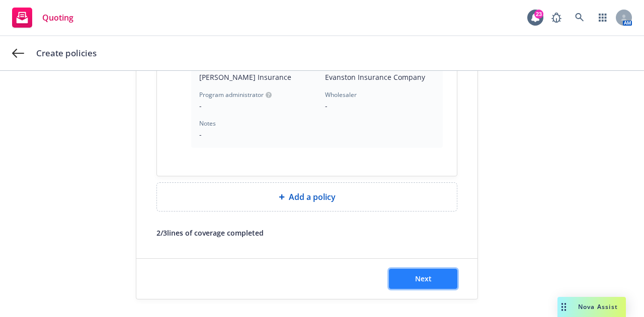
click at [414, 269] on button "Next" at bounding box center [423, 279] width 68 height 20
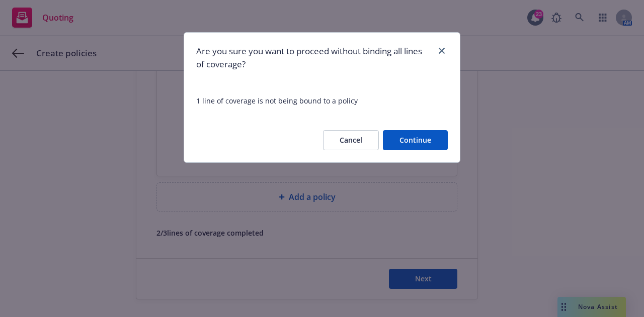
click at [423, 145] on button "Continue" at bounding box center [415, 140] width 65 height 20
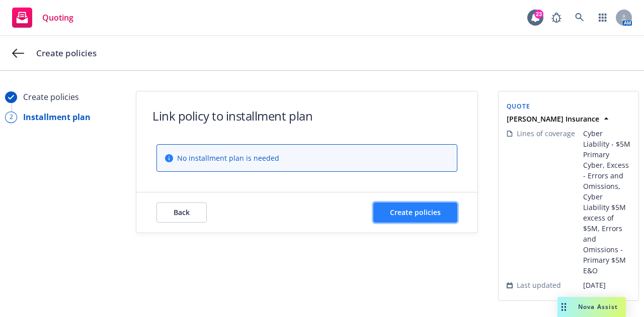
click at [410, 208] on span "Create policies" at bounding box center [415, 213] width 51 height 10
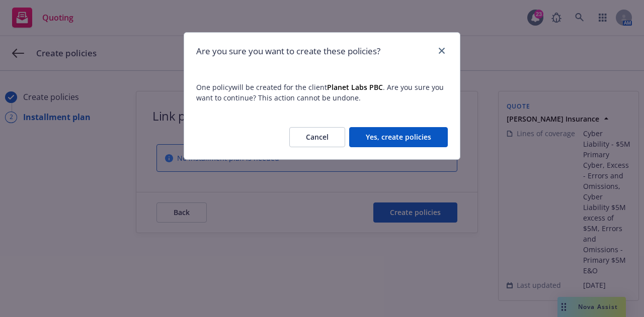
click at [389, 132] on button "Yes, create policies" at bounding box center [398, 137] width 99 height 20
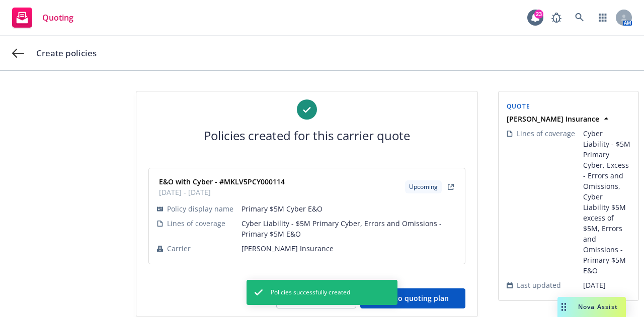
scroll to position [19, 0]
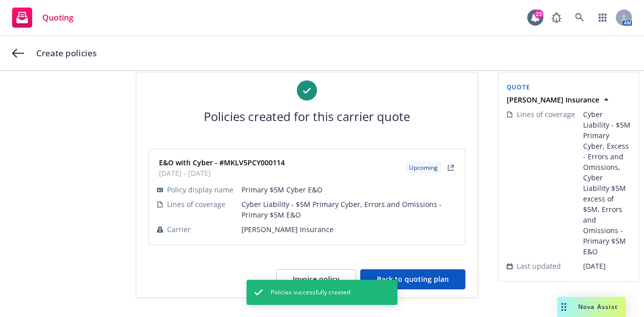
click at [435, 277] on button "Back to quoting plan" at bounding box center [412, 280] width 105 height 20
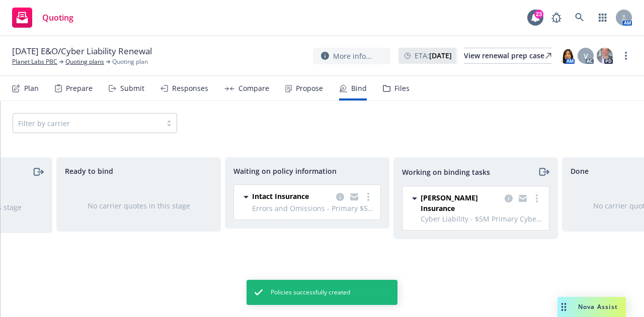
scroll to position [0, 126]
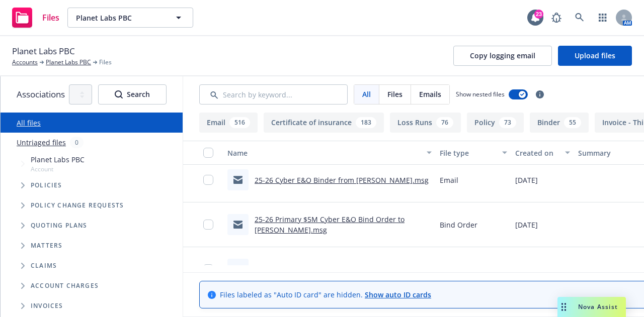
scroll to position [65, 0]
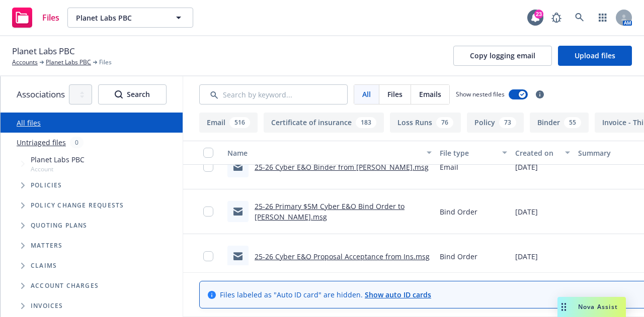
click at [375, 206] on link "25-26 Primary $5M Cyber E&O Bind Order to [PERSON_NAME].msg" at bounding box center [330, 212] width 150 height 20
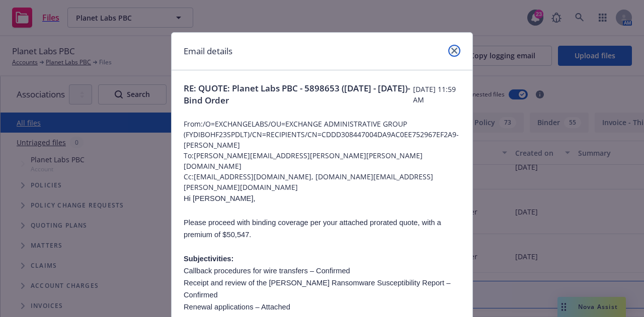
click at [451, 50] on icon "close" at bounding box center [454, 51] width 6 height 6
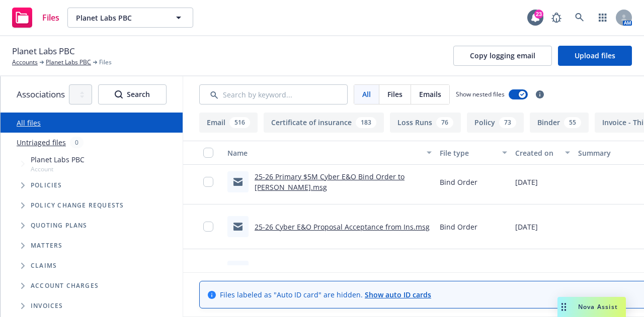
scroll to position [95, 0]
click at [375, 218] on div "25-26 Cyber E&O Proposal Acceptance from Ins.msg" at bounding box center [328, 226] width 202 height 21
click at [375, 225] on link "25-26 Cyber E&O Proposal Acceptance from Ins.msg" at bounding box center [342, 227] width 175 height 10
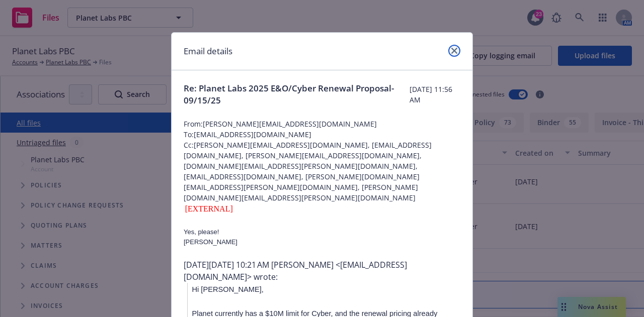
click at [454, 54] on link "close" at bounding box center [454, 51] width 12 height 12
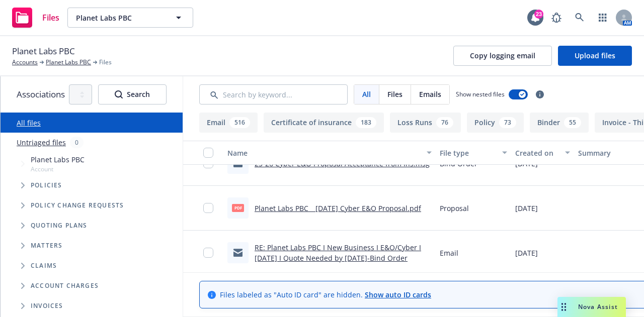
scroll to position [190, 0]
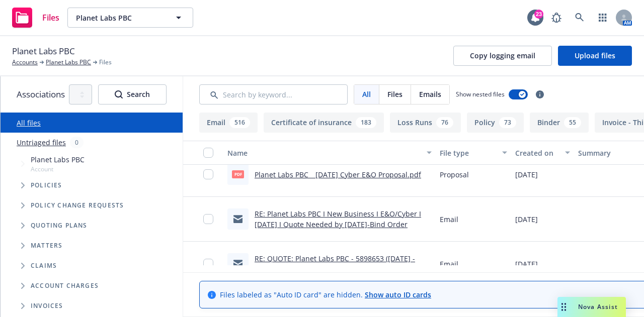
click at [382, 229] on div "RE: Planet Labs PBC I New Business I E&O/Cyber I [DATE] I Quote Needed by [DATE…" at bounding box center [343, 219] width 177 height 21
click at [384, 227] on link "RE: Planet Labs PBC I New Business I E&O/Cyber I [DATE] I Quote Needed by [DATE…" at bounding box center [338, 219] width 167 height 20
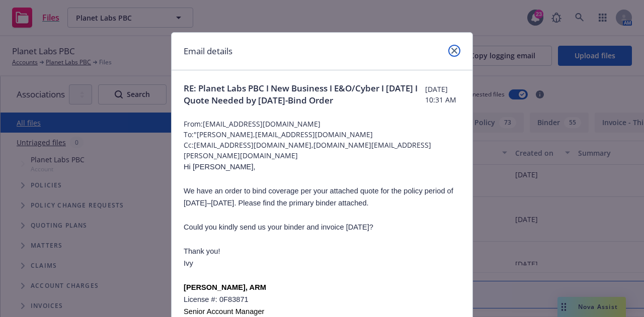
click at [455, 49] on link "close" at bounding box center [454, 51] width 12 height 12
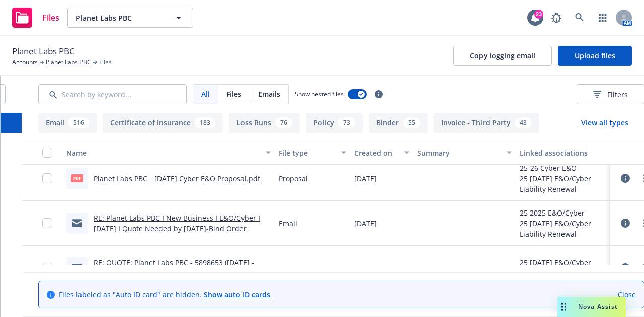
scroll to position [0, 163]
click at [627, 223] on icon at bounding box center [623, 223] width 9 height 9
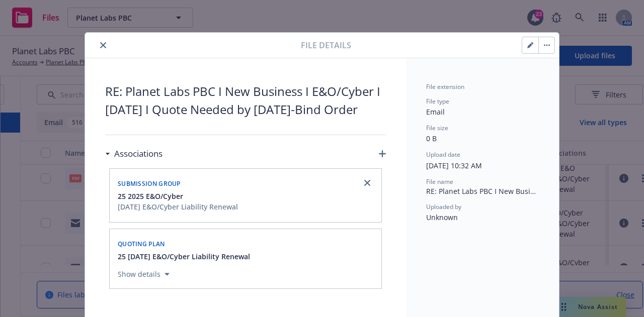
click at [527, 51] on button "button" at bounding box center [530, 45] width 16 height 16
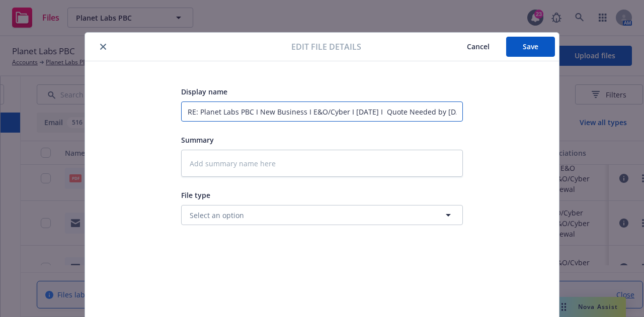
scroll to position [0, 46]
drag, startPoint x: 182, startPoint y: 112, endPoint x: 581, endPoint y: 129, distance: 398.8
click at [581, 129] on div "Edit file details Cancel Save Display name RE: Planet Labs PBC I New Business I…" at bounding box center [322, 158] width 644 height 317
type textarea "x"
type input "2"
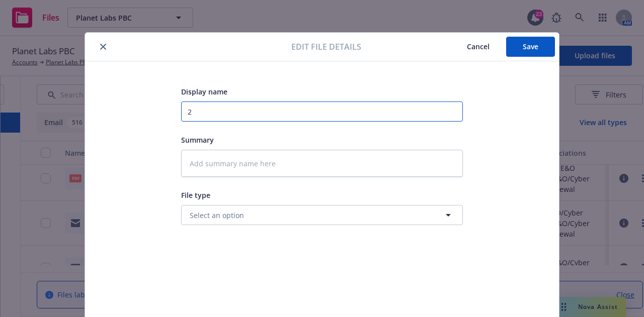
scroll to position [0, 0]
type textarea "x"
type input "25"
type textarea "x"
type input "25-"
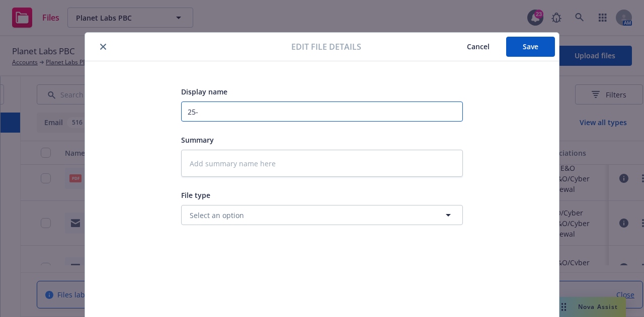
type textarea "x"
type input "25-2"
type textarea "x"
type input "25-26"
type textarea "x"
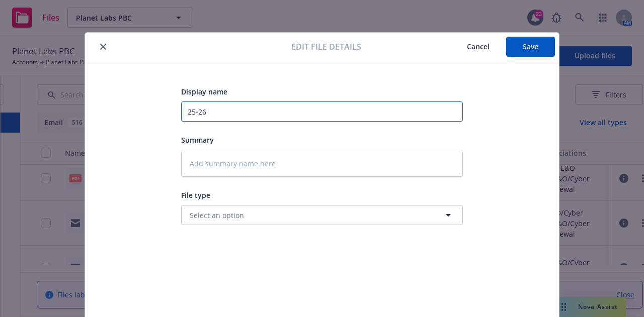
type input "25-26"
type textarea "x"
type input "25-26 C"
type textarea "x"
type input "25-26 Cy"
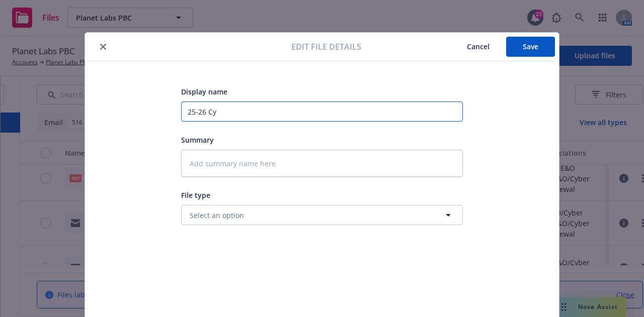
type textarea "x"
type input "25-26 Cyb"
type textarea "x"
type input "25-26 Cybe"
type textarea "x"
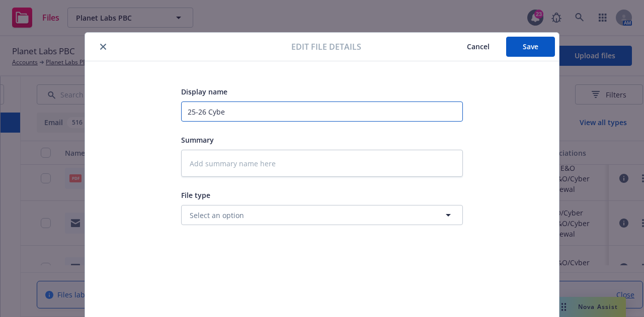
type input "25-26 Cyber"
type textarea "x"
type input "25-26 Cyber"
type textarea "x"
type input "25-26 Cyber E"
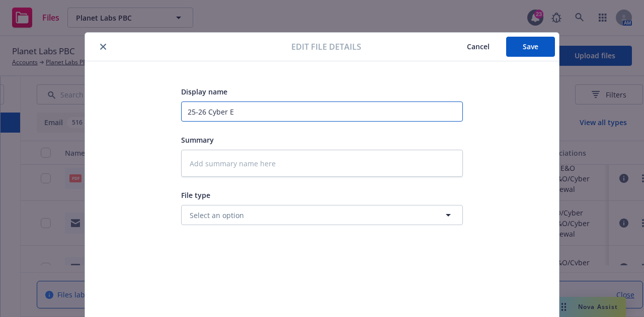
type textarea "x"
type input "25-26 Cyber E&"
type textarea "x"
type input "25-26 Cyber E&O"
type textarea "x"
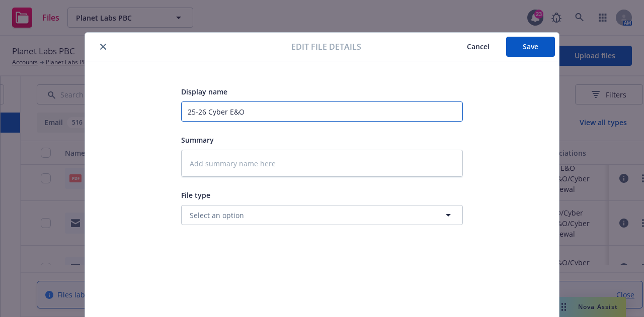
type input "25-26 Cyber E&O"
type textarea "x"
type input "25-26 Cyber E&O B"
type textarea "x"
type input "25-26 Cyber E&O Bi"
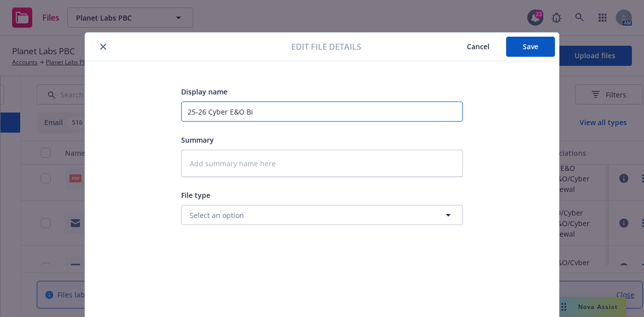
type textarea "x"
type input "25-26 Cyber E&O Bind"
type textarea "x"
type input "25-26 Cyber E&O Bind"
type textarea "x"
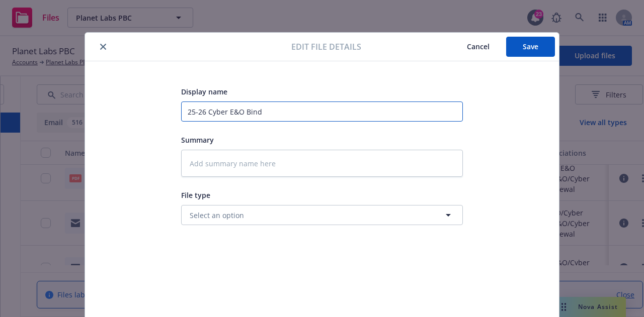
type input "25-26 Cyber E&O Bind O"
type textarea "x"
type input "25-26 Cyber E&O Bind Or"
type textarea "x"
type input "25-26 Cyber E&O Bind Ord"
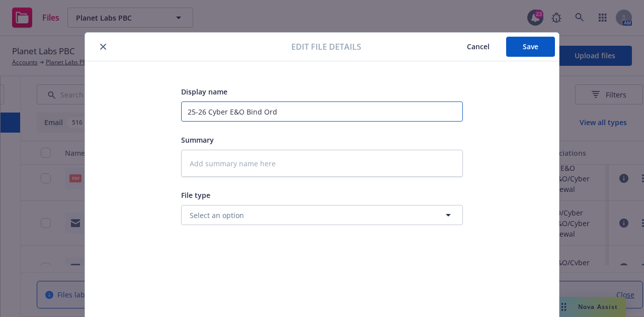
type textarea "x"
type input "25-26 Cyber E&O Bind Orde"
type textarea "x"
type input "25-26 Cyber E&O Bind Order"
type textarea "x"
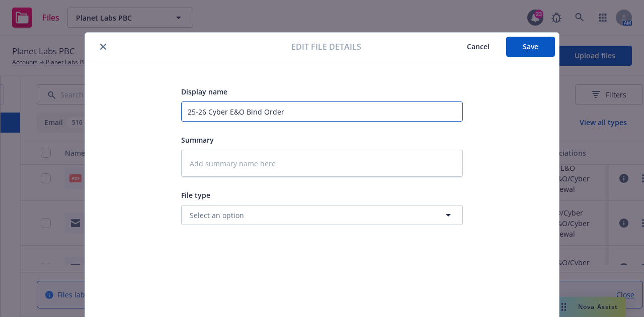
type input "25-26 Cyber E&O Bind Order"
type textarea "x"
type input "25-26 Cyber E&O Bind Order to"
type textarea "x"
type input "25-26 Cyber E&O Bind Order to"
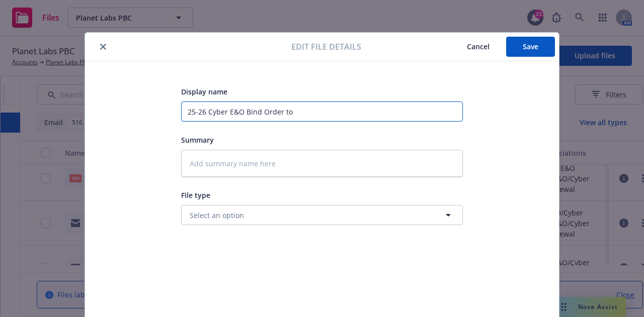
type textarea "x"
type input "25-26 Cyber E&O Bind Order to i"
type textarea "x"
type input "25-26 Cyber E&O Bind Order to"
type textarea "x"
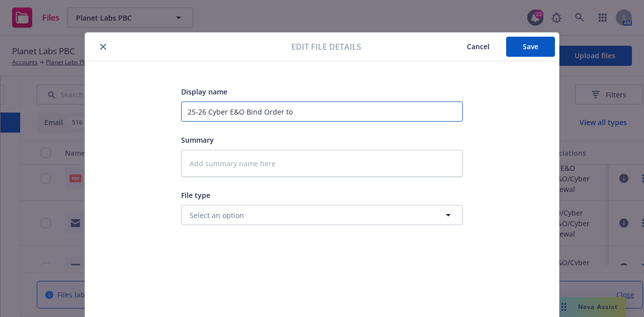
type input "25-26 Cyber E&O Bind Order to I"
type textarea "x"
type input "25-26 Cyber E&O Bind Order to In"
type textarea "x"
type input "25-26 Cyber E&O Bind Order to Int"
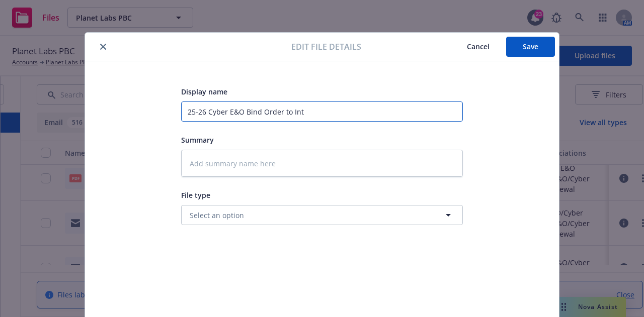
type textarea "x"
type input "25-26 Cyber E&O Bind Order to Inta"
type textarea "x"
type input "25-26 Cyber E&O Bind Order to Intac"
type textarea "x"
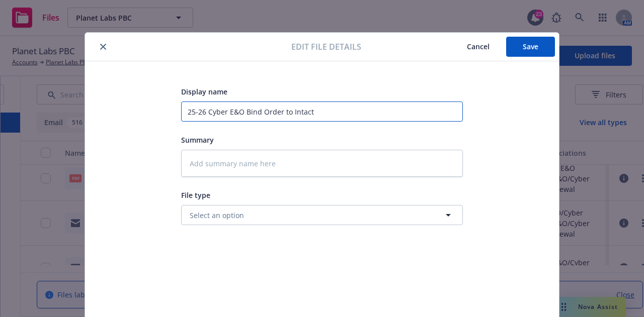
type input "25-26 Cyber E&O Bind Order to Intact"
click at [204, 110] on input "25-26 Cyber E&O Bind Order to Intact" at bounding box center [322, 112] width 282 height 20
type textarea "x"
type input "25-26 ECyber E&O Bind Order to Intact"
type textarea "x"
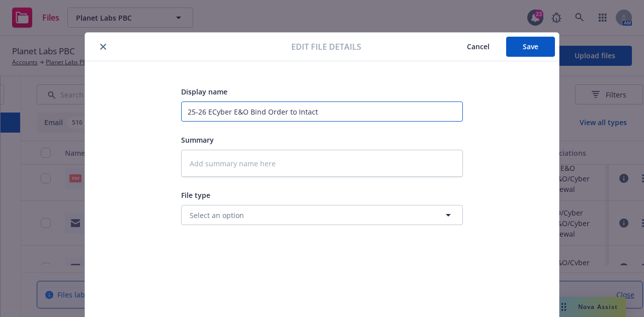
type input "25-26 ExCyber E&O Bind Order to Intact"
type textarea "x"
type input "25-26 ExcCyber E&O Bind Order to Intact"
type textarea "x"
type input "25-26 ExceCyber E&O Bind Order to Intact"
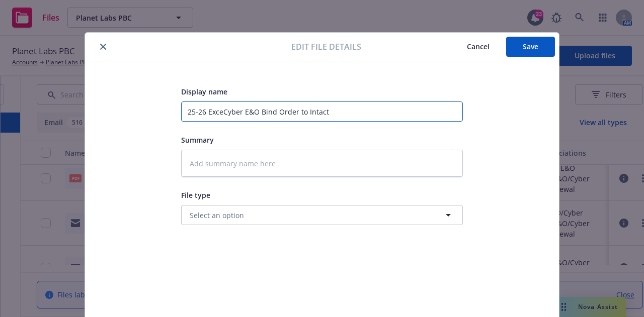
type textarea "x"
type input "25-26 ExcesCyber E&O Bind Order to Intact"
type textarea "x"
type input "25-26 ExcessCyber E&O Bind Order to Intact"
type textarea "x"
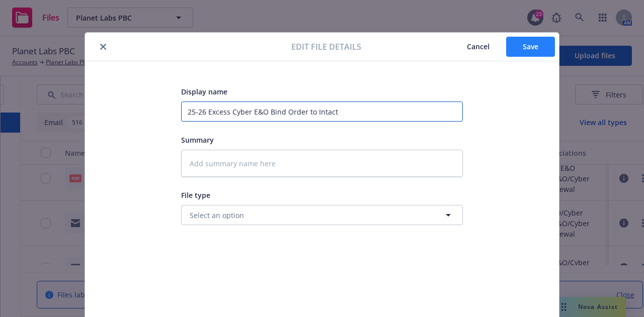
type input "25-26 Excess Cyber E&O Bind Order to Intact"
click at [524, 49] on span "Save" at bounding box center [531, 47] width 16 height 10
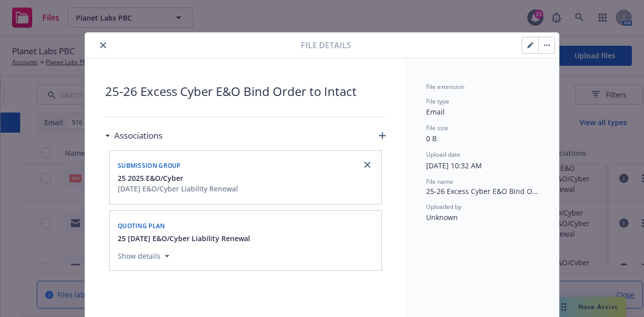
click at [97, 48] on button "close" at bounding box center [103, 45] width 12 height 12
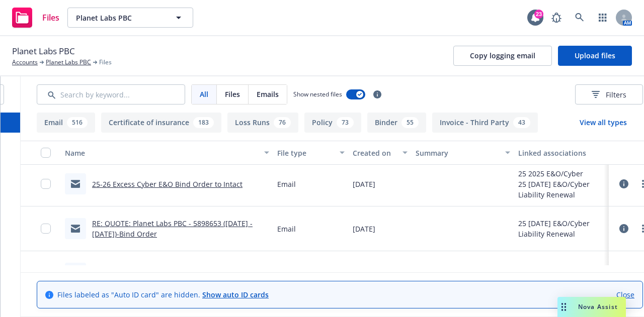
scroll to position [226, 0]
click at [252, 218] on link "RE: QUOTE: Planet Labs PBC - 5898653 ([DATE] - [DATE])-Bind Order" at bounding box center [172, 227] width 160 height 20
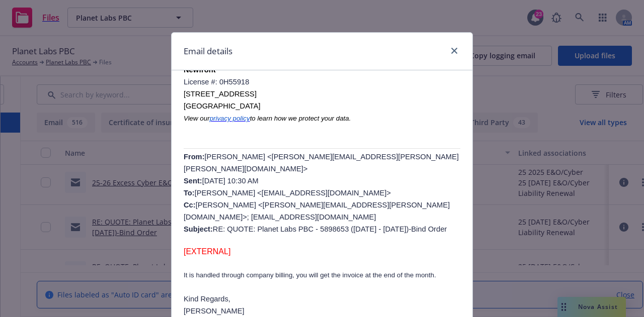
scroll to position [223, 0]
click at [451, 50] on icon "close" at bounding box center [454, 51] width 6 height 6
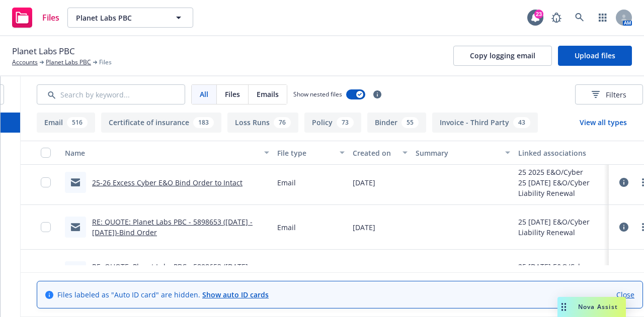
scroll to position [0, 193]
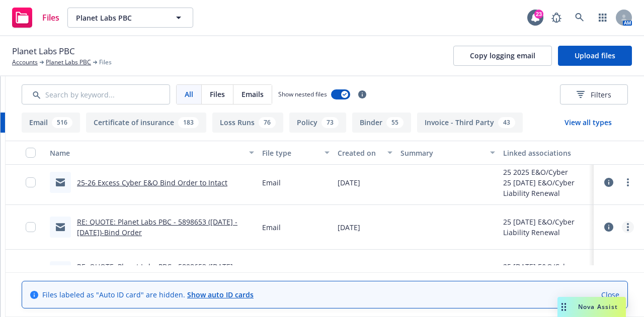
click at [623, 224] on link "more" at bounding box center [628, 227] width 12 height 12
click at [564, 158] on link "Archive" at bounding box center [583, 153] width 100 height 20
click at [177, 220] on link "RE: QUOTE: Planet Labs PBC - 5898653 ([DATE] - [DATE])-Bind Order" at bounding box center [157, 227] width 160 height 20
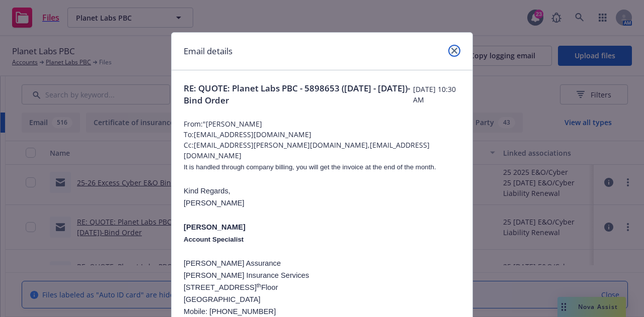
click at [451, 51] on icon "close" at bounding box center [454, 51] width 6 height 6
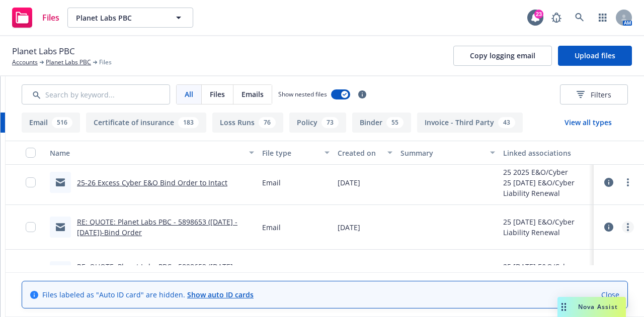
click at [627, 228] on circle "more" at bounding box center [628, 227] width 2 height 2
click at [564, 199] on link "Edit" at bounding box center [583, 194] width 100 height 20
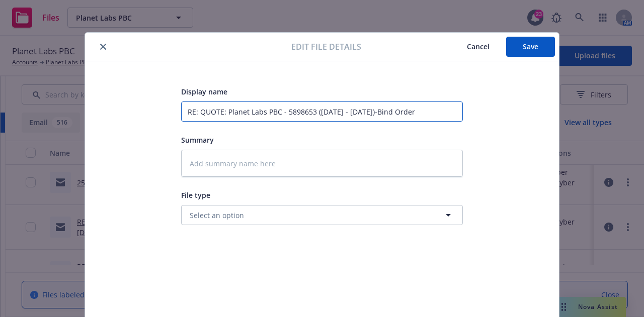
drag, startPoint x: 432, startPoint y: 114, endPoint x: 0, endPoint y: 118, distance: 431.7
click at [0, 118] on div "Edit file details Cancel Save Display name RE: QUOTE: Planet Labs PBC - 5898653…" at bounding box center [322, 158] width 644 height 317
type textarea "x"
type input "2"
type textarea "x"
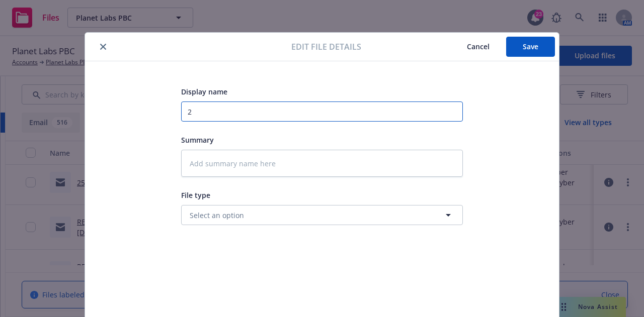
type input "25"
type textarea "x"
type input "25-"
type textarea "x"
type input "25-2"
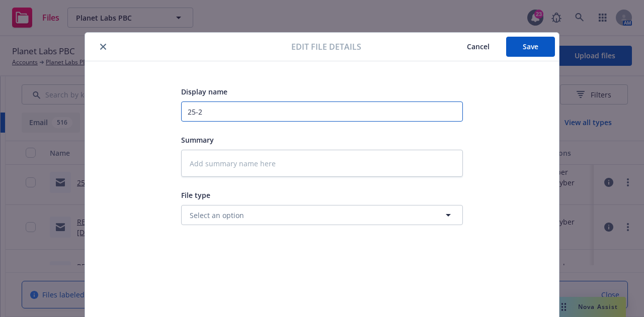
type textarea "x"
type input "25-26"
type textarea "x"
type input "25-26"
type textarea "x"
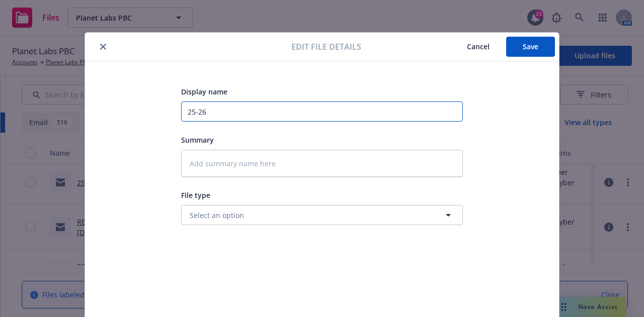
type input "25-26 P"
type textarea "x"
type input "25-26 Pr"
type textarea "x"
type input "25-26 Pri"
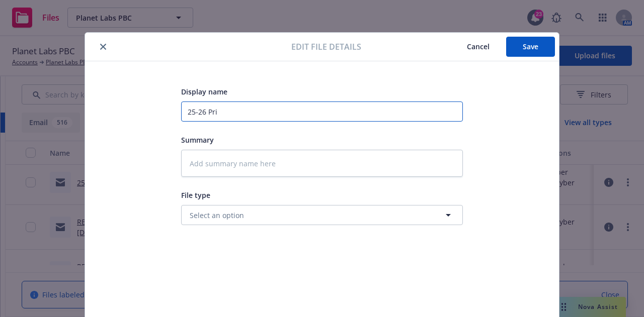
type textarea "x"
type input "25-26 Prim"
type textarea "x"
type input "25-26 Prima"
type textarea "x"
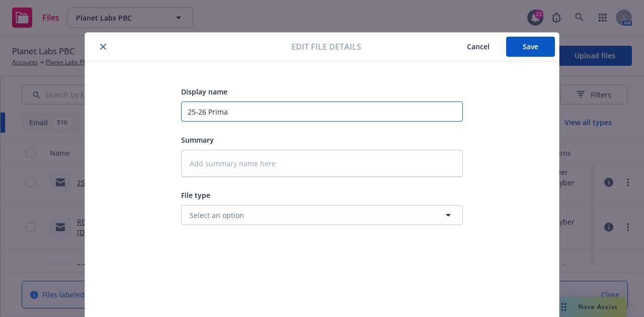
type input "25-26 Primar"
type textarea "x"
type input "25-26 Primary"
type textarea "x"
type input "25-26 Primary"
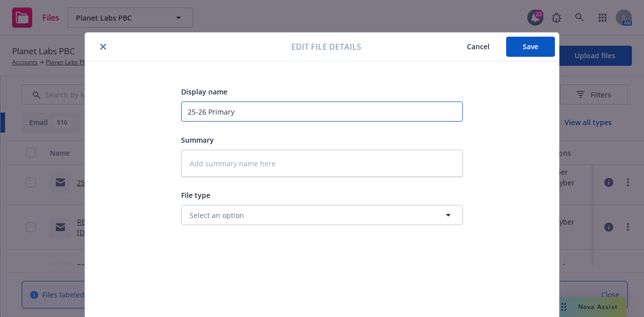
type textarea "x"
type input "25-26 Primary $"
type textarea "x"
type input "25-26 Primary $5"
type textarea "x"
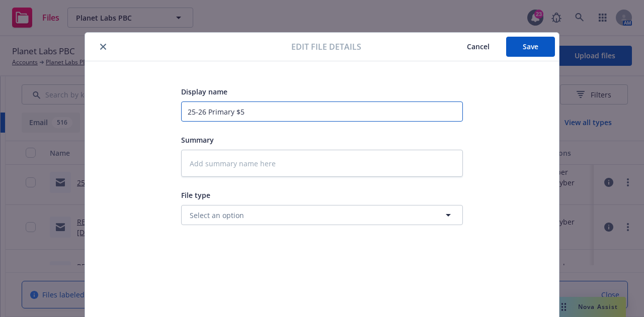
type input "25-26 Primary $5M"
type textarea "x"
type input "25-26 Primary $5M"
type textarea "x"
type input "25-26 Primary $5M C"
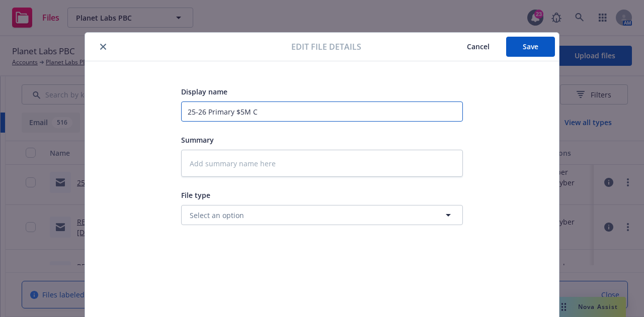
type textarea "x"
type input "25-26 Primary $5M Cy"
type textarea "x"
type input "25-26 Primary $5M Cyb"
type textarea "x"
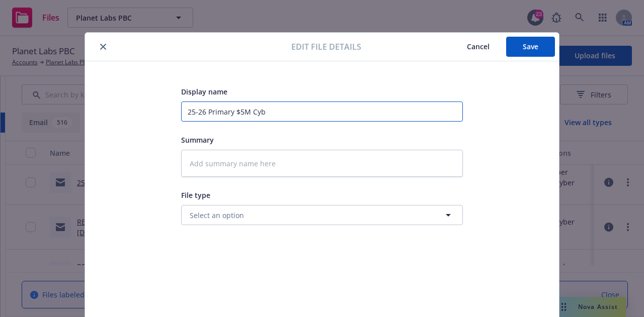
type input "25-26 Primary $5M Cybe"
type textarea "x"
type input "25-26 Primary $5M Cyber"
type textarea "x"
type input "25-26 Primary $5M Cyber E"
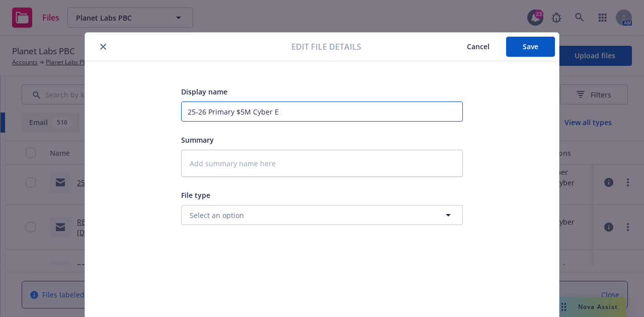
type textarea "x"
type input "25-26 Primary $5M Cyber E&"
type textarea "x"
type input "25-26 Primary $5M Cyber E&O"
type textarea "x"
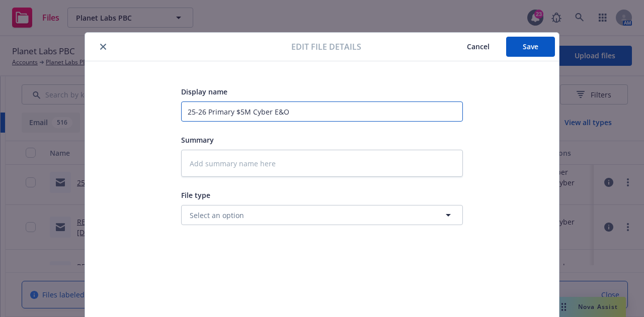
type input "25-26 Primary $5M Cyber E&O"
type textarea "x"
type input "25-26 Primary $5M Cyber E&O -"
type textarea "x"
type input "25-26 Primary $5M Cyber E&O -"
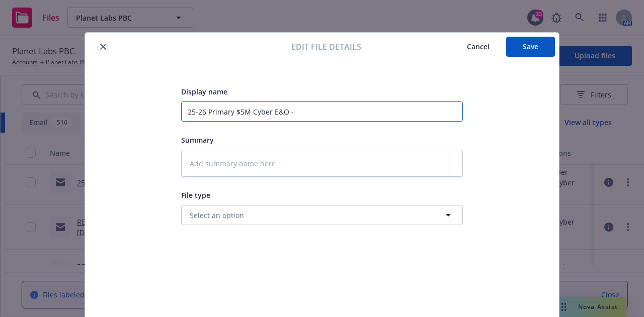
type textarea "x"
type input "25-26 Primary $5M Cyber E&O - I"
type textarea "x"
type input "25-26 Primary $5M Cyber E&O - In"
type textarea "x"
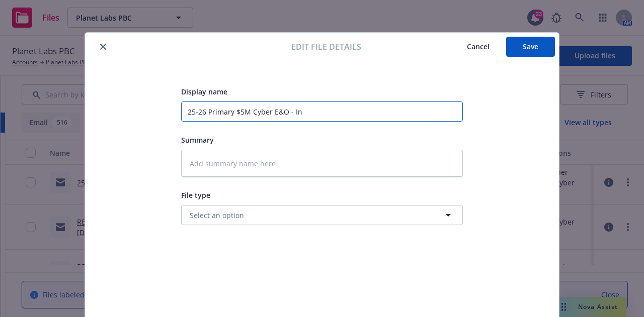
type input "25-26 Primary $5M Cyber E&O - Inv"
type textarea "x"
type input "25-26 Primary $5M Cyber E&O - Invo"
type textarea "x"
type input "25-26 Primary $5M Cyber E&O - Invoi"
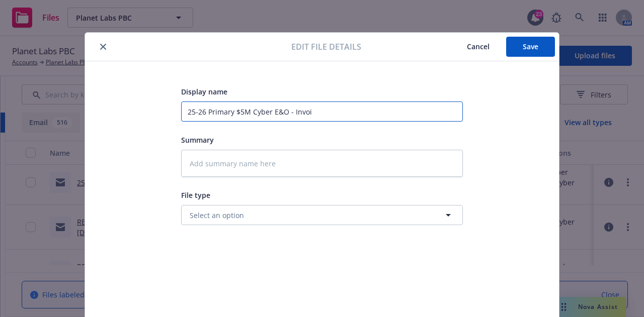
type textarea "x"
type input "25-26 Primary $5M Cyber E&O - Invoic"
type textarea "x"
type input "25-26 Primary $5M Cyber E&O - Invoice"
type textarea "x"
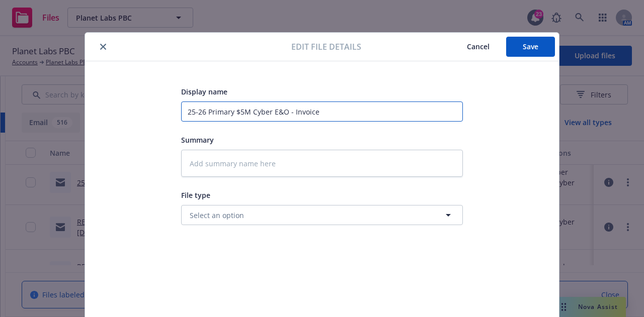
type input "25-26 Primary $5M Cyber E&O - Invoice"
type textarea "x"
type input "25-26 Primary $5M Cyber E&O - Invoice i"
type textarea "x"
type input "25-26 Primary $5M Cyber E&O - Invoice is"
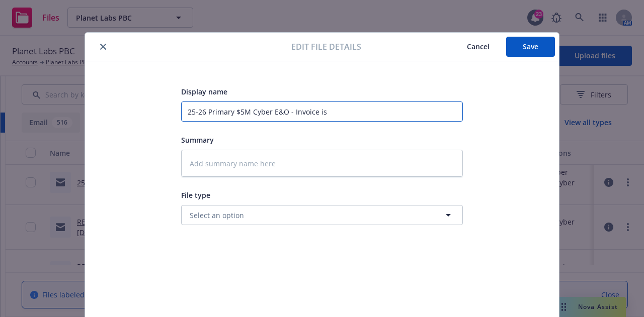
type textarea "x"
type input "25-26 Primary $5M Cyber E&O - Invoice issu"
type textarea "x"
type input "25-26 Primary $5M Cyber E&O - Invoice issua"
type textarea "x"
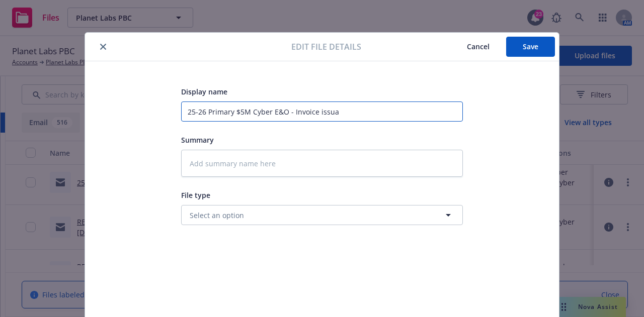
type input "25-26 Primary $5M Cyber E&O - Invoice issuan"
type textarea "x"
type input "25-26 Primary $5M Cyber E&O - Invoice issuanc"
type textarea "x"
type input "25-26 Primary $5M Cyber E&O - Invoice issuance"
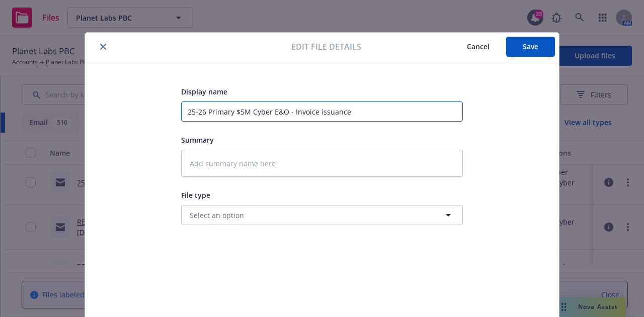
type textarea "x"
type input "25-26 Primary $5M Cyber E&O - Invoice issuance"
type textarea "x"
type input "25-26 Primary $5M Cyber E&O - Invoice issuance i"
type textarea "x"
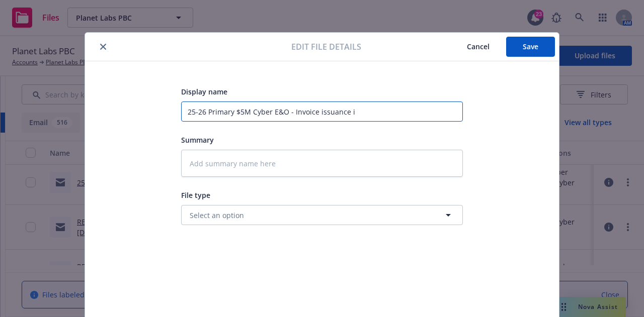
type input "25-26 Primary $5M Cyber E&O - Invoice issuance in"
type textarea "x"
type input "25-26 Primary $5M Cyber E&O - Invoice issuance inf"
type textarea "x"
type input "25-26 Primary $5M Cyber E&O - Invoice issuance info"
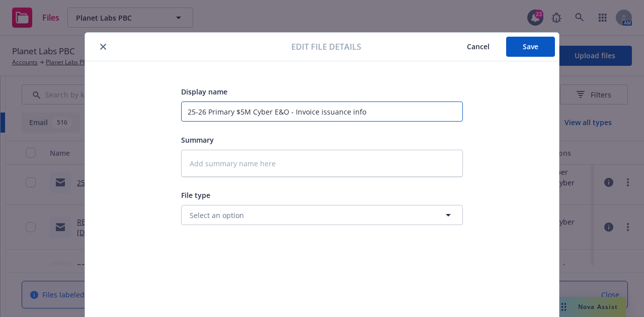
type textarea "x"
type input "25-26 Primary $5M Cyber E&O - Invoice issuance info"
type textarea "x"
type input "25-26 Primary $5M Cyber E&O - Invoice issuance info f"
type textarea "x"
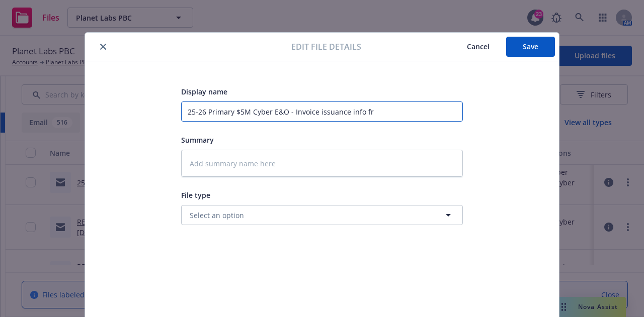
type input "25-26 Primary $5M Cyber E&O - Invoice issuance info fro"
type textarea "x"
type input "25-26 Primary $5M Cyber E&O - Invoice issuance info from"
type textarea "x"
type input "25-26 Primary $5M Cyber E&O - Invoice issuance info from"
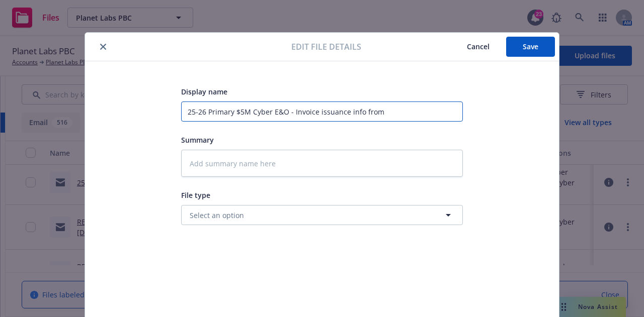
type textarea "x"
type input "25-26 Primary $5M Cyber E&O - Invoice issuance info from M"
type textarea "x"
type input "25-26 Primary $5M Cyber E&O - Invoice issuance info from Ma"
type textarea "x"
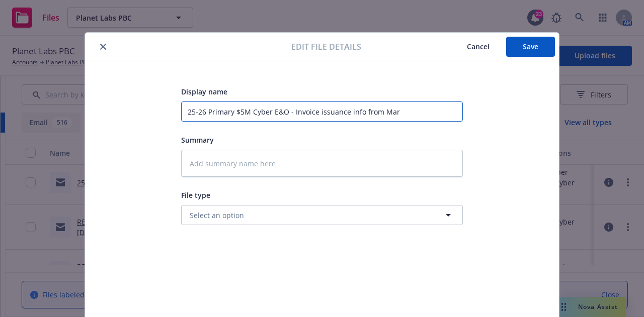
type input "25-26 Primary $5M Cyber E&O - Invoice issuance info from Mark"
click at [523, 46] on span "Save" at bounding box center [531, 47] width 16 height 10
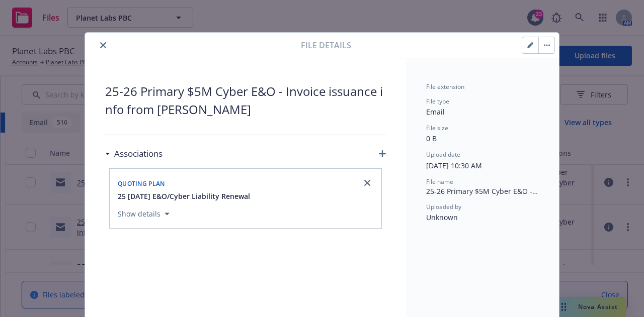
click at [98, 48] on button "close" at bounding box center [103, 45] width 12 height 12
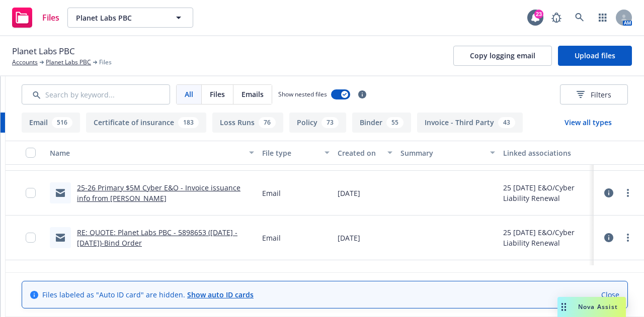
scroll to position [261, 0]
click at [627, 196] on circle "more" at bounding box center [628, 196] width 2 height 2
click at [602, 268] on link "Update associations" at bounding box center [576, 273] width 100 height 20
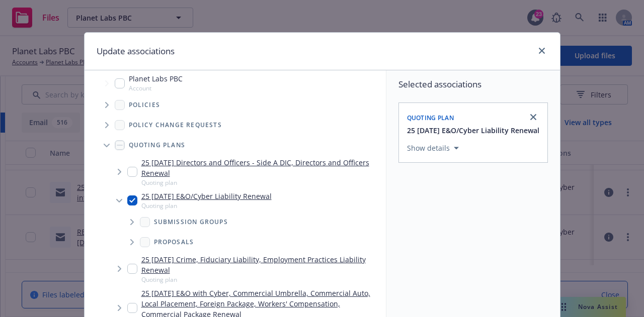
scroll to position [6, 0]
click at [105, 104] on icon "Tree Example" at bounding box center [107, 104] width 4 height 6
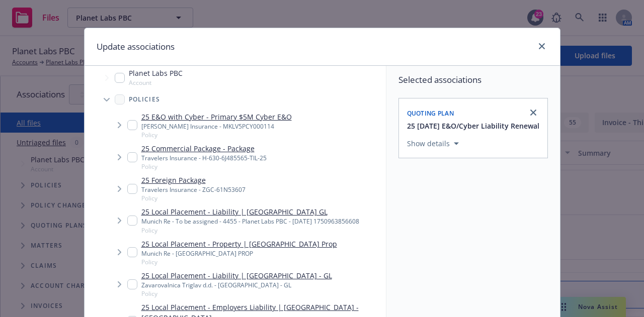
scroll to position [5, 0]
click at [129, 126] on input "Tree Example" at bounding box center [132, 125] width 10 height 10
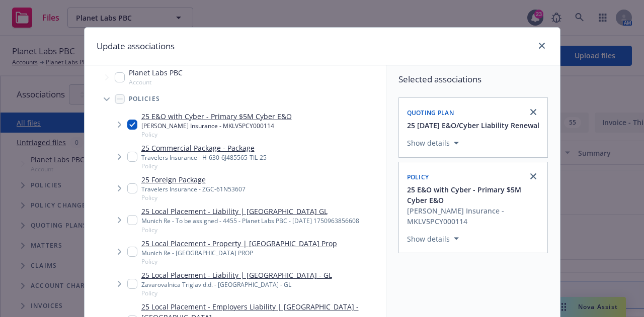
scroll to position [182, 0]
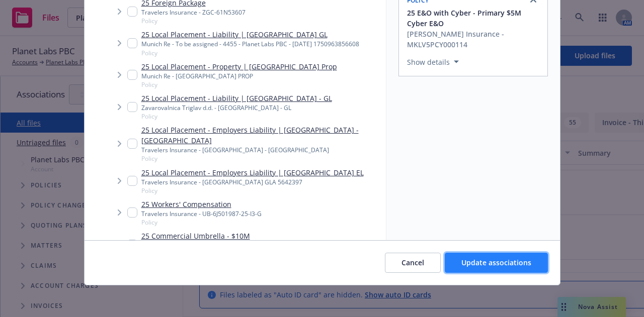
click at [517, 269] on button "Update associations" at bounding box center [496, 263] width 103 height 20
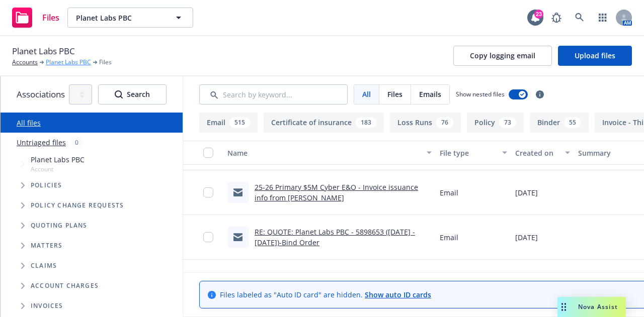
click at [65, 62] on link "Planet Labs PBC" at bounding box center [68, 62] width 45 height 9
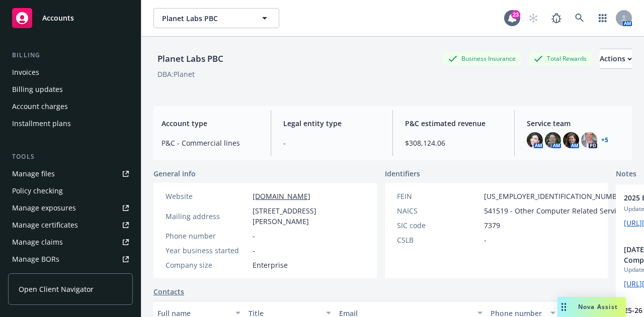
scroll to position [168, 0]
click at [77, 222] on link "Manage certificates" at bounding box center [70, 225] width 125 height 16
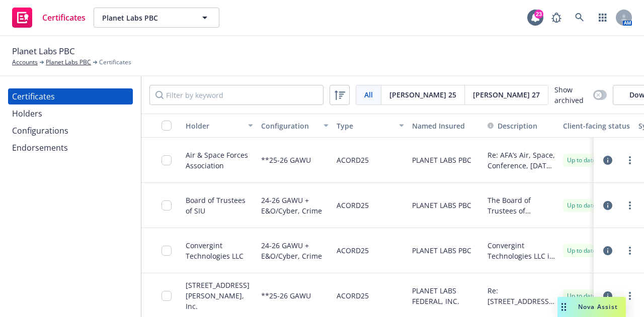
click at [106, 130] on div "Configurations" at bounding box center [70, 131] width 117 height 16
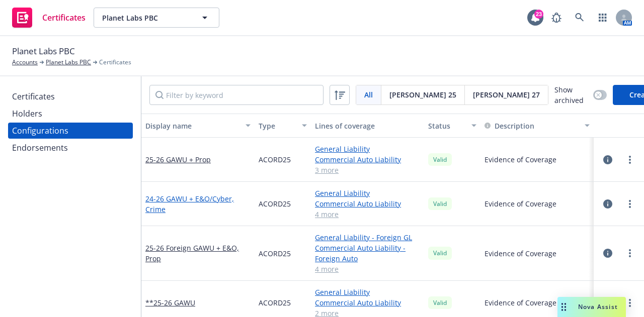
click at [212, 201] on link "24-26 GAWU + E&O/Cyber, Crime" at bounding box center [197, 204] width 105 height 21
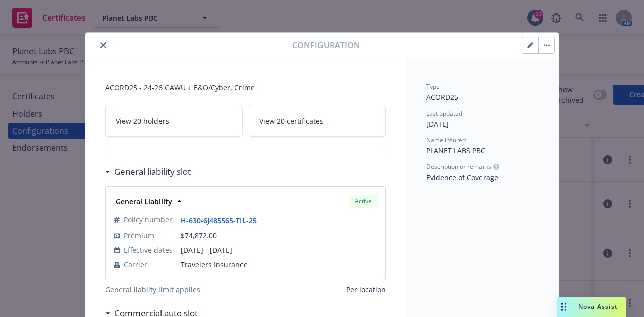
click at [100, 47] on icon "close" at bounding box center [103, 45] width 6 height 6
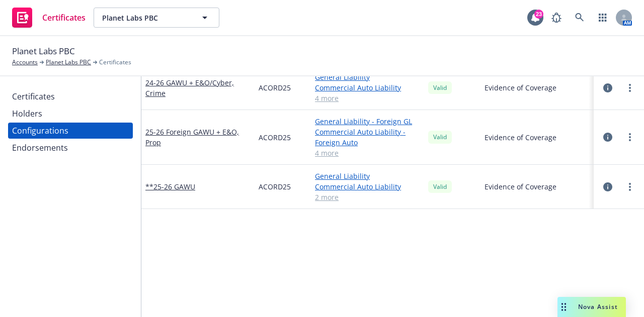
scroll to position [117, 0]
click at [197, 131] on link "25-26 Foreign GAWU + E&O, Prop" at bounding box center [197, 136] width 105 height 21
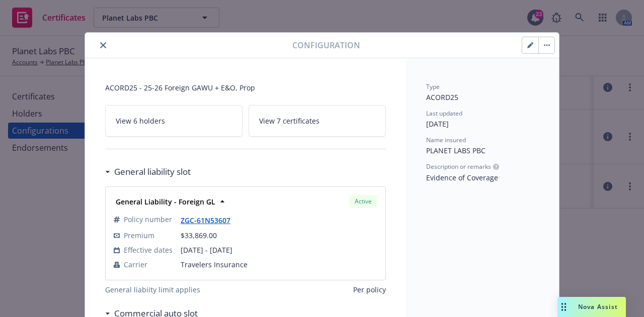
click at [102, 43] on button "close" at bounding box center [103, 45] width 12 height 12
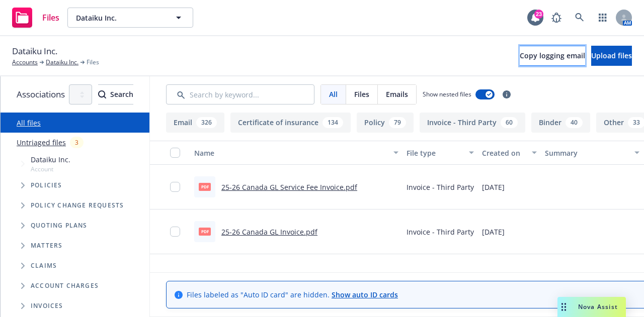
click at [520, 56] on span "Copy logging email" at bounding box center [552, 56] width 65 height 10
